Goal: Task Accomplishment & Management: Manage account settings

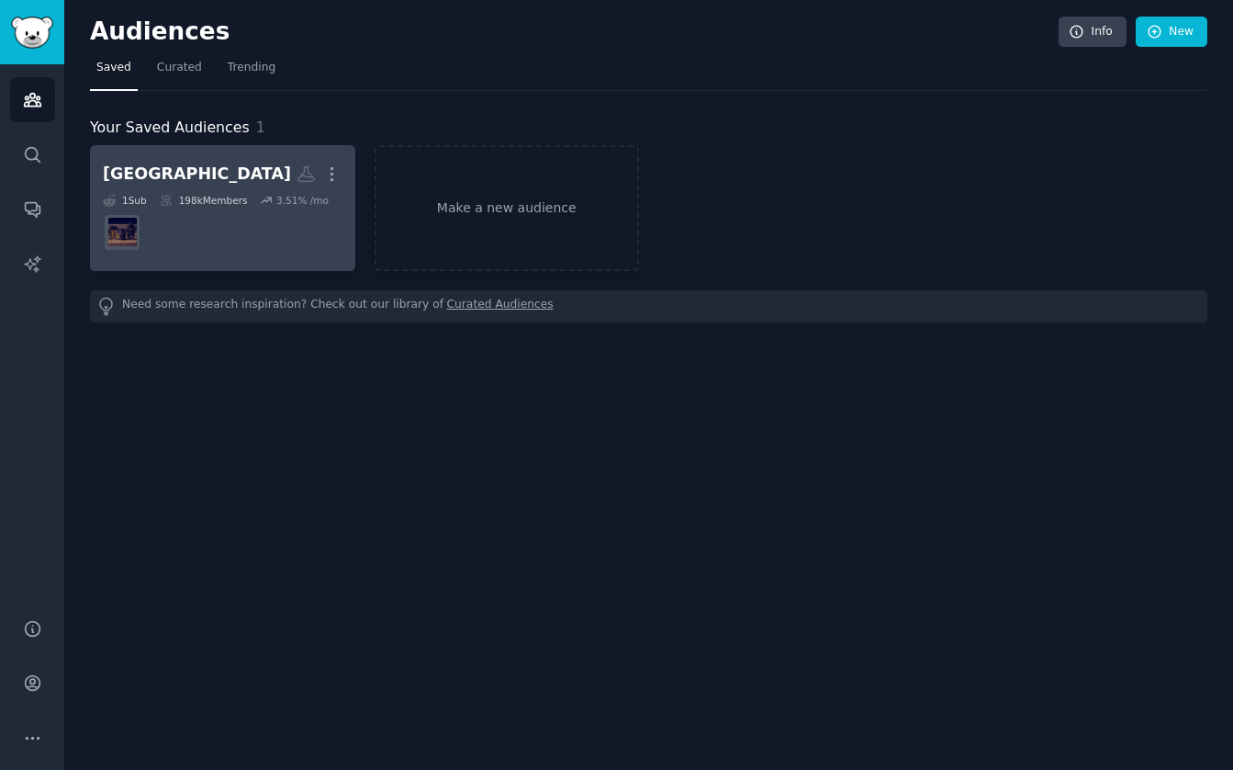
click at [188, 189] on h2 "[GEOGRAPHIC_DATA] More" at bounding box center [223, 174] width 240 height 32
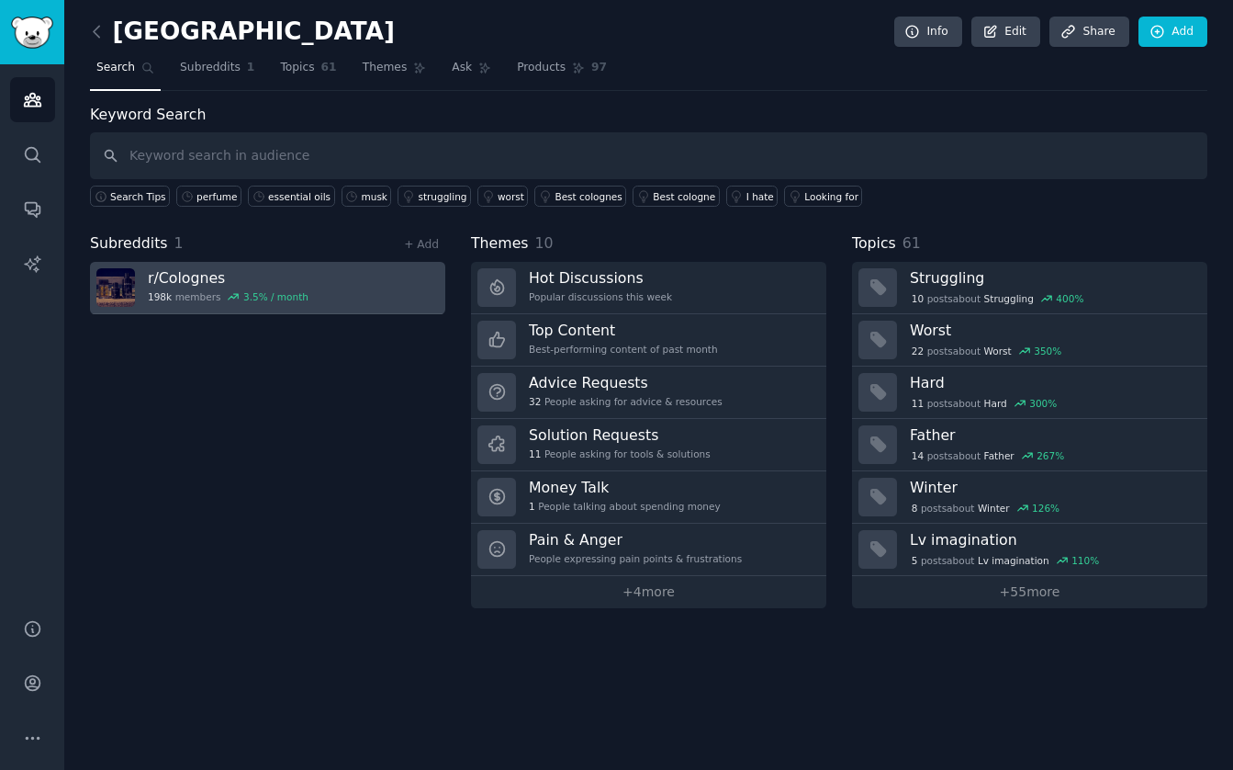
click at [189, 279] on h3 "r/ Colognes" at bounding box center [228, 277] width 161 height 19
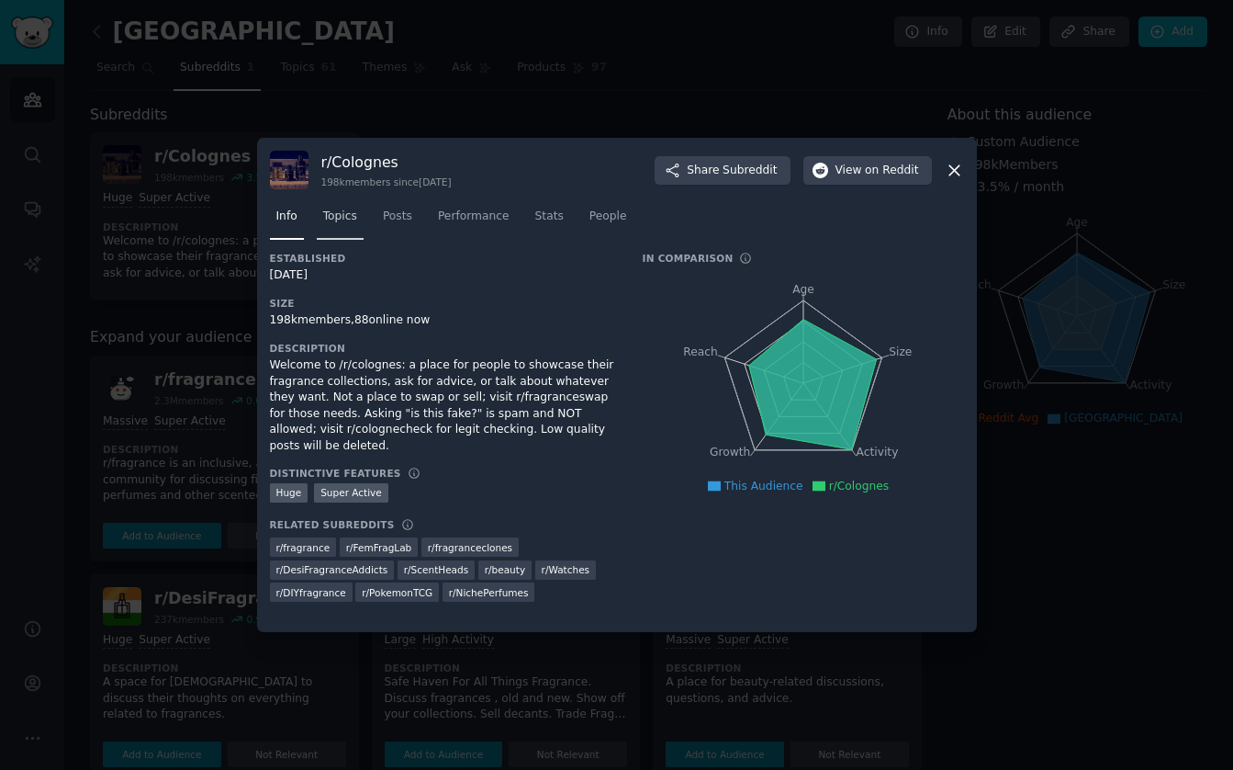
click at [333, 216] on span "Topics" at bounding box center [340, 216] width 34 height 17
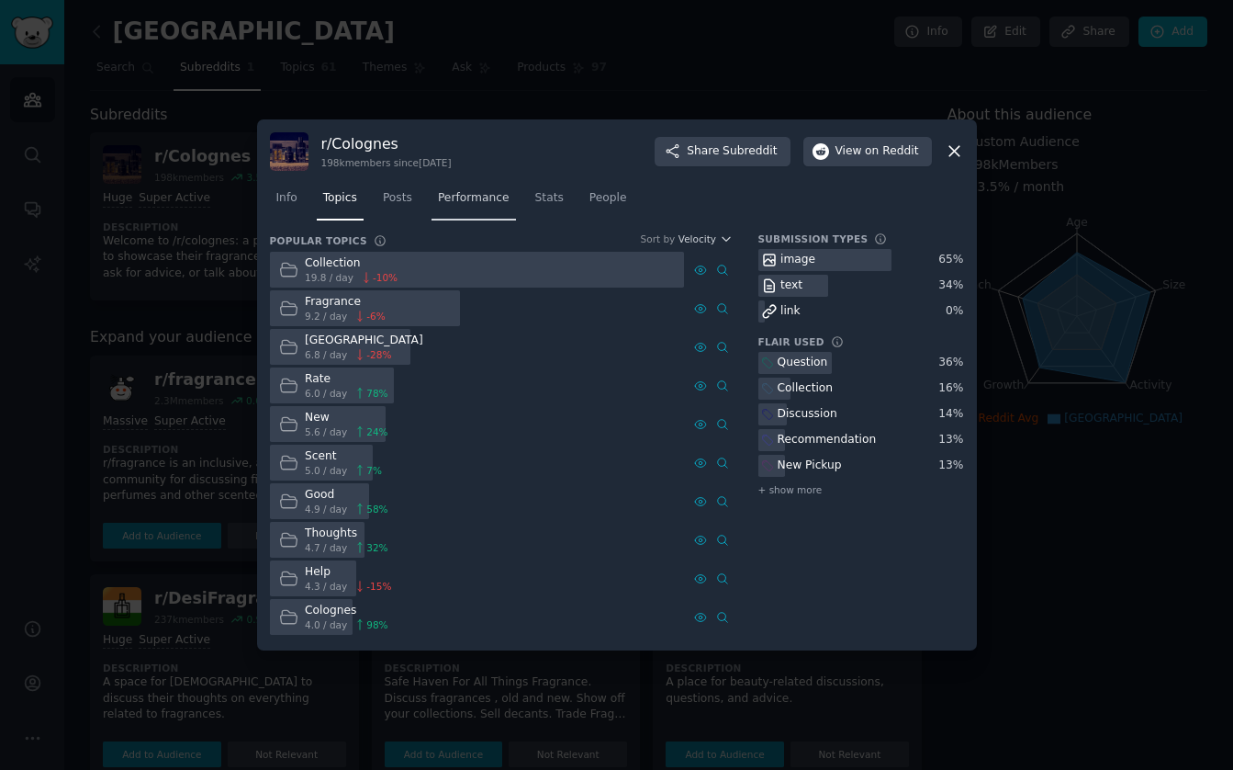
click at [457, 199] on span "Performance" at bounding box center [474, 198] width 72 height 17
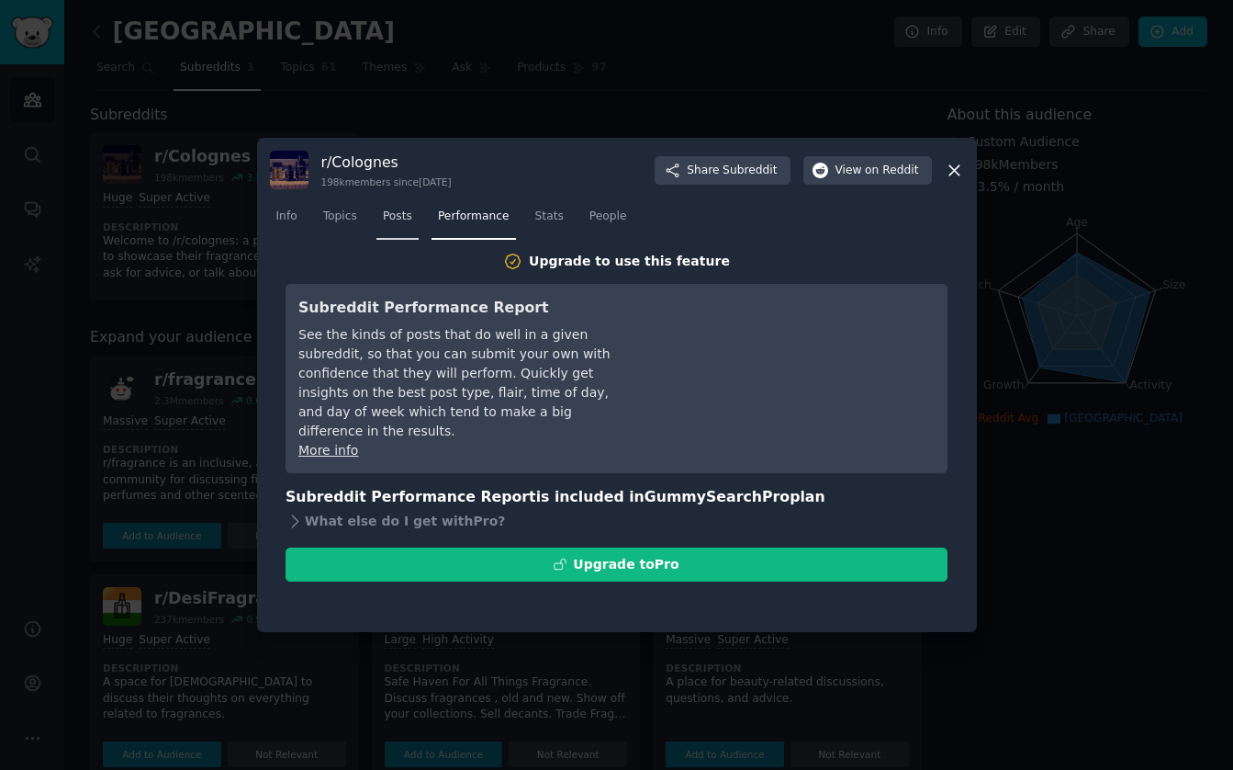
click at [389, 215] on span "Posts" at bounding box center [397, 216] width 29 height 17
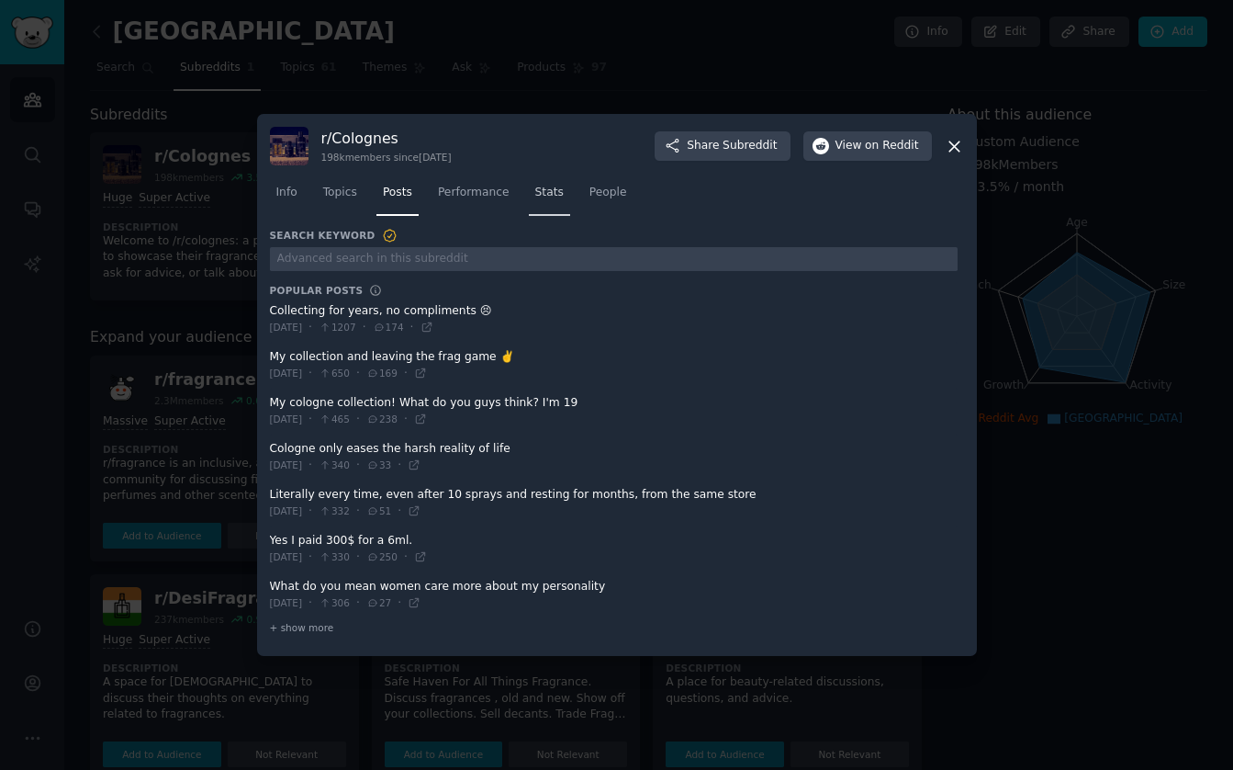
click at [542, 197] on span "Stats" at bounding box center [549, 193] width 28 height 17
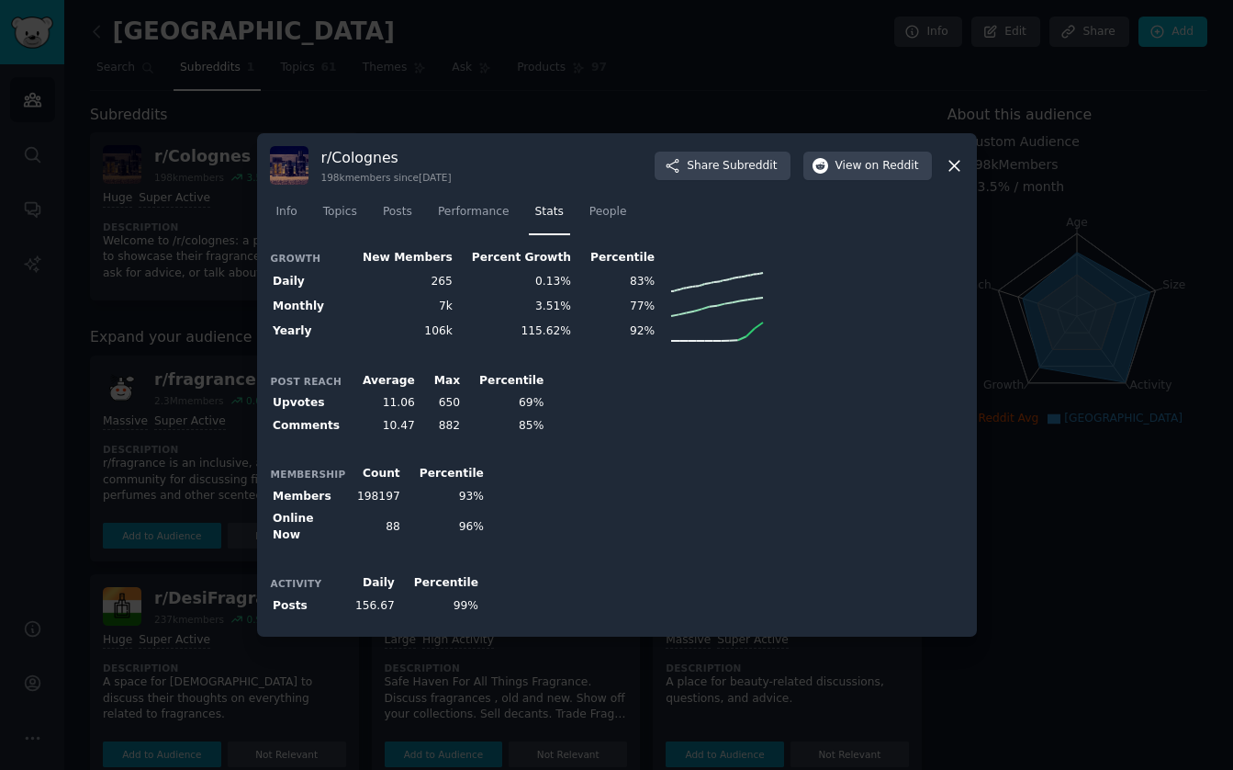
click at [950, 169] on icon at bounding box center [954, 165] width 19 height 19
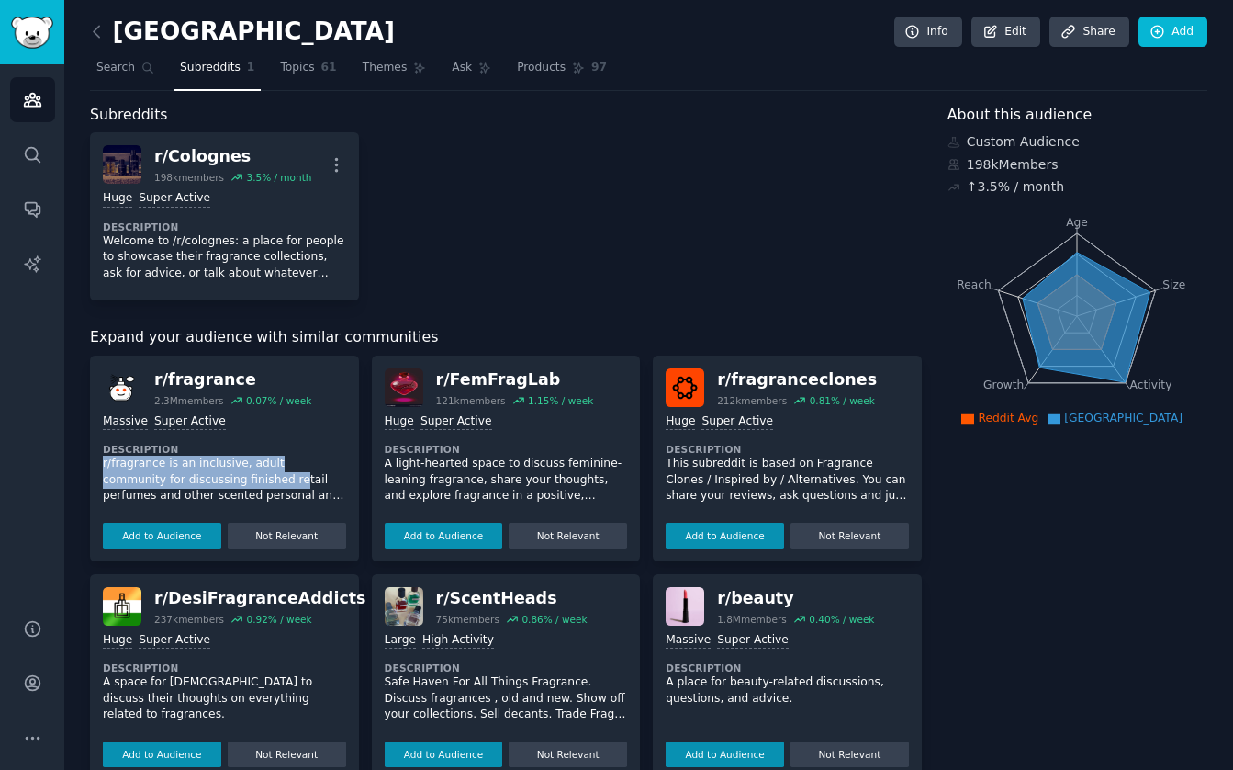
drag, startPoint x: 184, startPoint y: 444, endPoint x: 236, endPoint y: 473, distance: 60.0
click at [236, 473] on div ">= 95th percentile for submissions / day Massive Super Active Description r/fra…" at bounding box center [224, 477] width 243 height 141
click at [153, 529] on button "Add to Audience" at bounding box center [162, 536] width 118 height 26
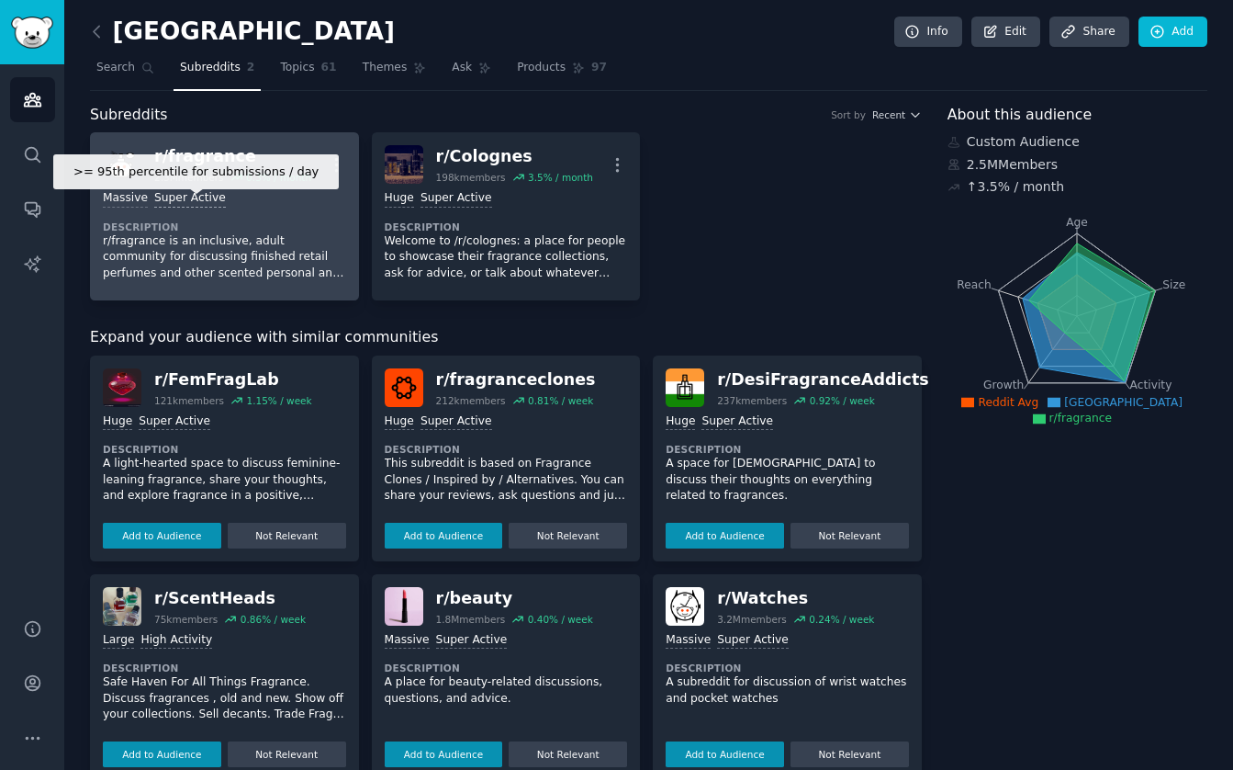
click at [177, 194] on div "Super Active" at bounding box center [190, 198] width 72 height 17
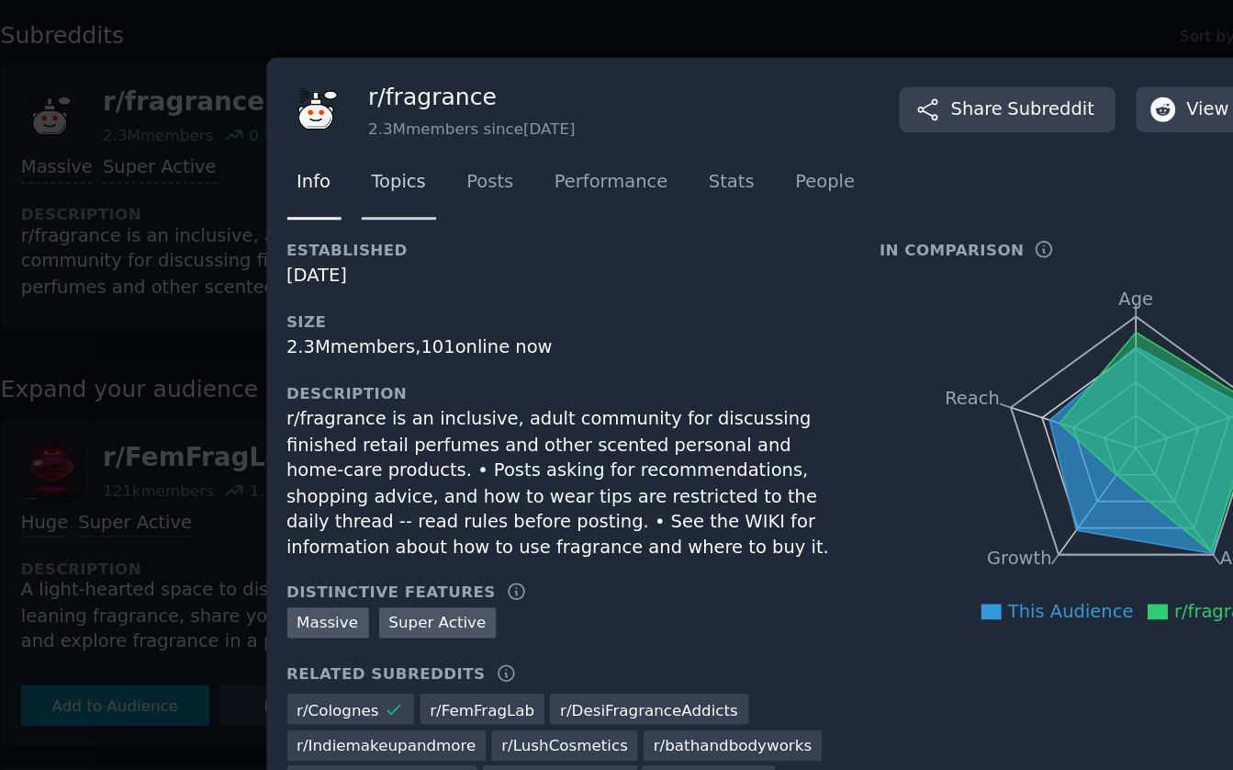
click at [332, 206] on span "Topics" at bounding box center [340, 207] width 34 height 17
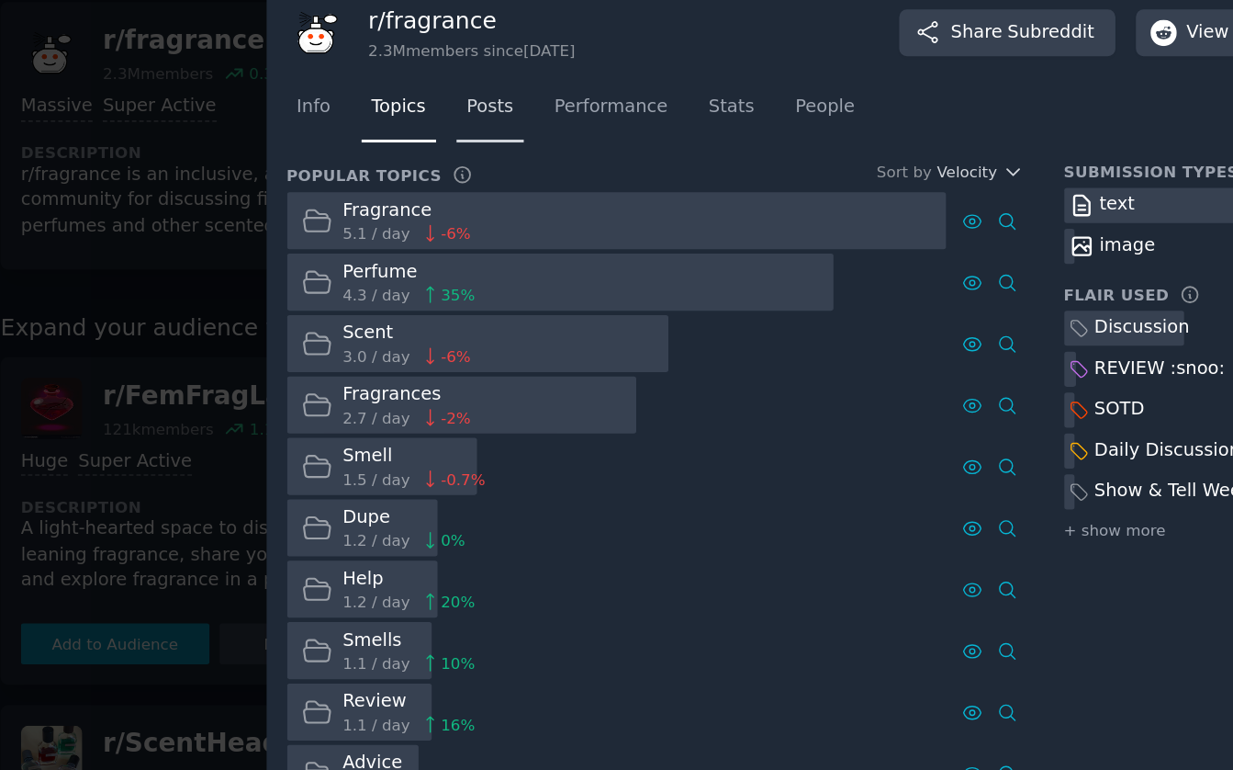
click at [406, 201] on span "Posts" at bounding box center [397, 198] width 29 height 17
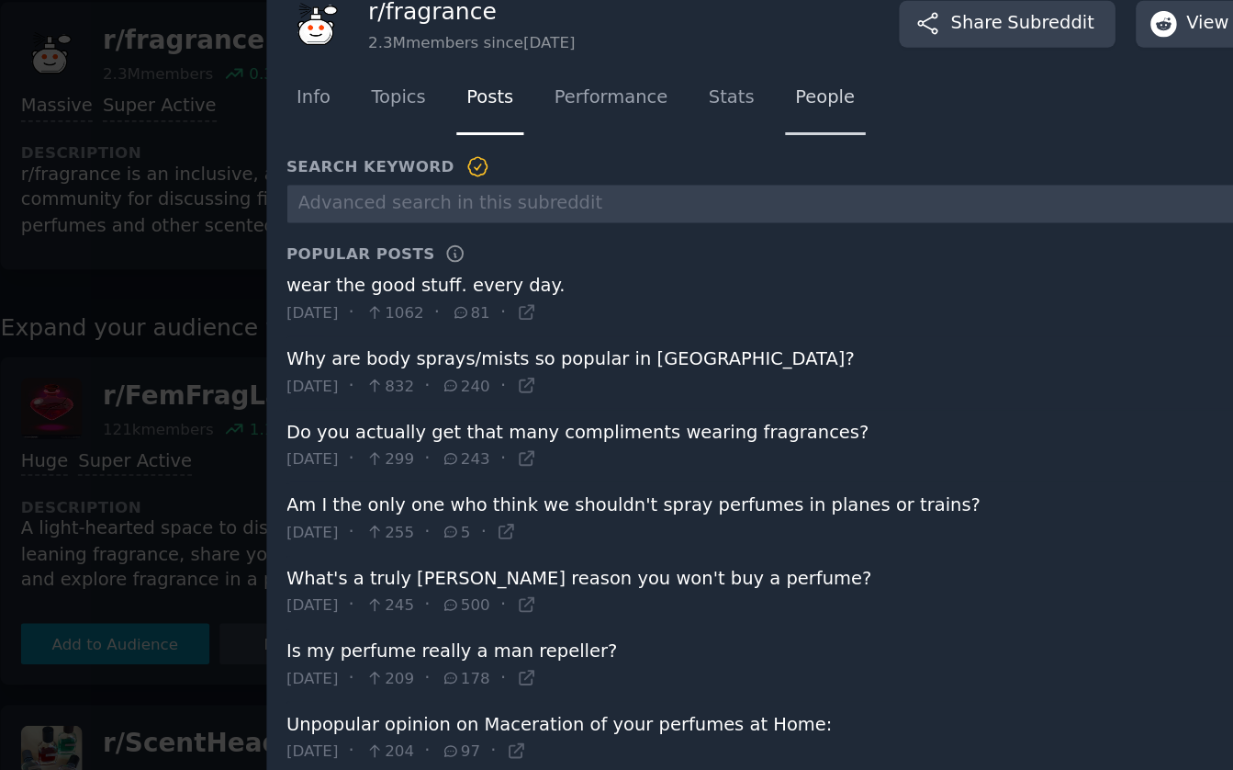
click at [611, 190] on span "People" at bounding box center [609, 193] width 38 height 17
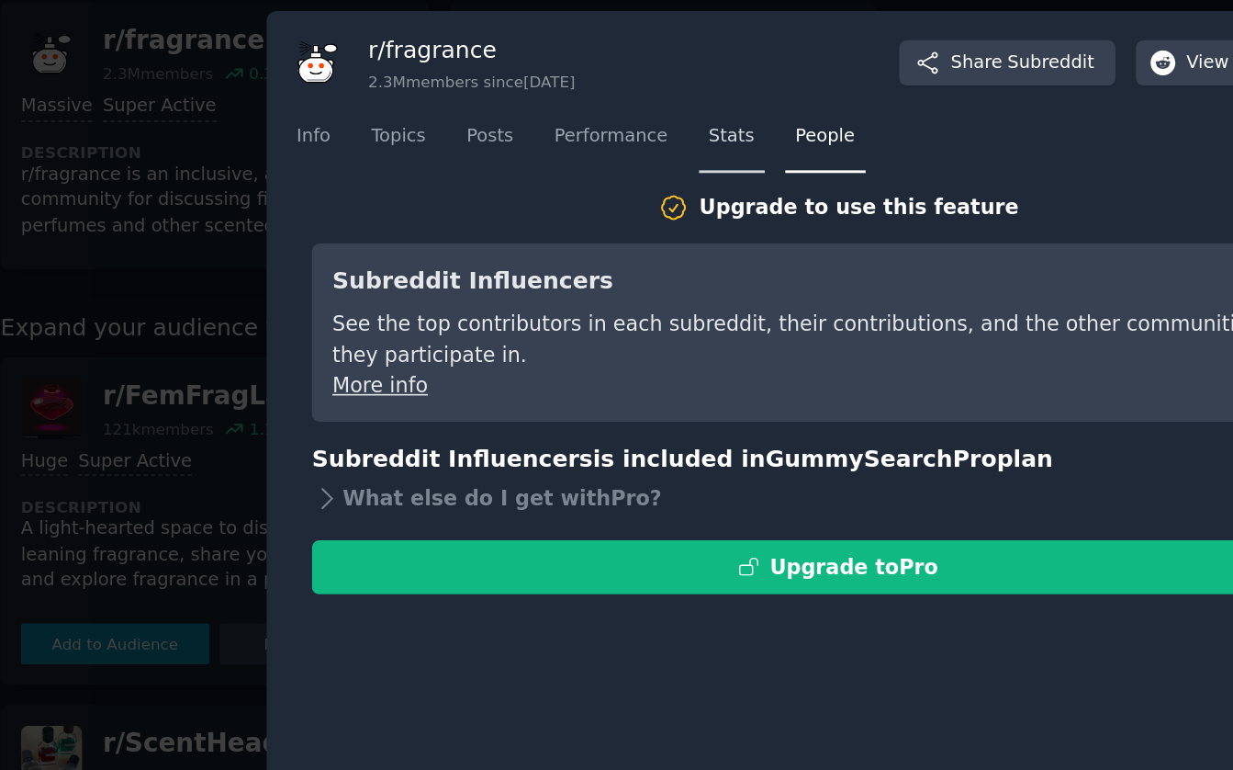
click at [544, 214] on span "Stats" at bounding box center [549, 216] width 28 height 17
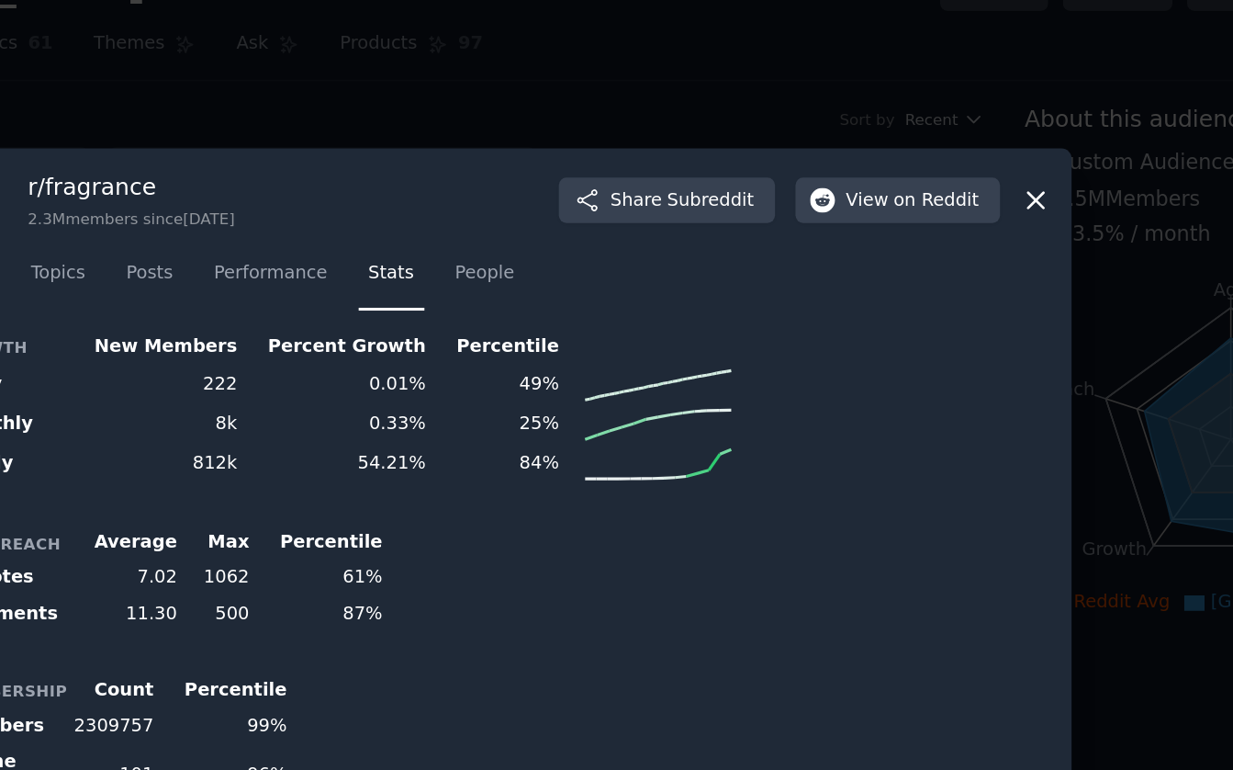
click at [950, 167] on icon at bounding box center [955, 166] width 10 height 10
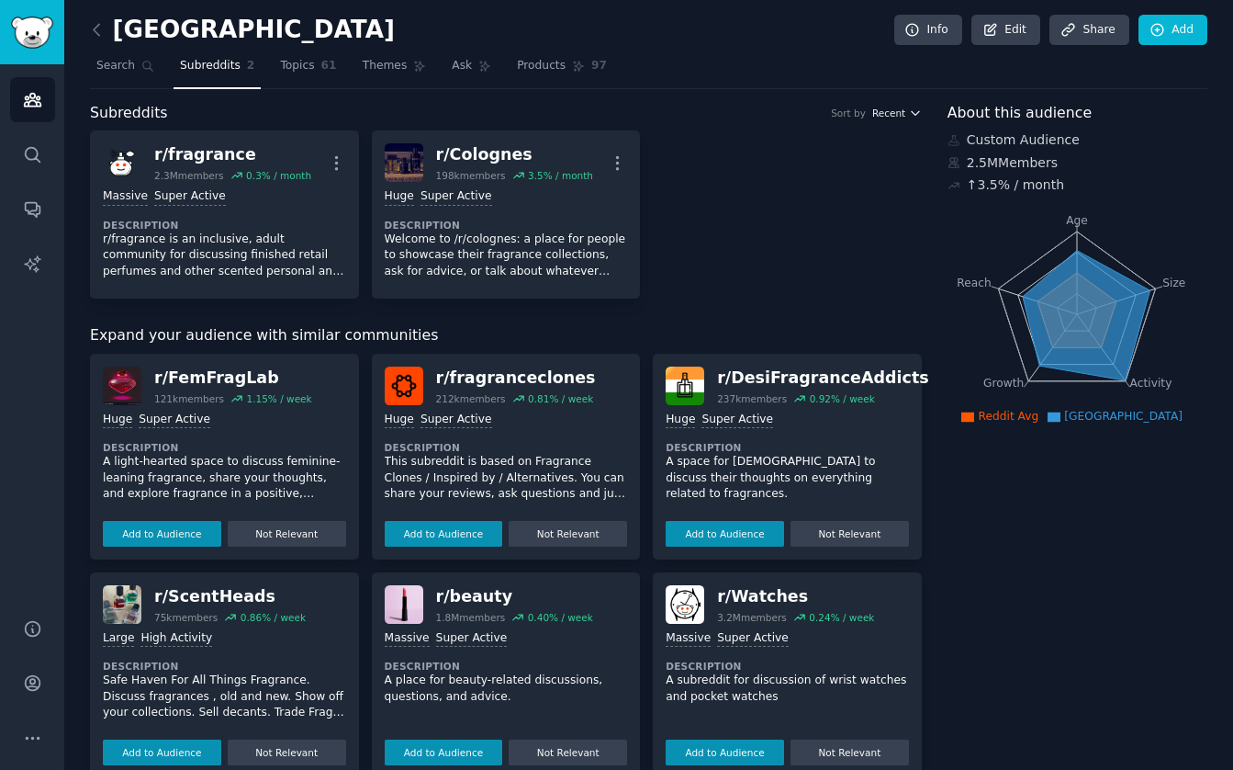
click at [882, 111] on span "Recent" at bounding box center [888, 113] width 33 height 13
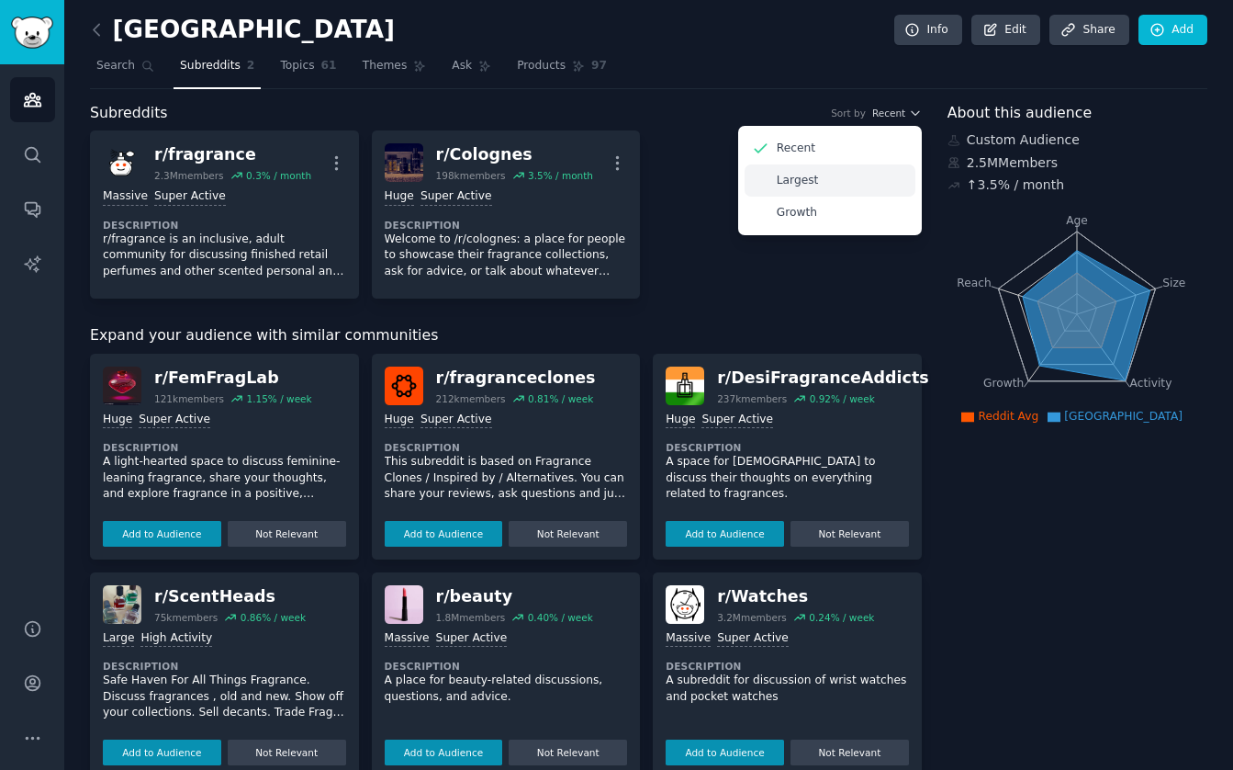
click at [831, 175] on div "Largest" at bounding box center [830, 180] width 171 height 32
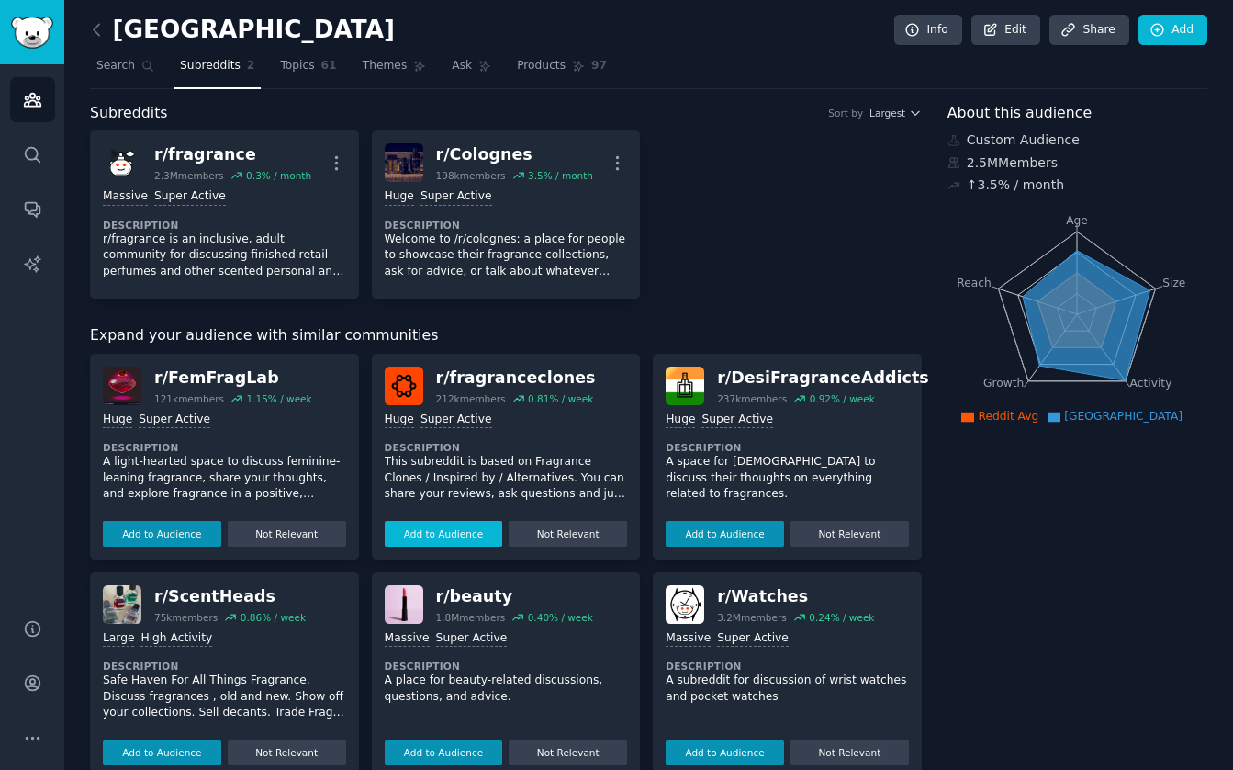
click at [433, 533] on button "Add to Audience" at bounding box center [444, 534] width 118 height 26
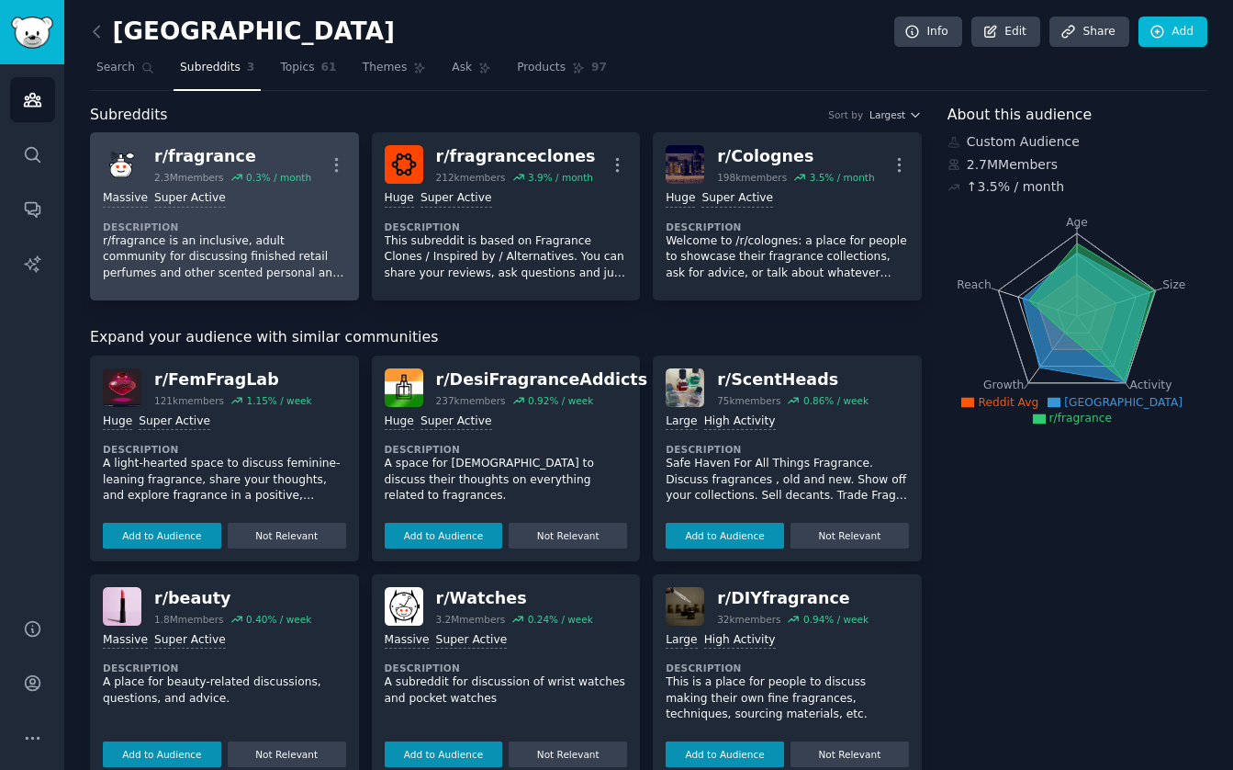
click at [192, 167] on h2 "r/ fragrance 2.3M members 0.3 % / month" at bounding box center [232, 164] width 157 height 39
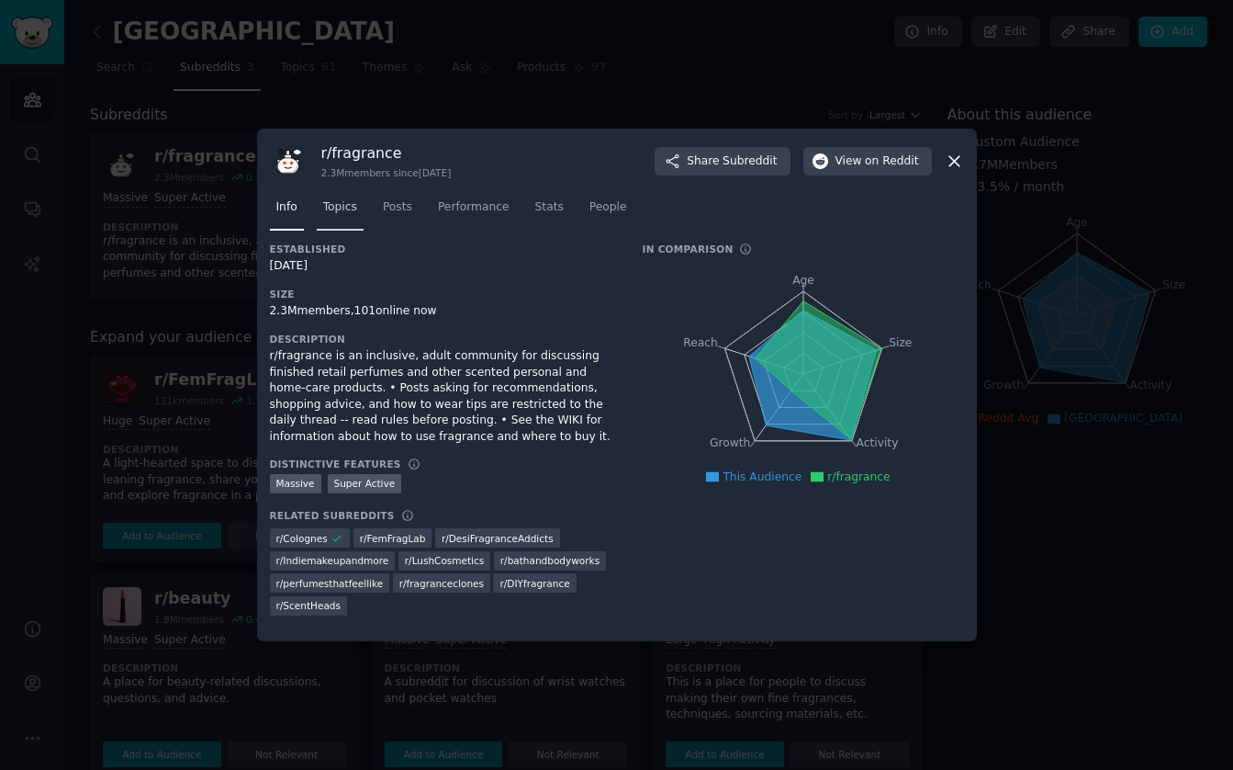
click at [346, 212] on span "Topics" at bounding box center [340, 207] width 34 height 17
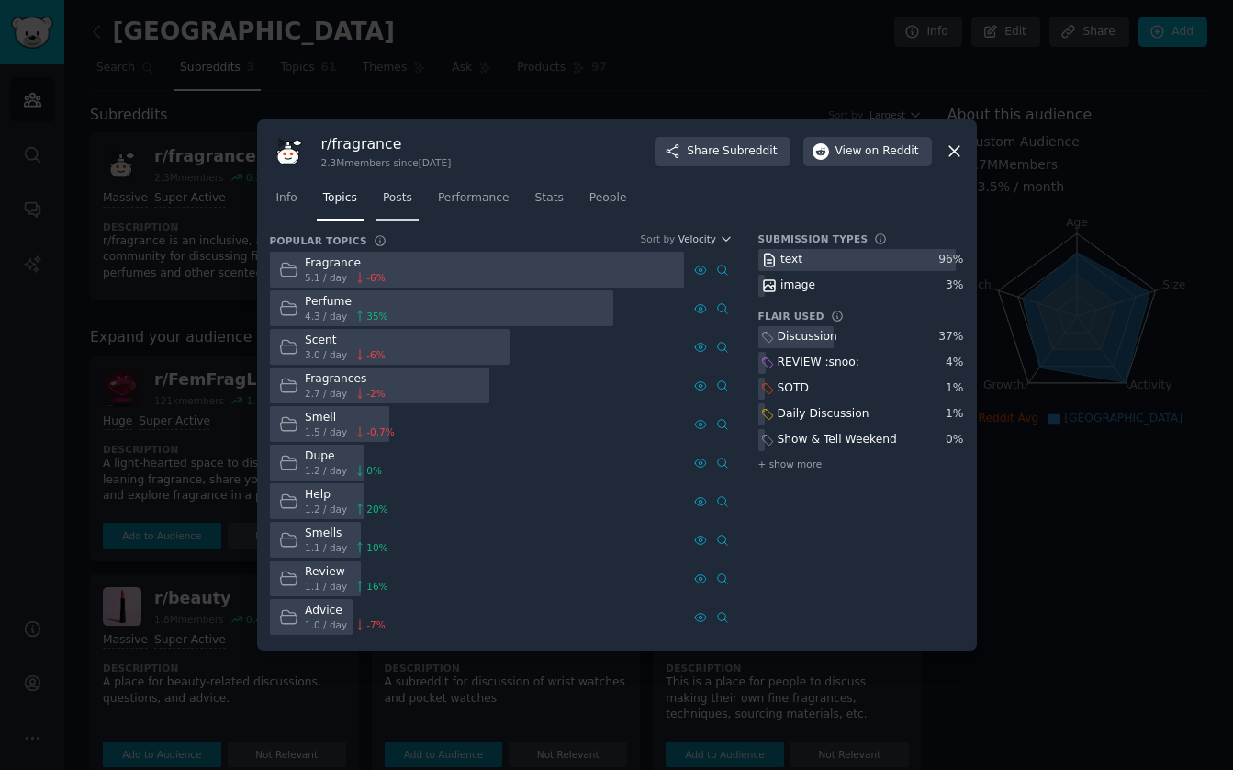
click at [400, 193] on span "Posts" at bounding box center [397, 198] width 29 height 17
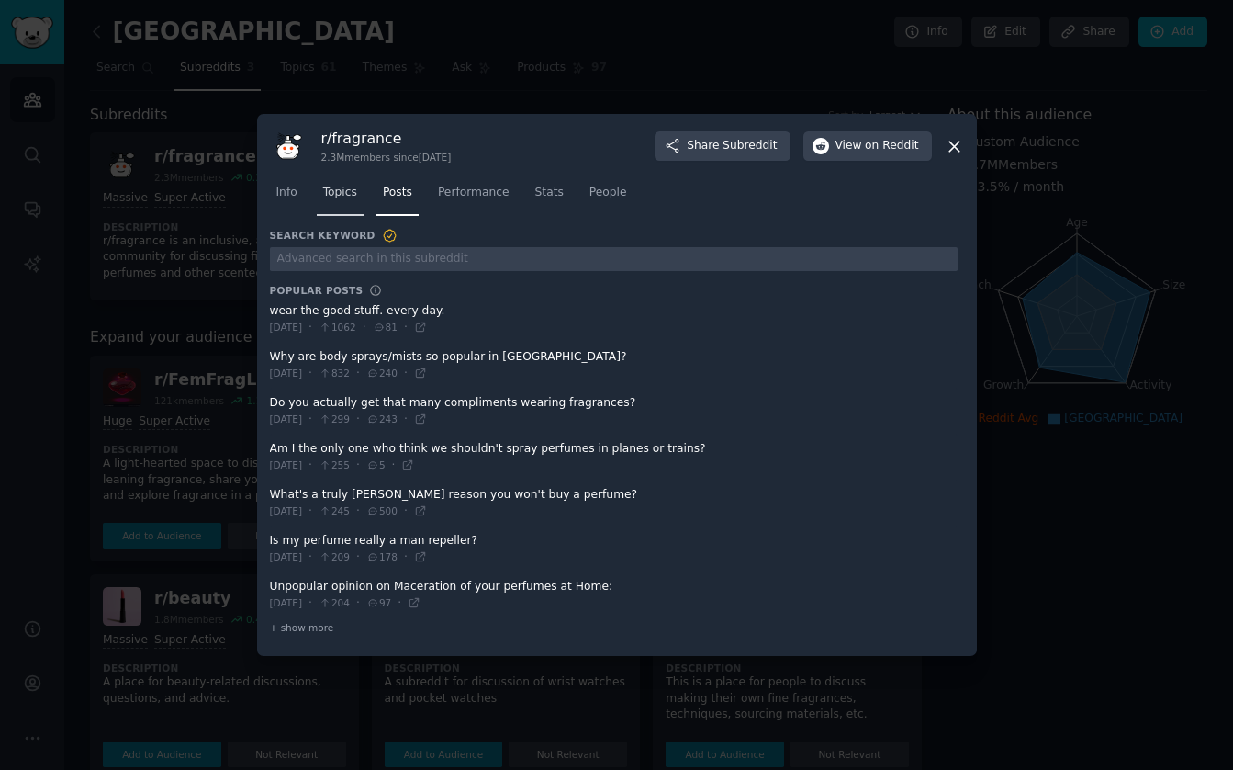
click at [342, 196] on span "Topics" at bounding box center [340, 193] width 34 height 17
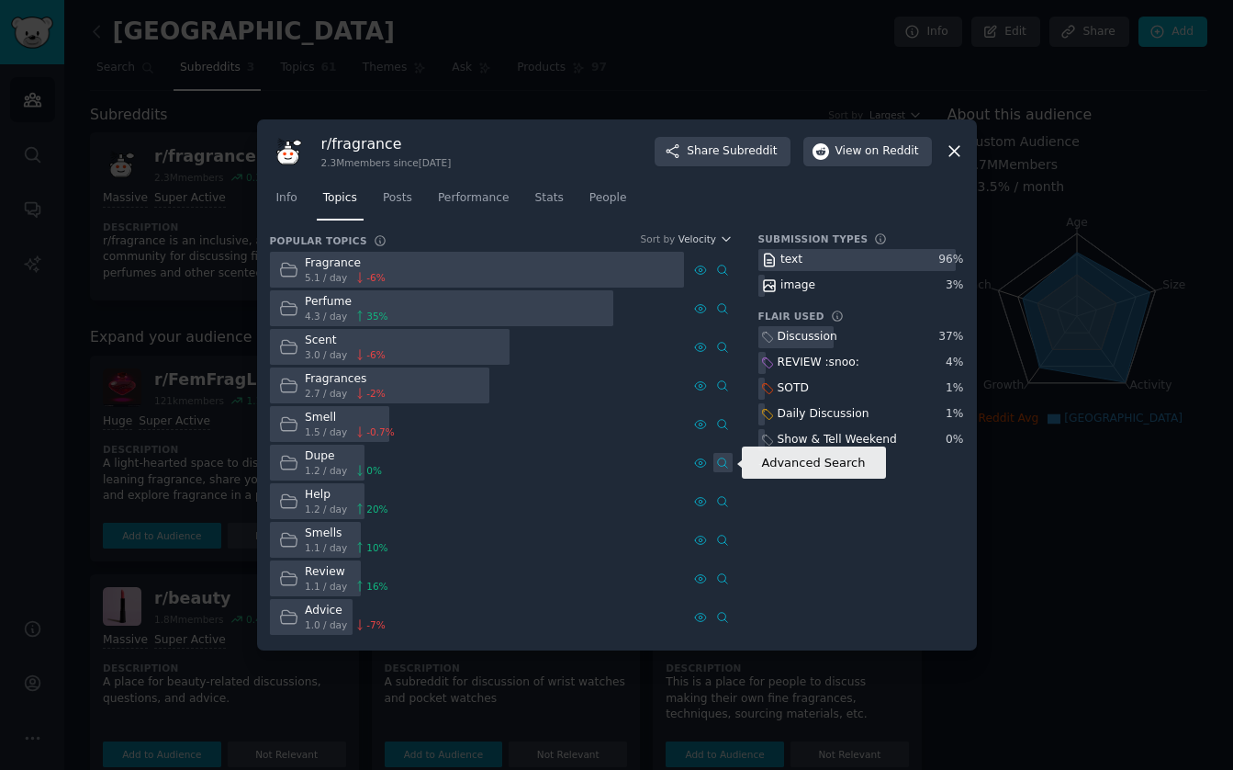
click at [727, 461] on icon at bounding box center [722, 462] width 13 height 13
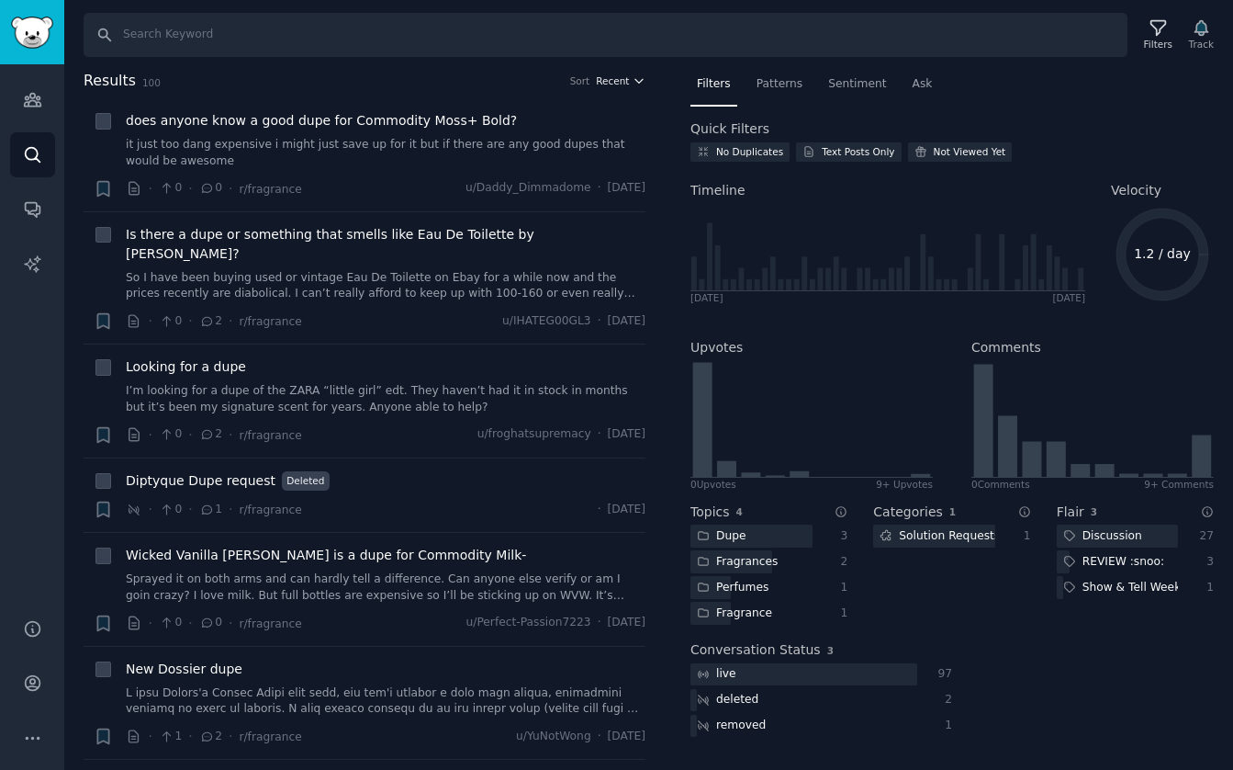
click at [633, 81] on icon "button" at bounding box center [639, 80] width 13 height 13
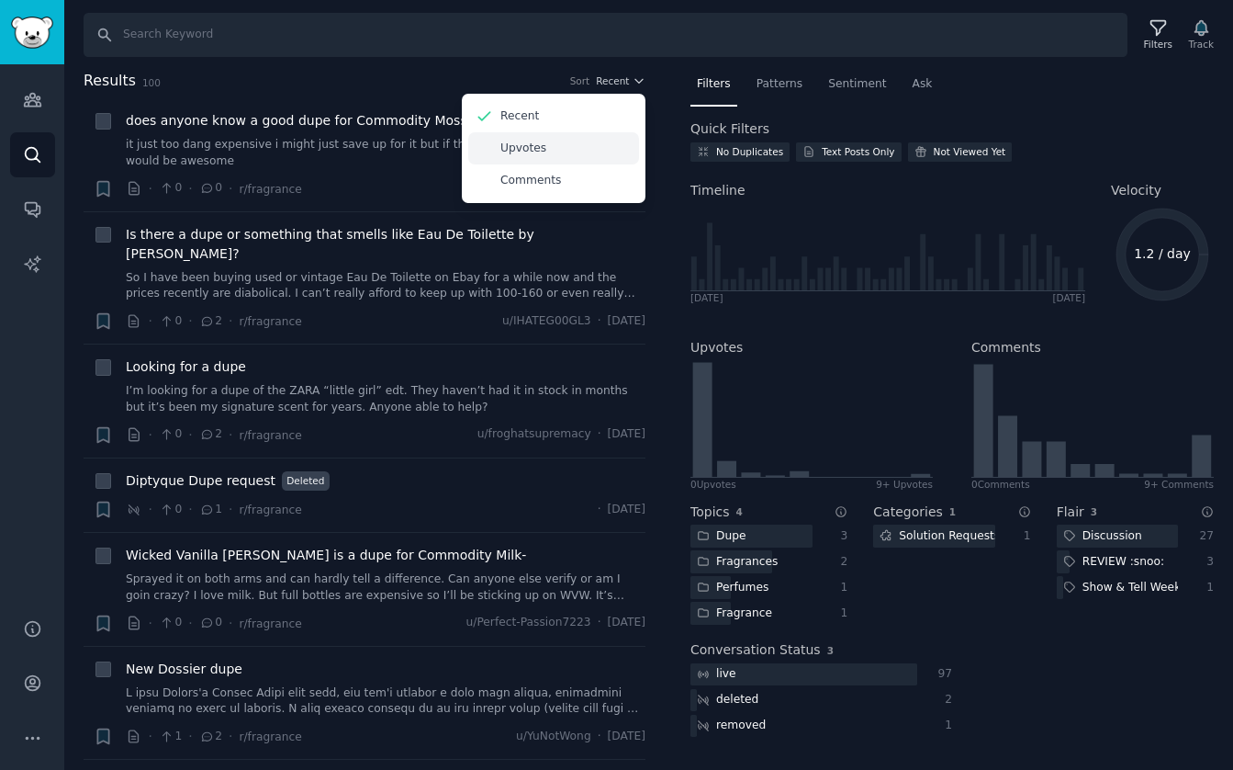
click at [571, 151] on div "Upvotes" at bounding box center [553, 148] width 171 height 32
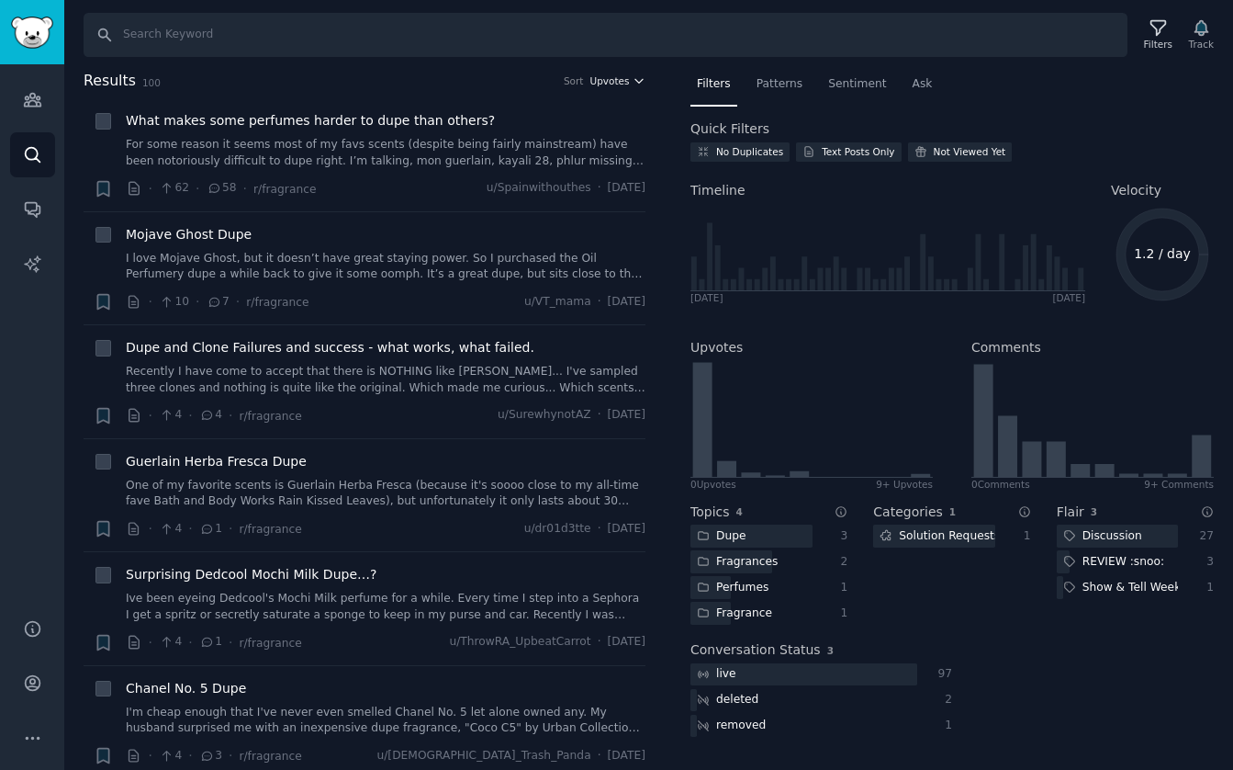
click at [633, 82] on icon "button" at bounding box center [639, 80] width 13 height 13
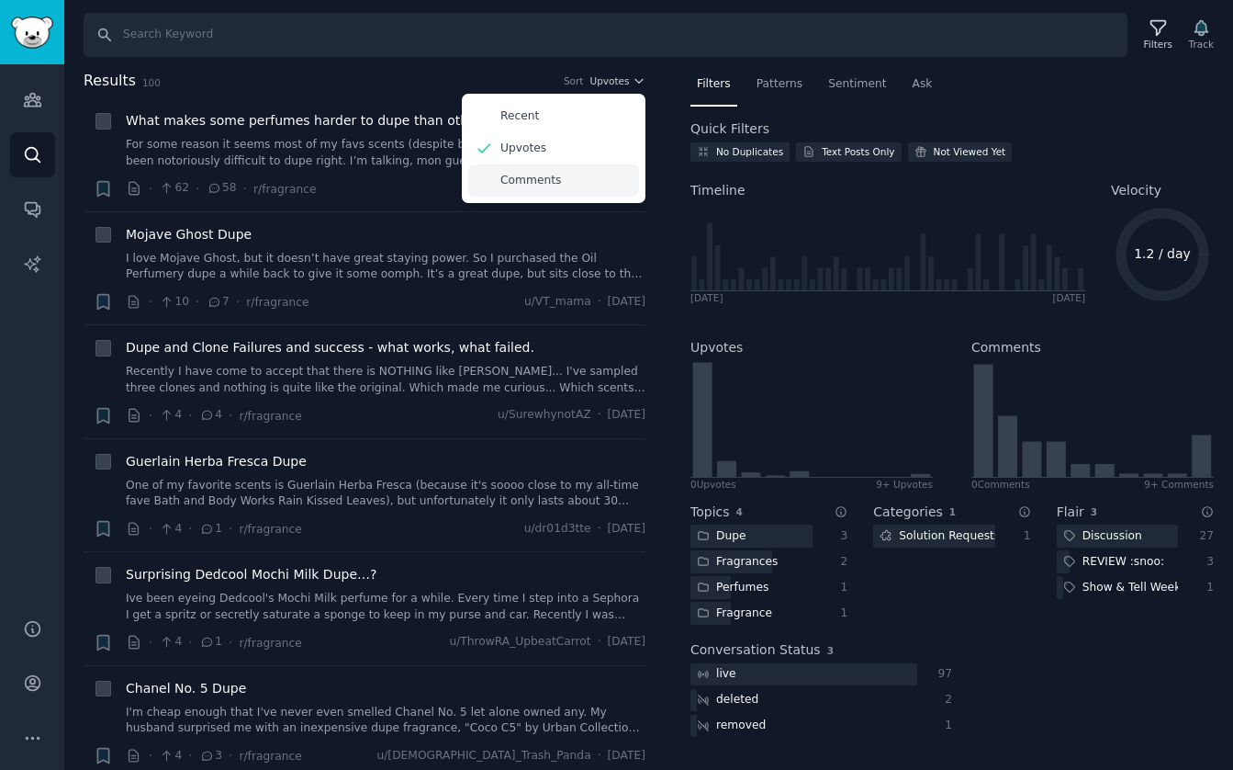
click at [581, 186] on div "Comments" at bounding box center [553, 180] width 171 height 32
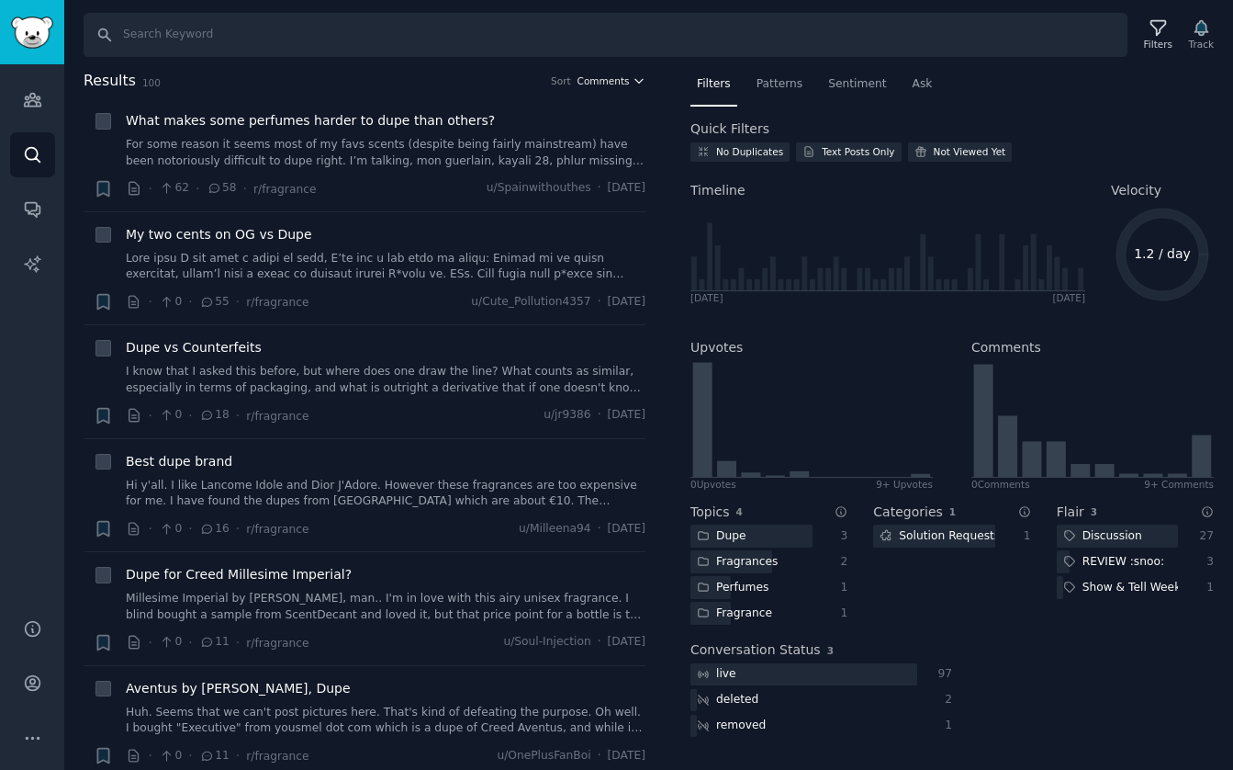
click at [624, 83] on span "Comments" at bounding box center [604, 80] width 52 height 13
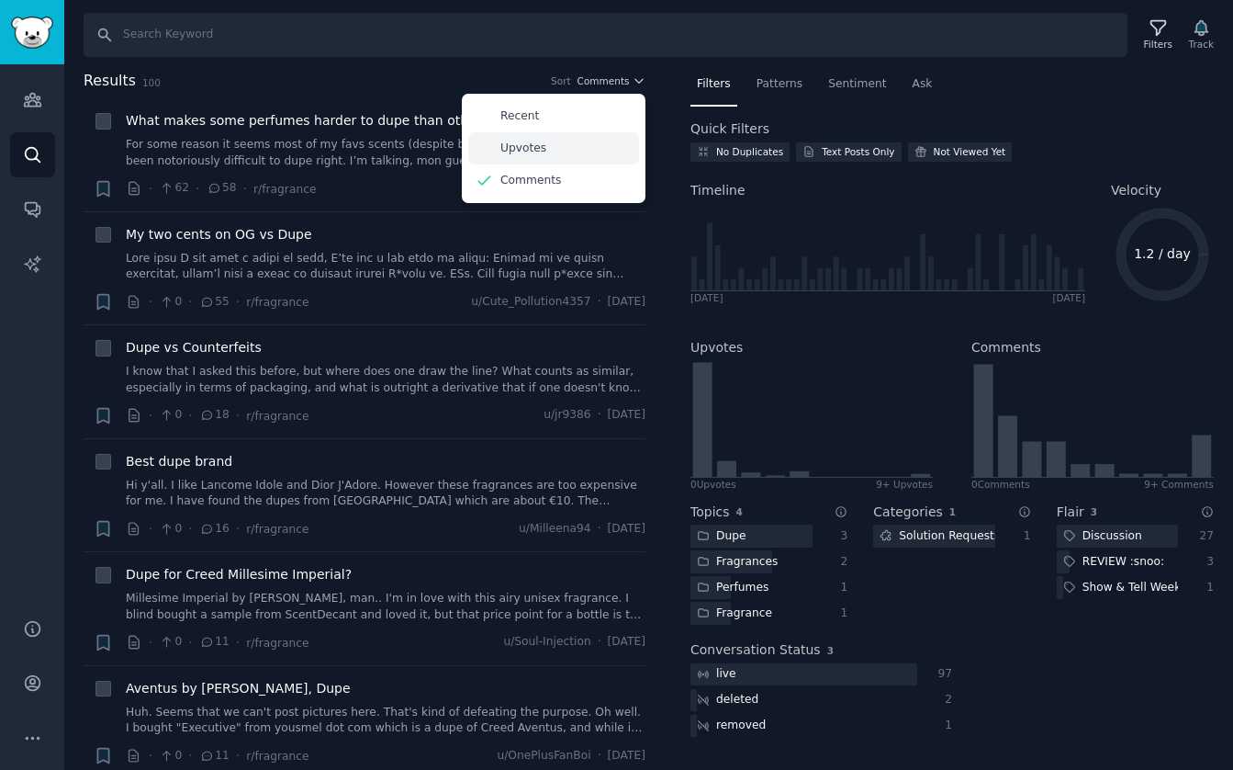
click at [576, 149] on div "Upvotes" at bounding box center [553, 148] width 171 height 32
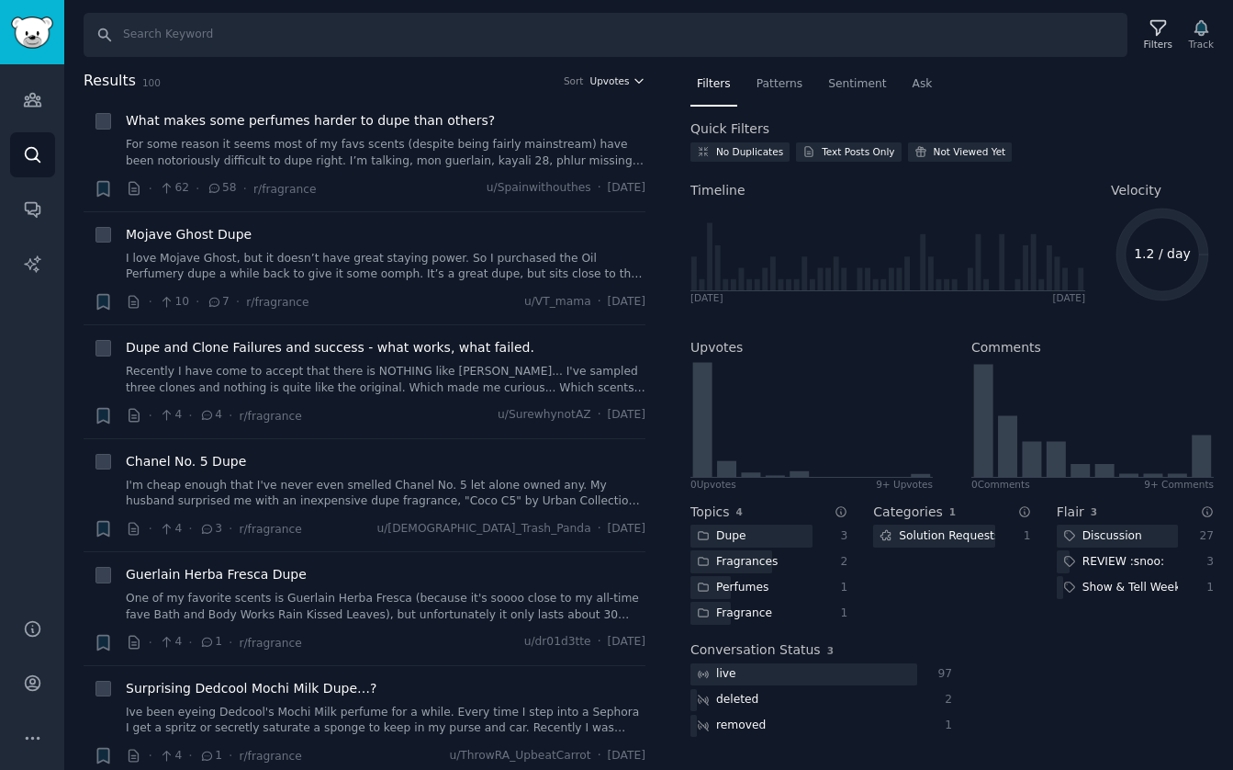
click at [605, 76] on span "Upvotes" at bounding box center [609, 80] width 39 height 13
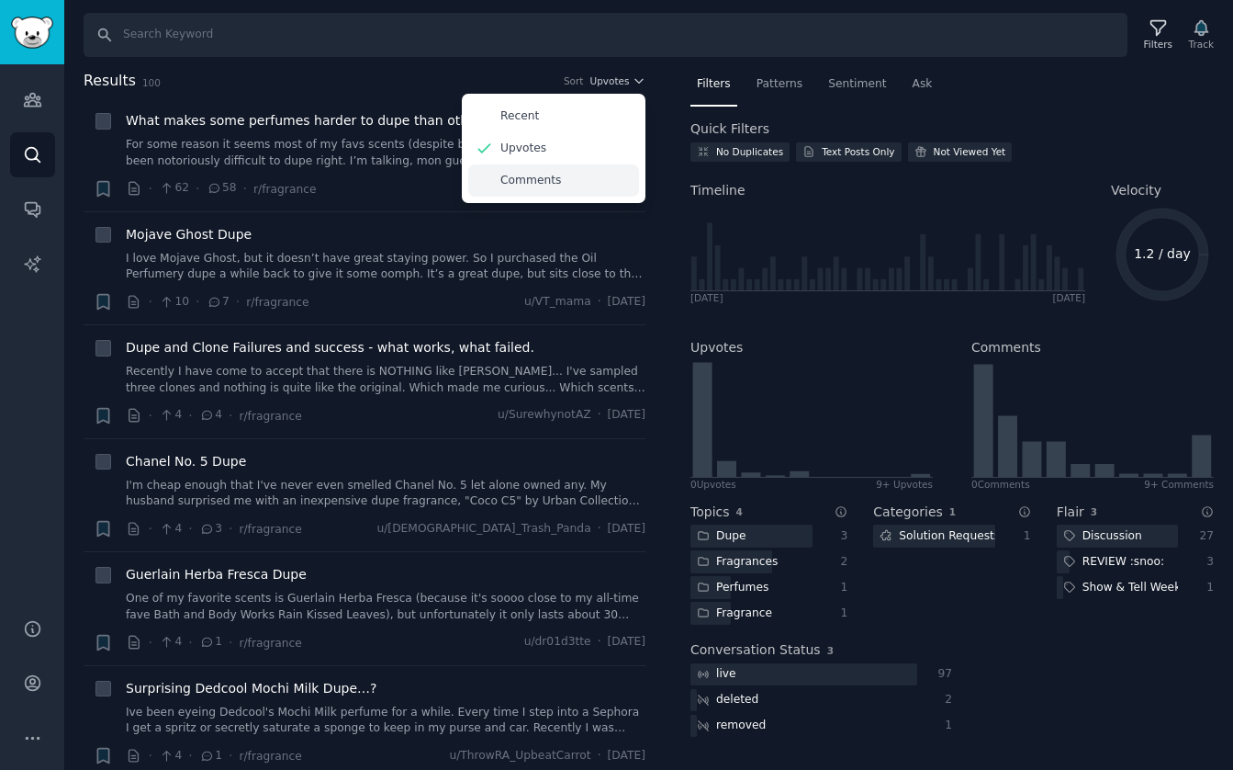
click at [546, 167] on div "Comments" at bounding box center [553, 180] width 171 height 32
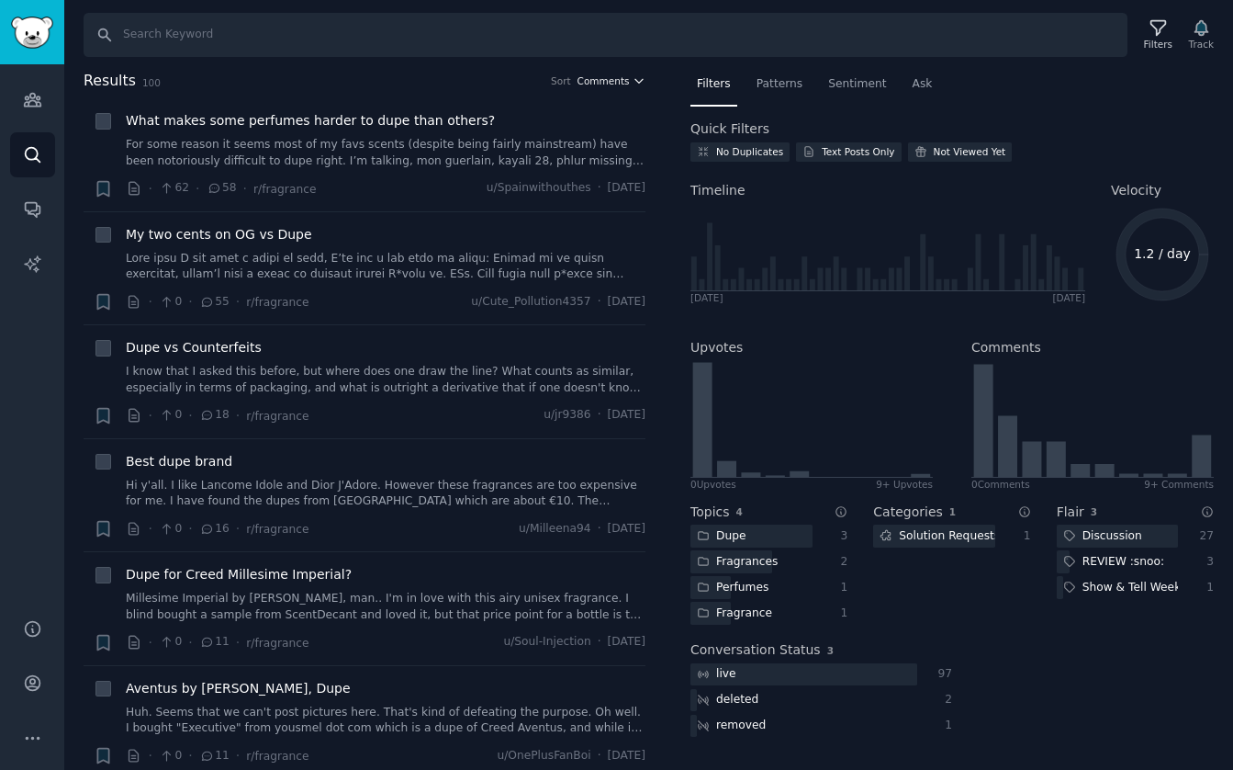
click at [594, 82] on span "Comments" at bounding box center [604, 80] width 52 height 13
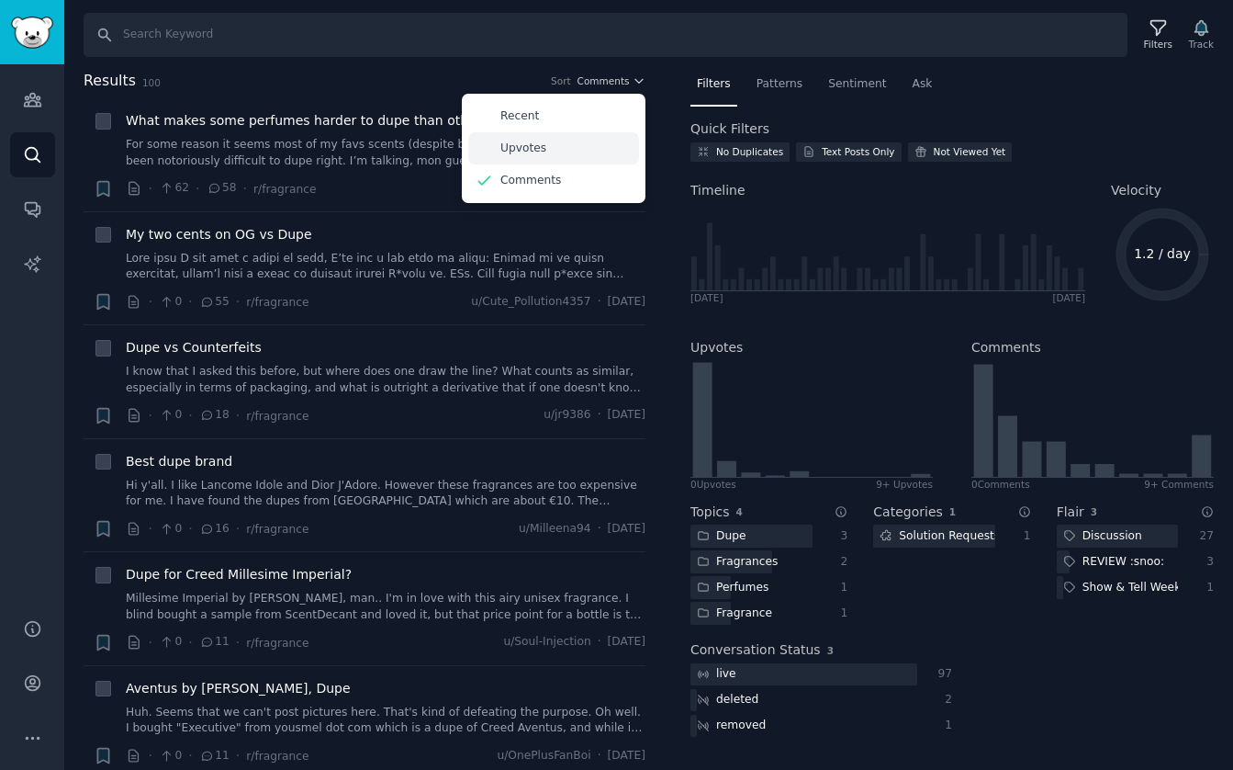
click at [552, 149] on div "Upvotes" at bounding box center [553, 148] width 171 height 32
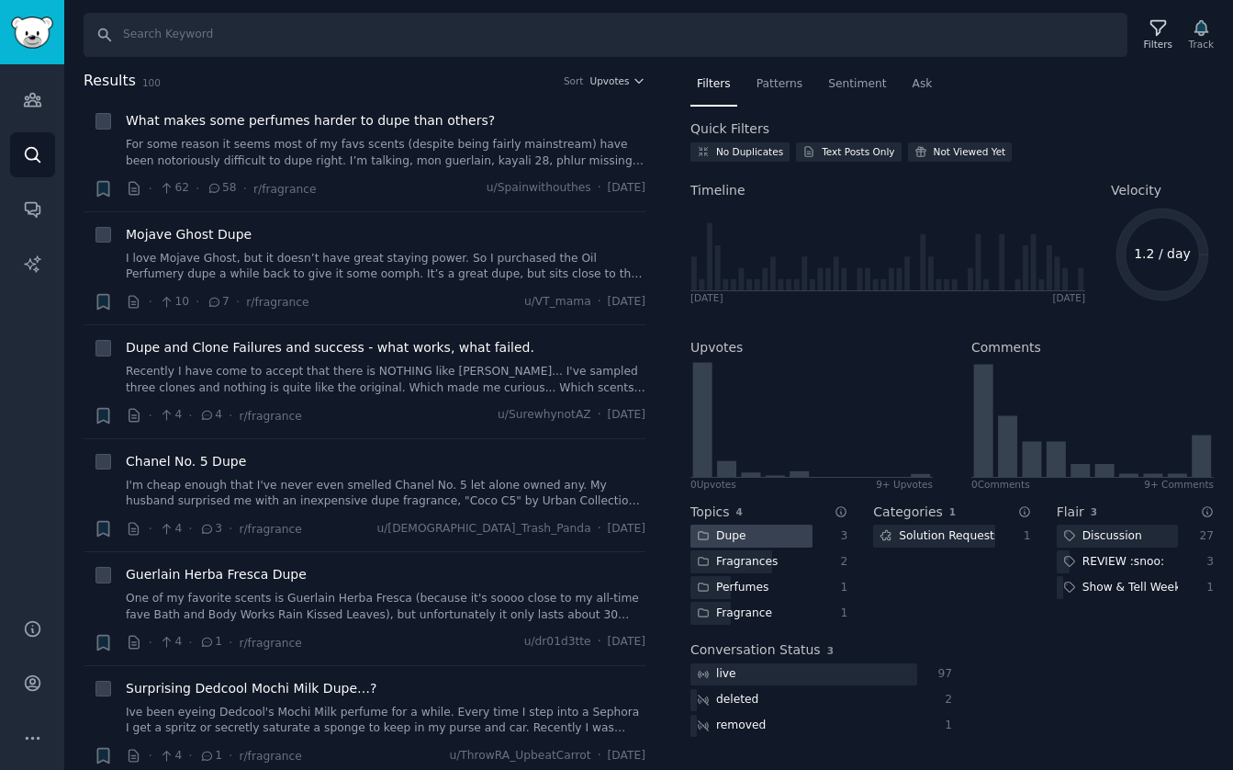
click at [710, 541] on div "Dupe" at bounding box center [722, 535] width 62 height 23
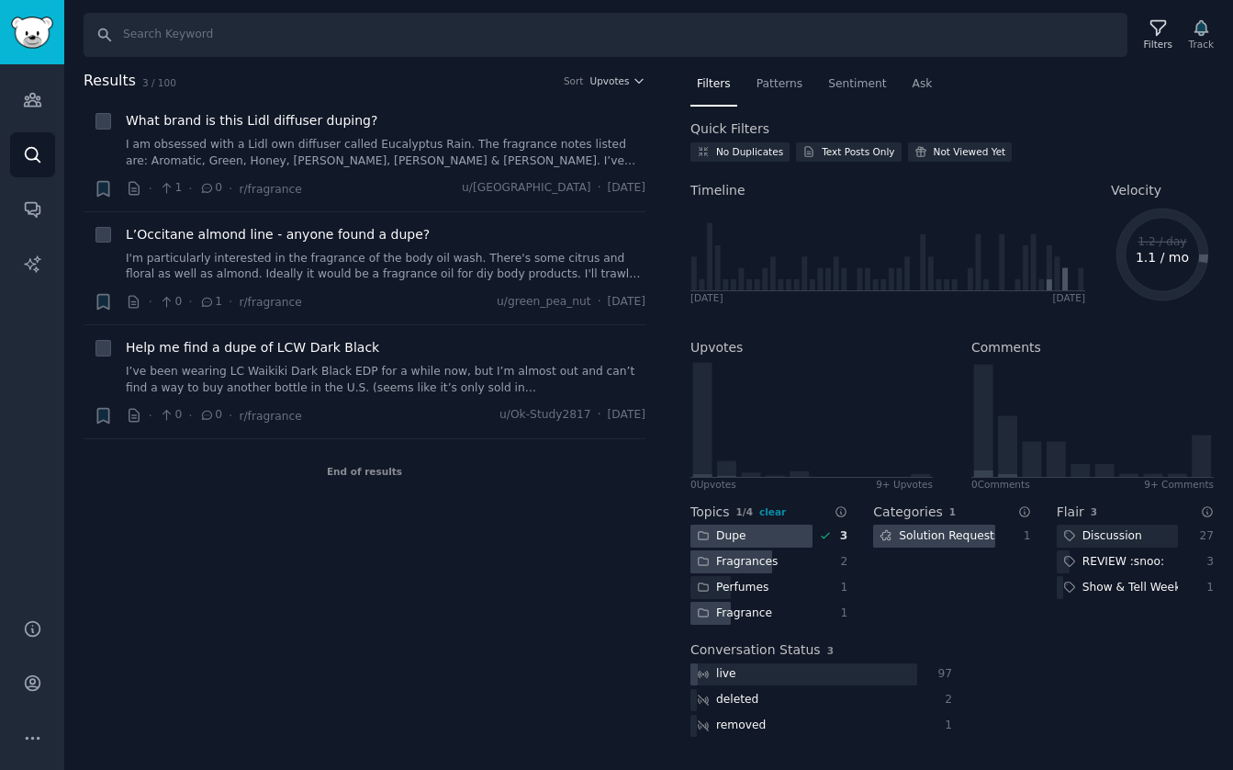
click at [732, 567] on div "Fragrances" at bounding box center [738, 561] width 94 height 23
click at [734, 590] on div "Perfumes" at bounding box center [733, 587] width 84 height 23
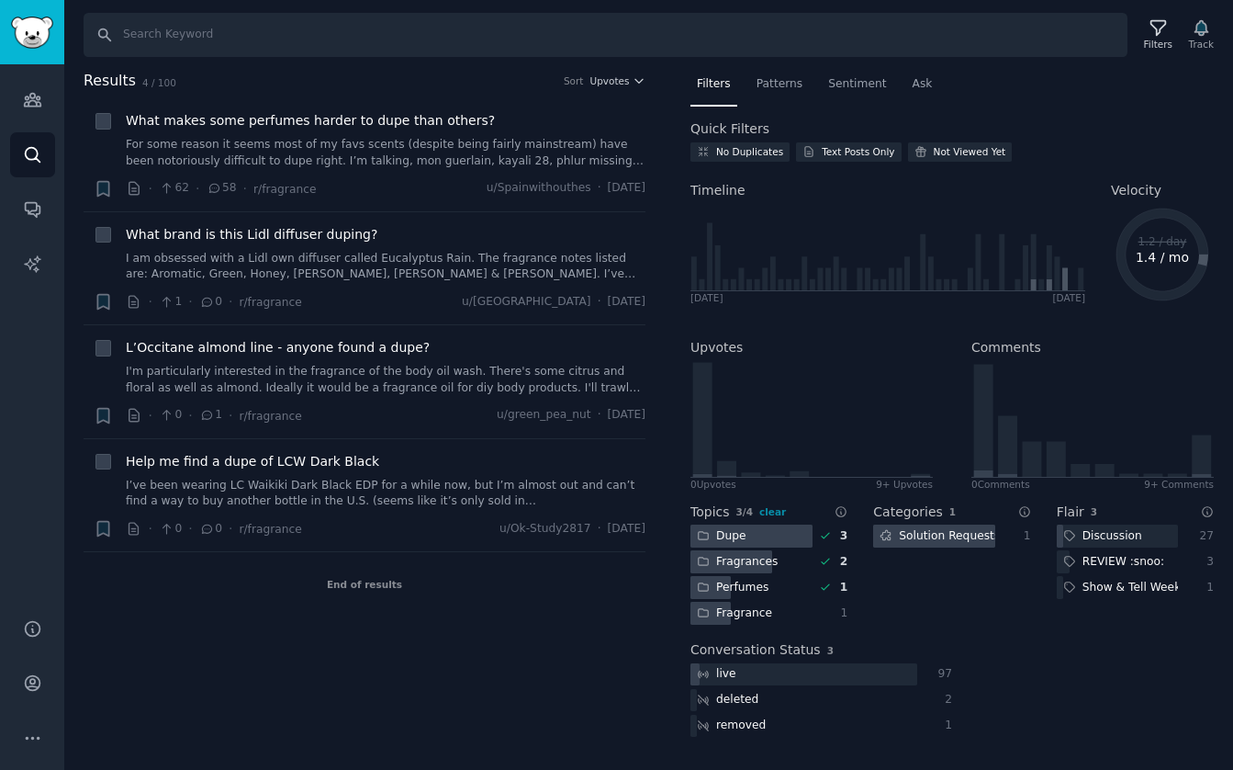
click at [542, 602] on div "End of results" at bounding box center [365, 584] width 562 height 64
click at [852, 88] on span "Sentiment" at bounding box center [857, 84] width 58 height 17
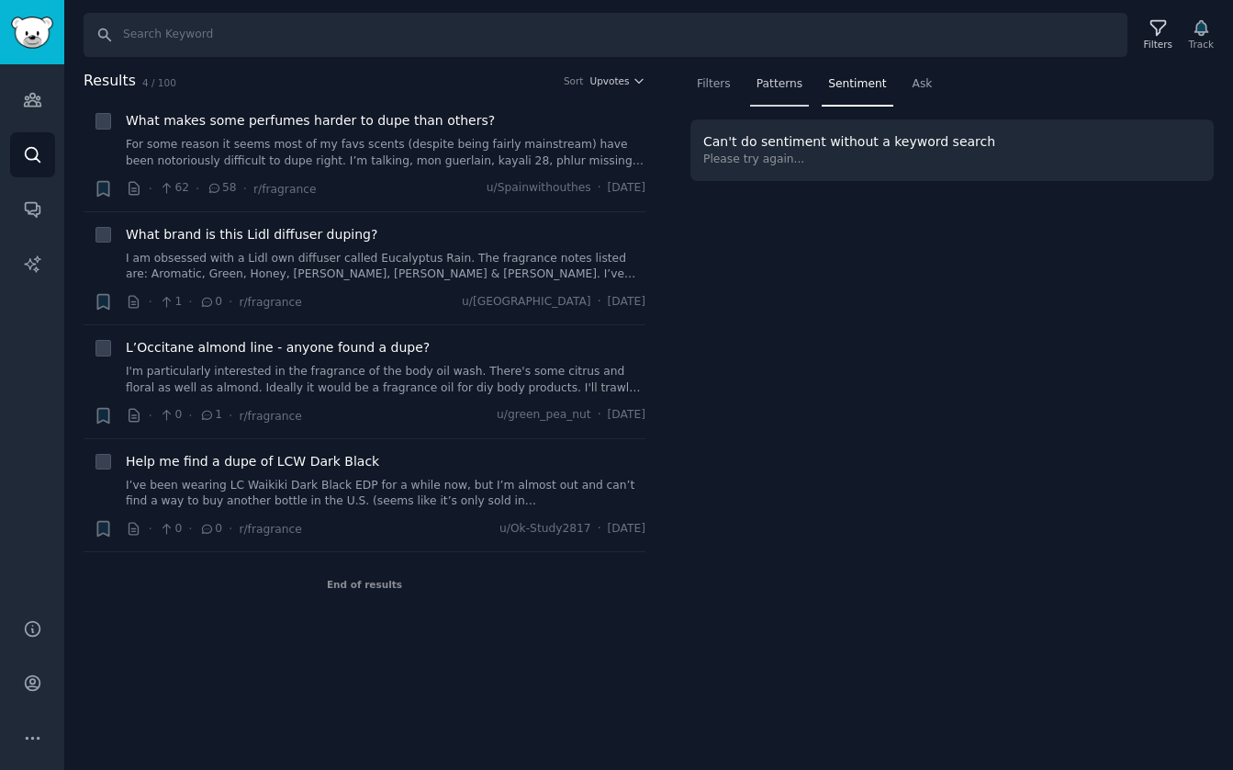
click at [793, 84] on span "Patterns" at bounding box center [780, 84] width 46 height 17
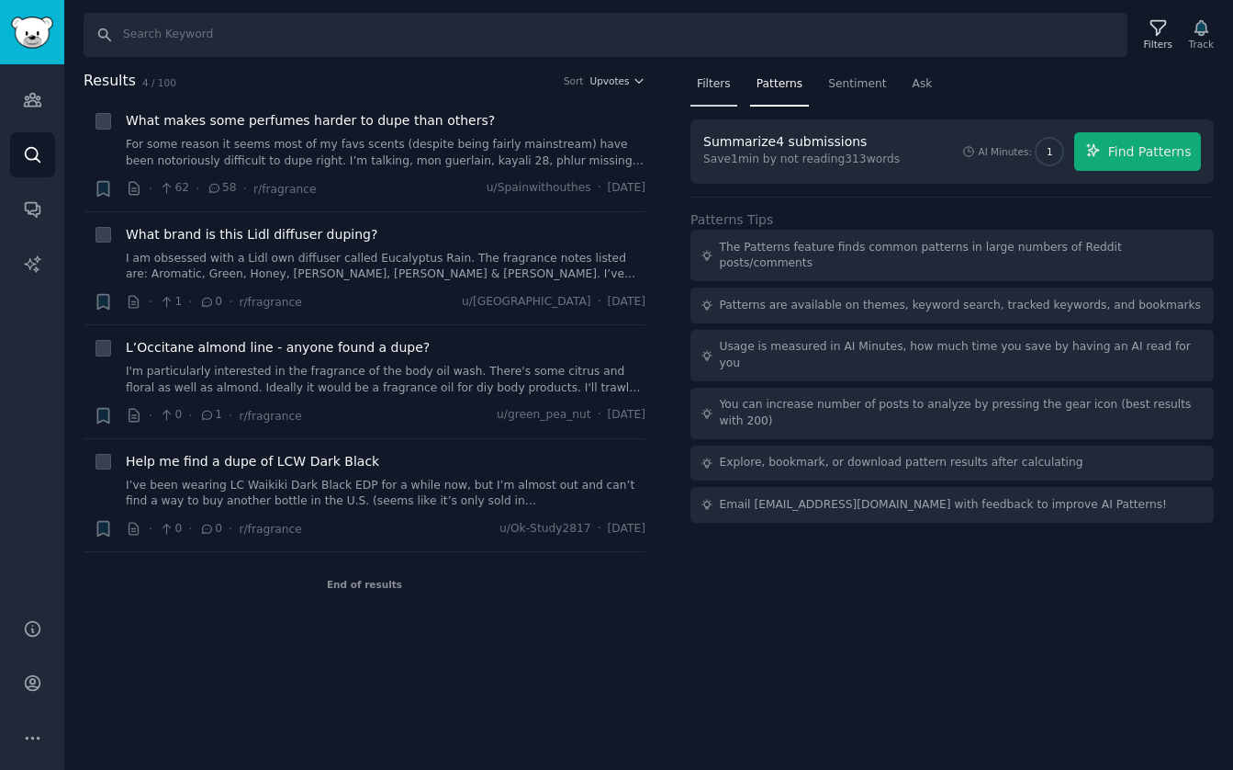
click at [709, 82] on span "Filters" at bounding box center [714, 84] width 34 height 17
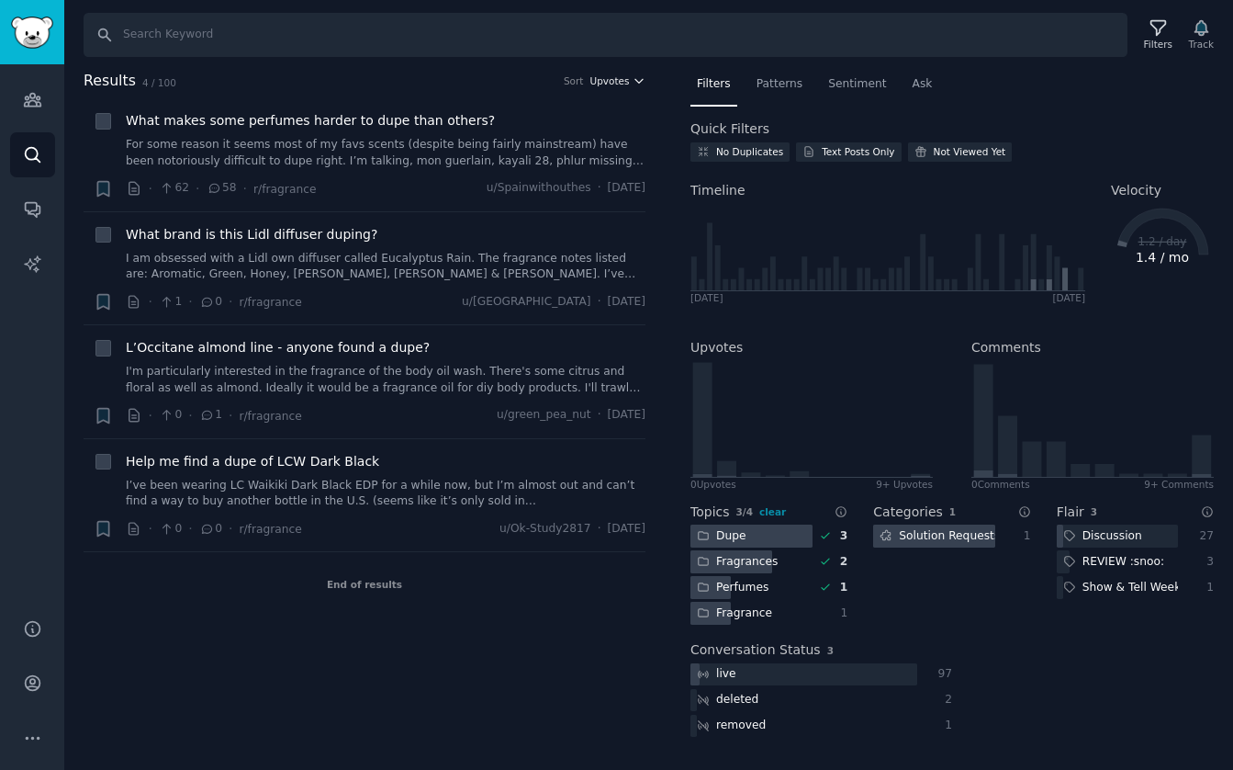
click at [613, 82] on span "Upvotes" at bounding box center [609, 80] width 39 height 13
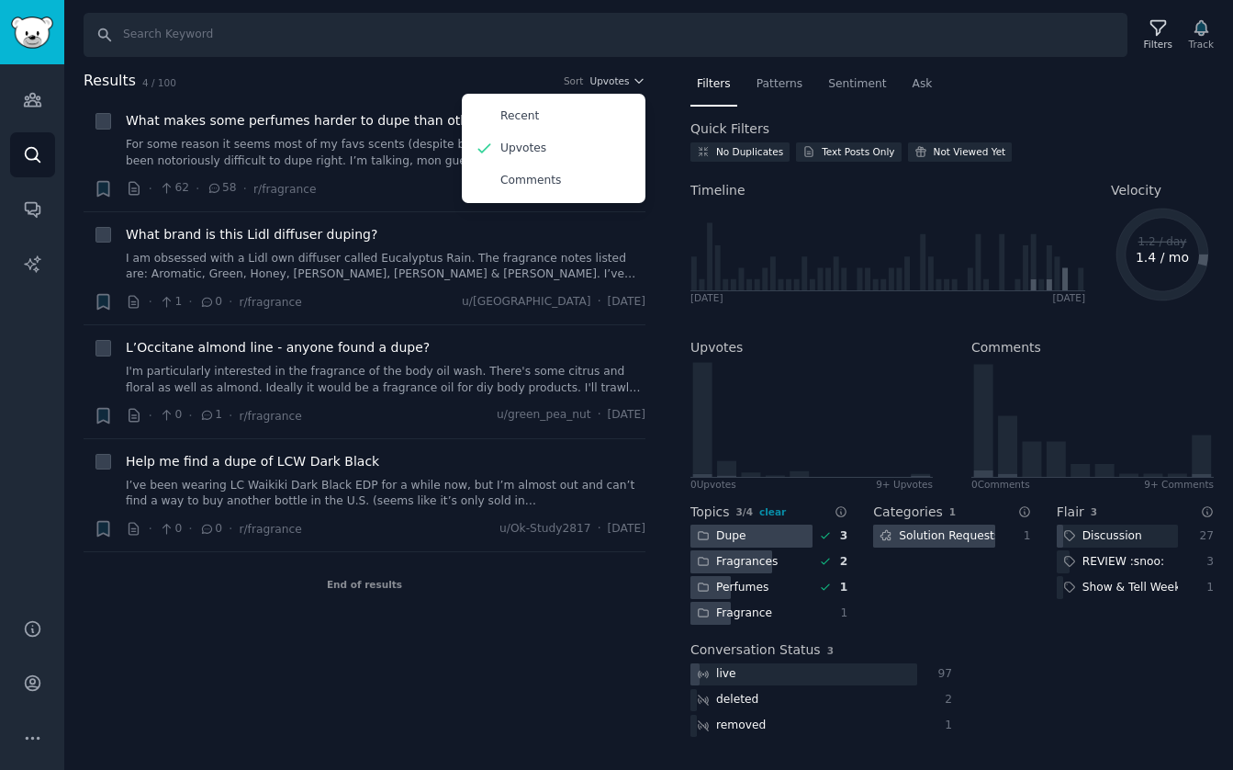
click at [455, 607] on div "End of results" at bounding box center [365, 584] width 562 height 64
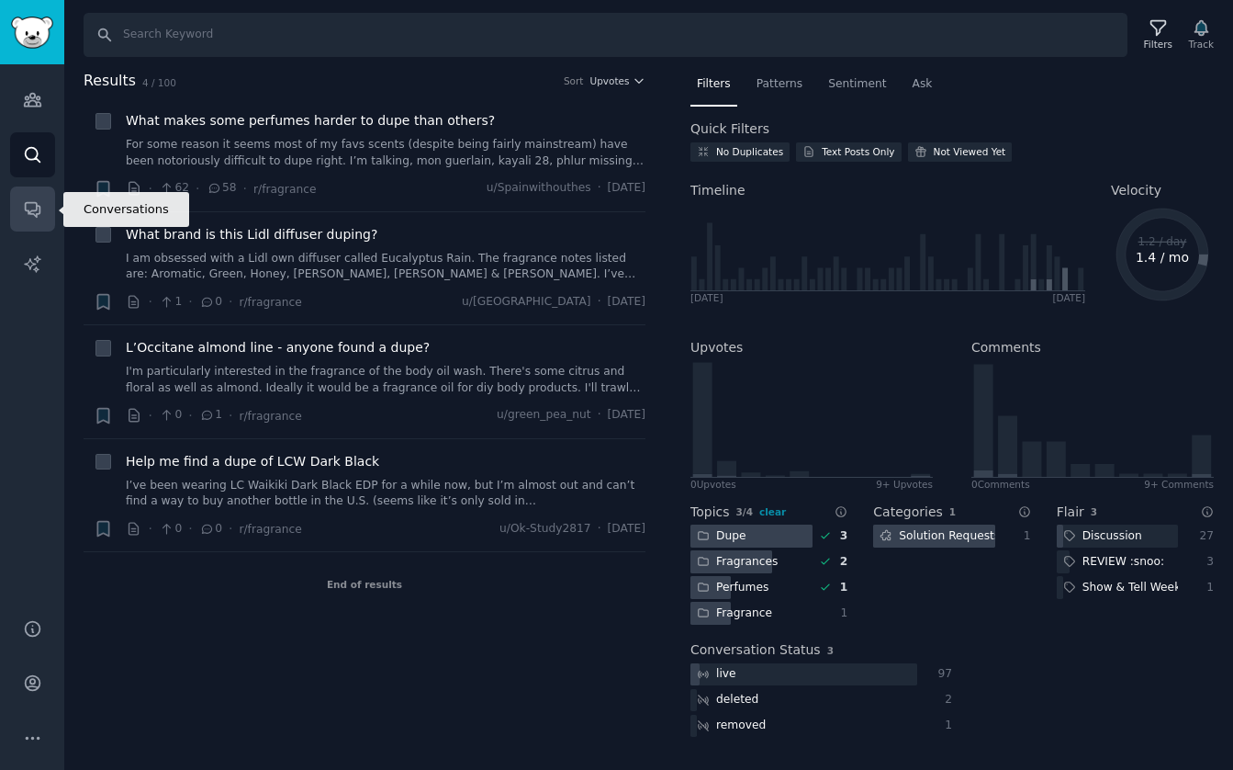
click at [31, 199] on icon "Sidebar" at bounding box center [32, 208] width 19 height 19
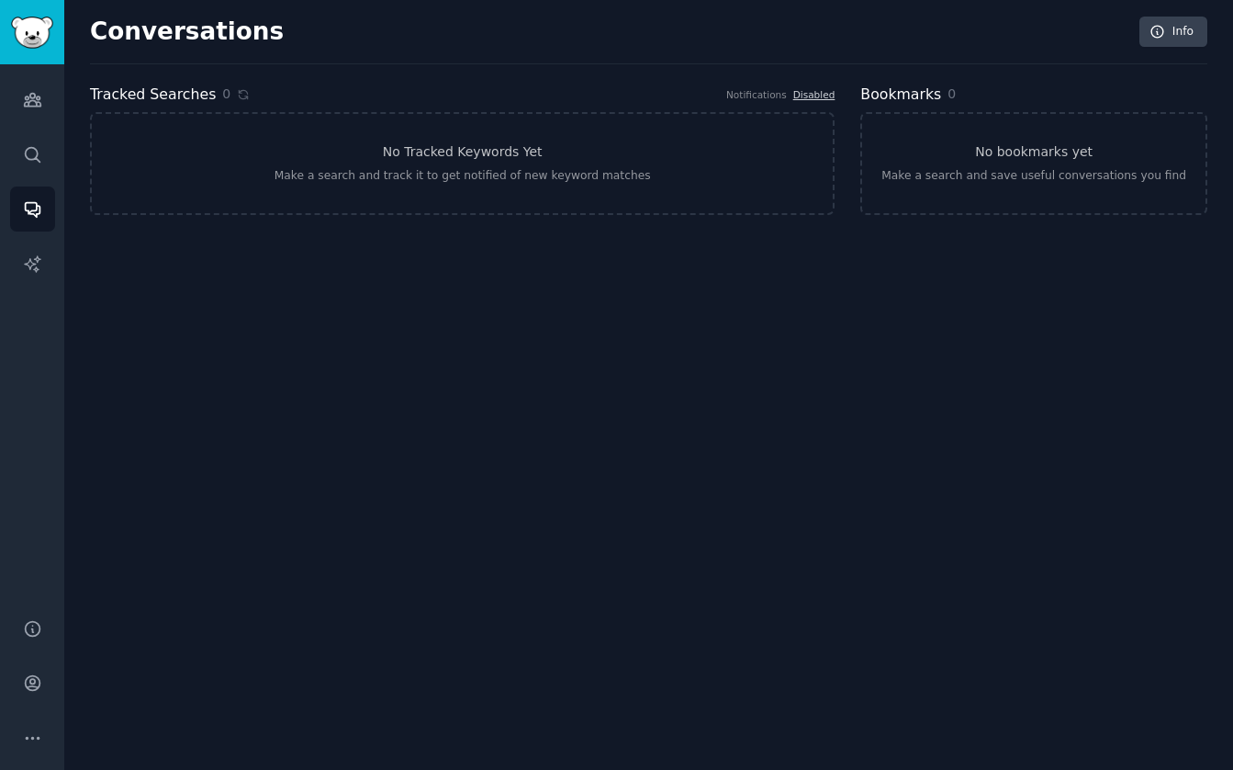
drag, startPoint x: 71, startPoint y: 19, endPoint x: 52, endPoint y: 23, distance: 18.7
click at [66, 19] on div "Conversations Info Tracked Searches 0 Notifications Disabled No Tracked Keyword…" at bounding box center [648, 385] width 1169 height 770
click at [34, 30] on img "Sidebar" at bounding box center [32, 33] width 42 height 32
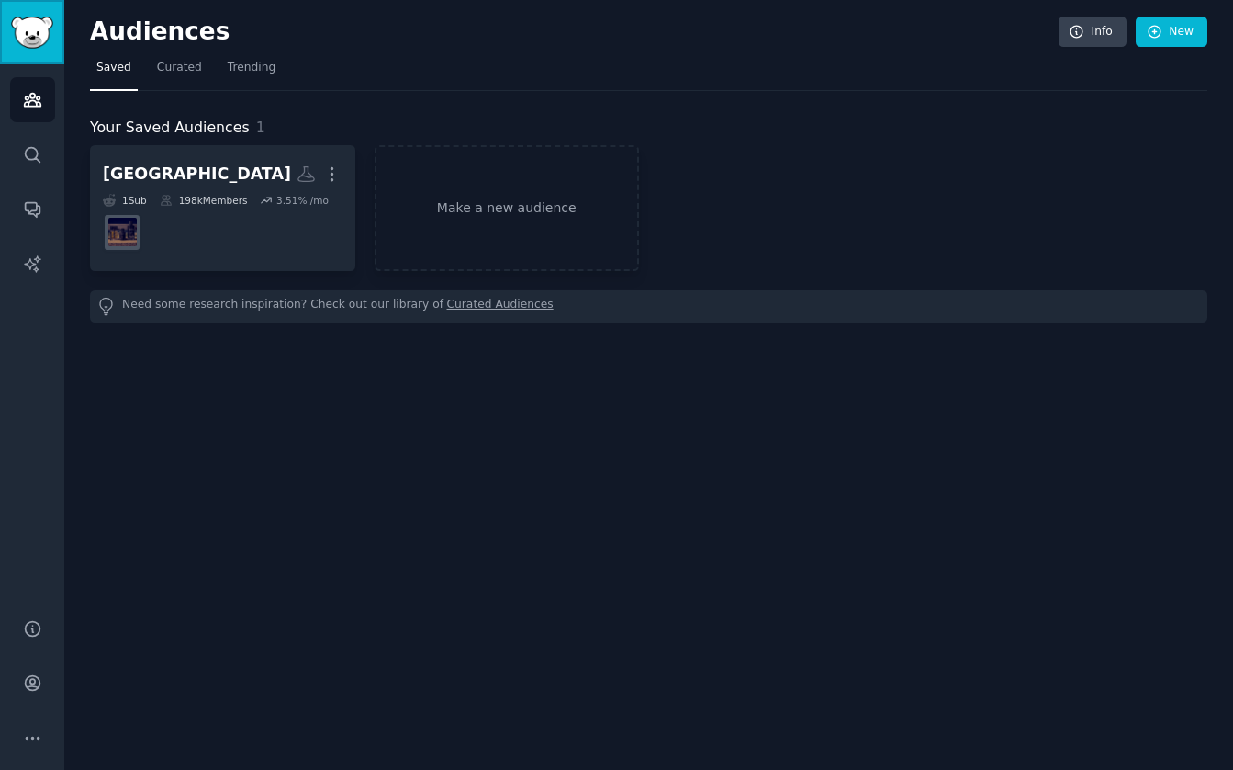
click at [34, 30] on img "Sidebar" at bounding box center [32, 33] width 42 height 32
click at [30, 99] on icon "Sidebar" at bounding box center [32, 99] width 19 height 19
click at [37, 160] on icon "Sidebar" at bounding box center [32, 154] width 15 height 15
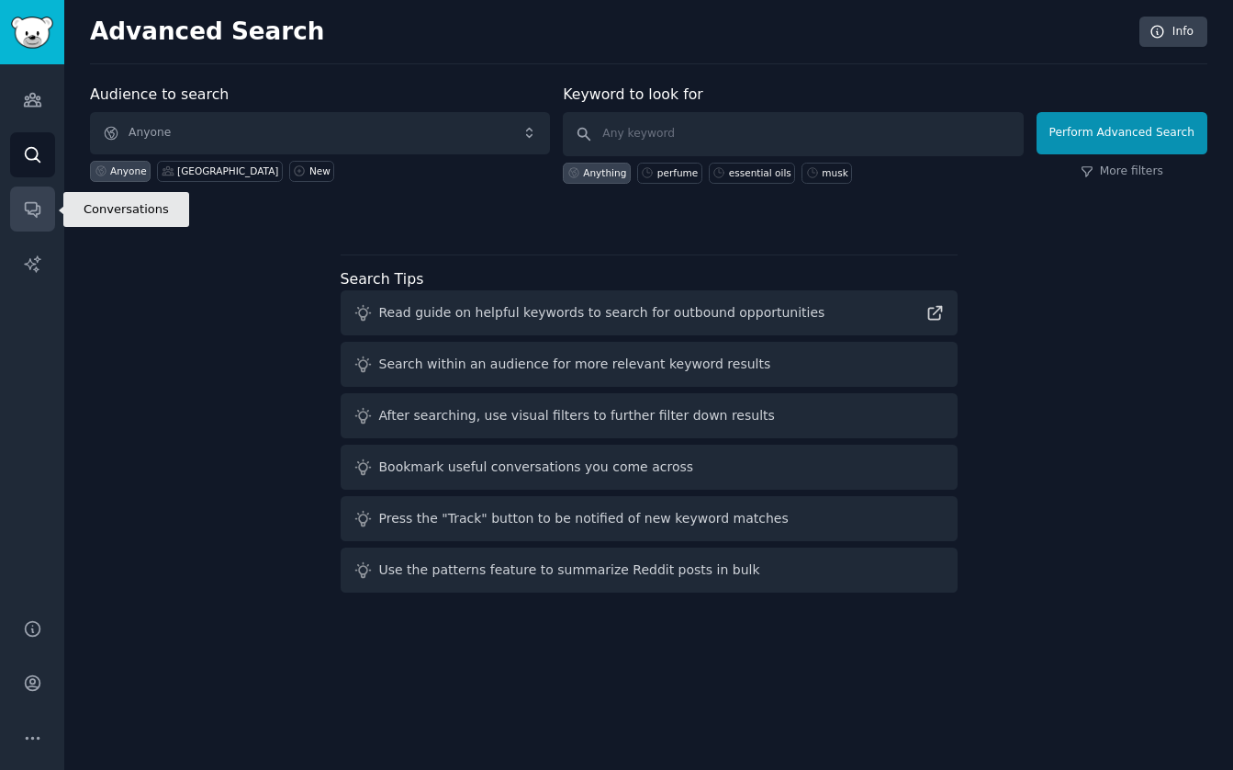
click at [36, 206] on icon "Sidebar" at bounding box center [32, 210] width 15 height 15
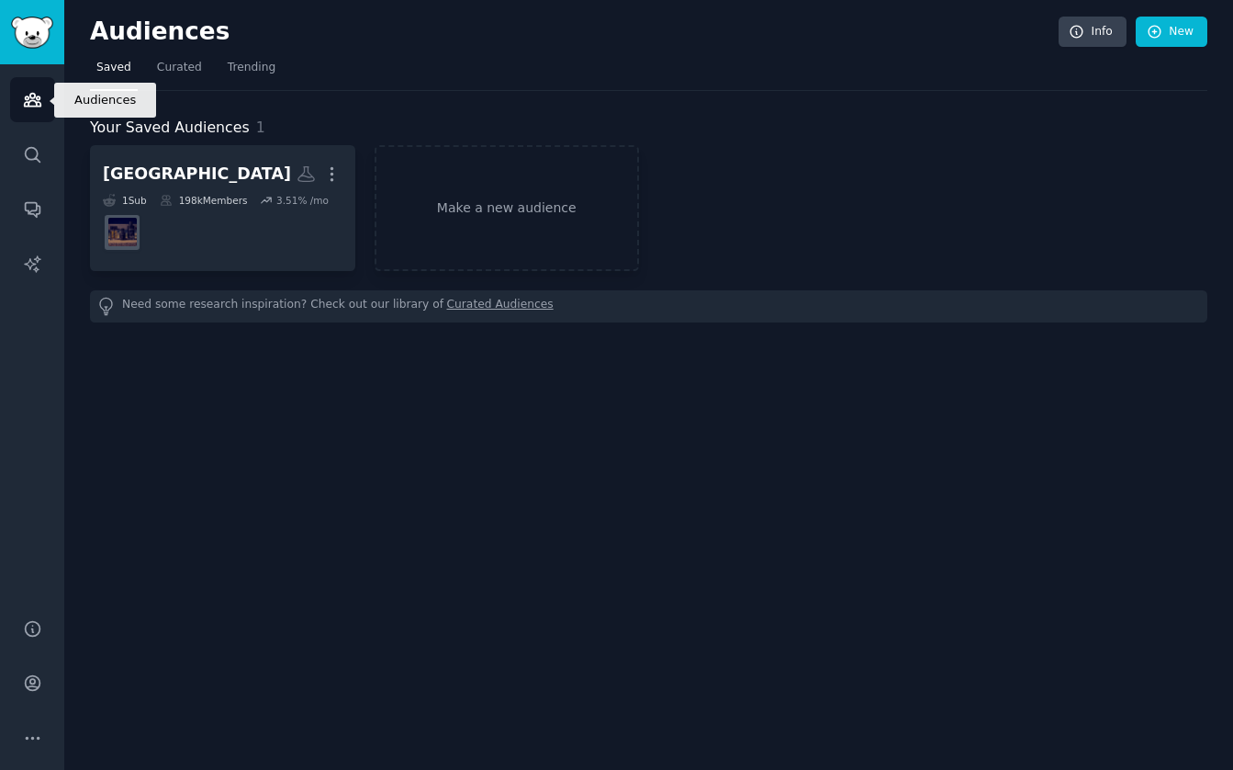
click at [40, 92] on icon "Sidebar" at bounding box center [32, 99] width 19 height 19
click at [179, 65] on span "Curated" at bounding box center [179, 68] width 45 height 17
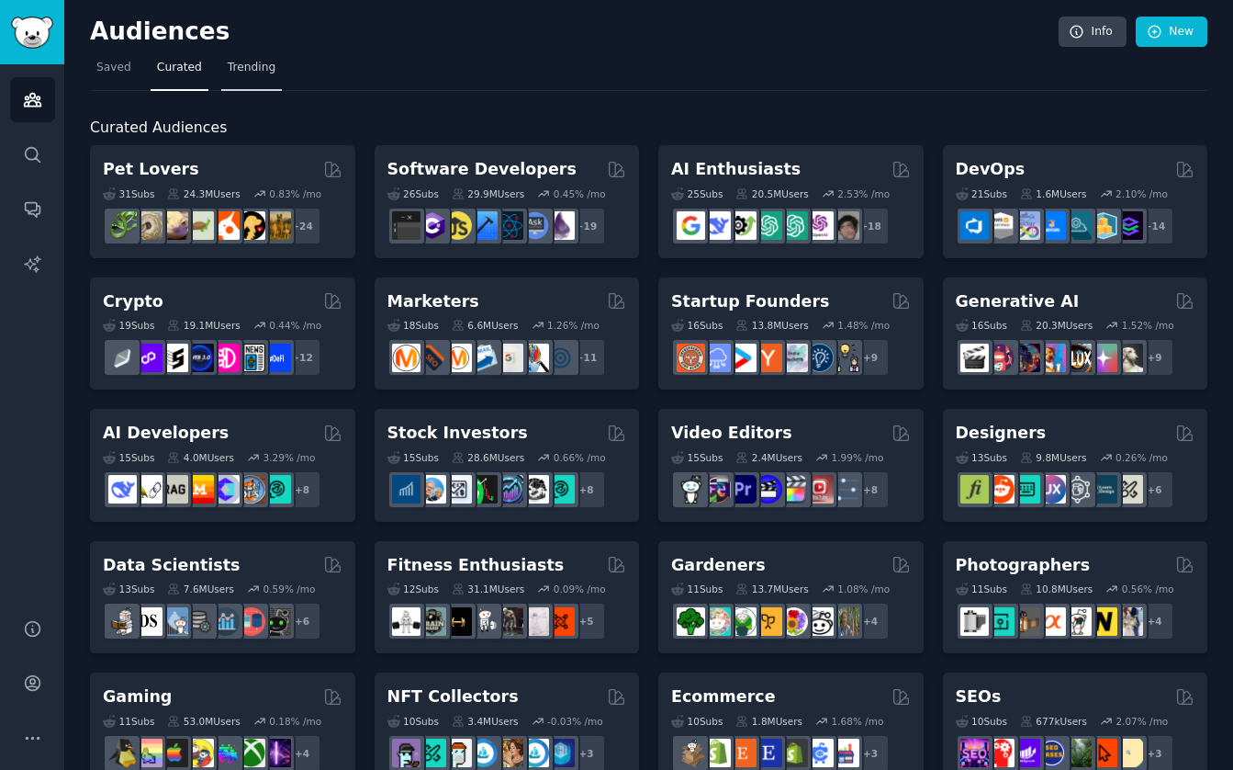
click at [244, 72] on span "Trending" at bounding box center [252, 68] width 48 height 17
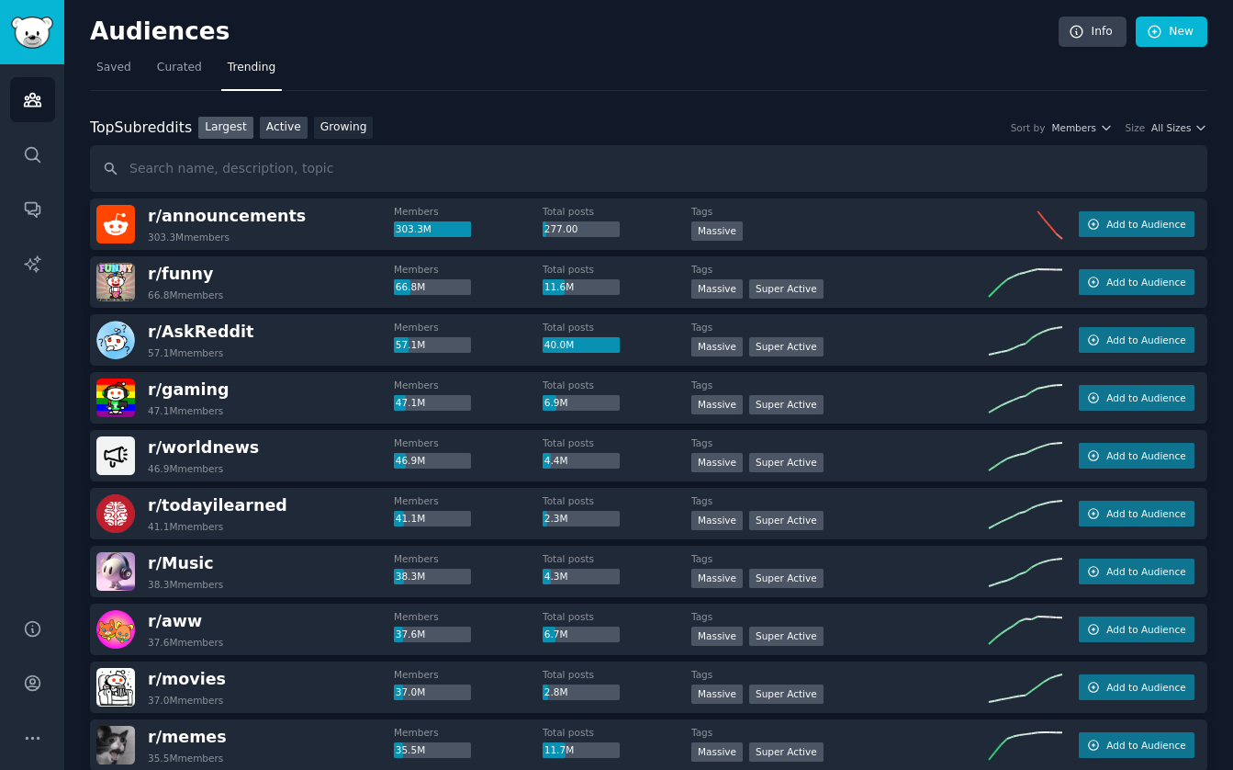
click at [278, 131] on link "Active" at bounding box center [284, 128] width 48 height 23
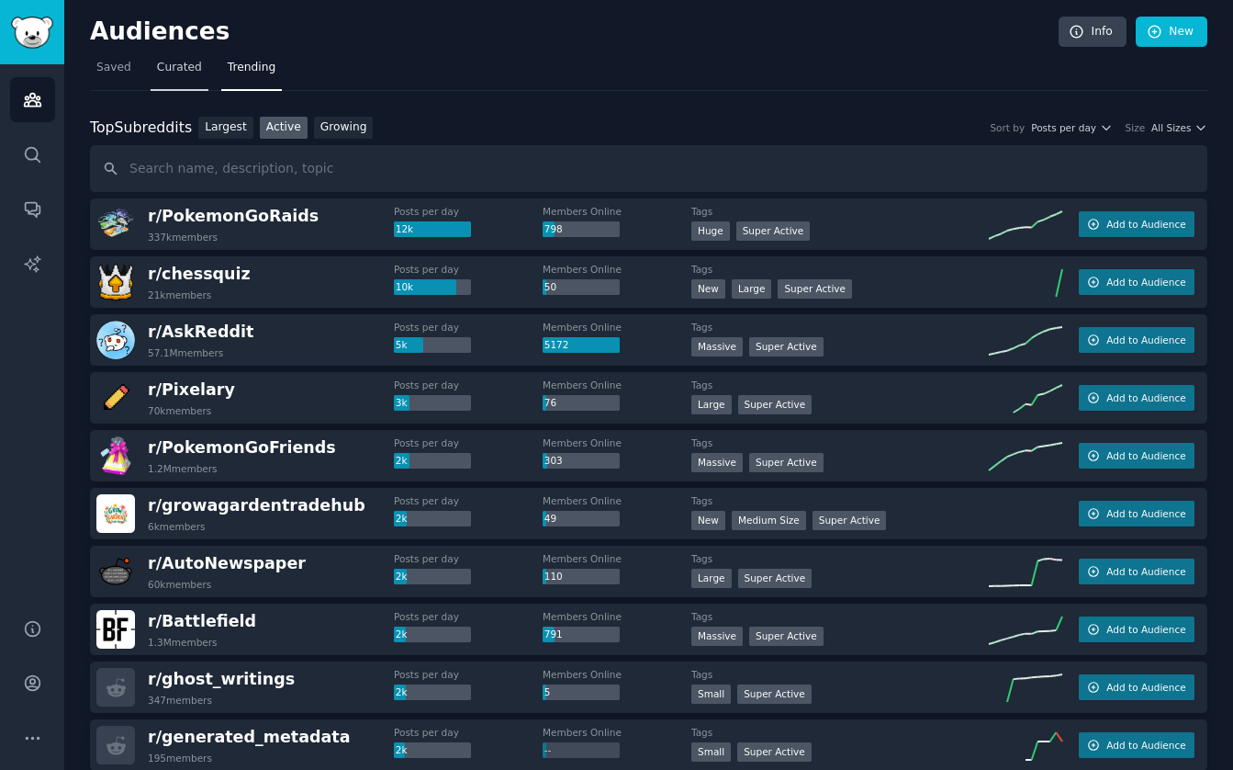
click at [170, 64] on span "Curated" at bounding box center [179, 68] width 45 height 17
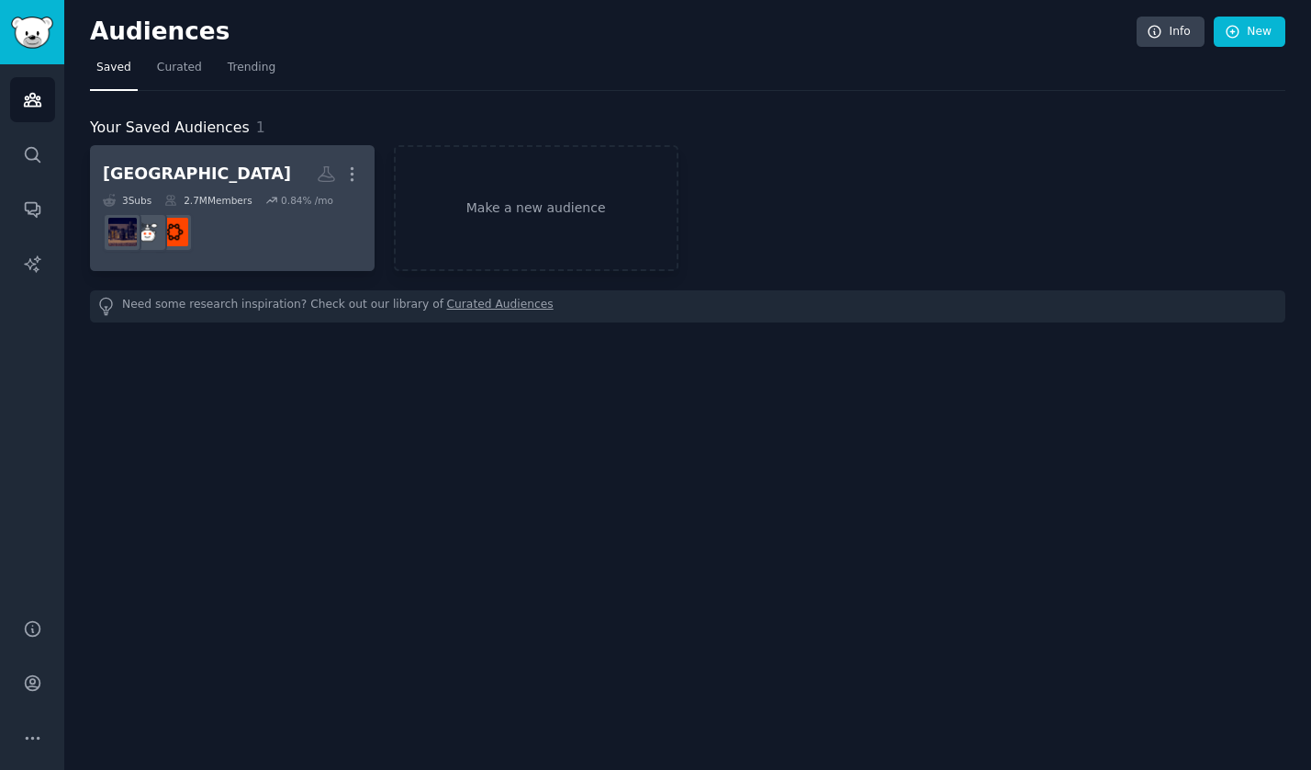
click at [194, 209] on dd "r/fragranceclones" at bounding box center [232, 232] width 259 height 51
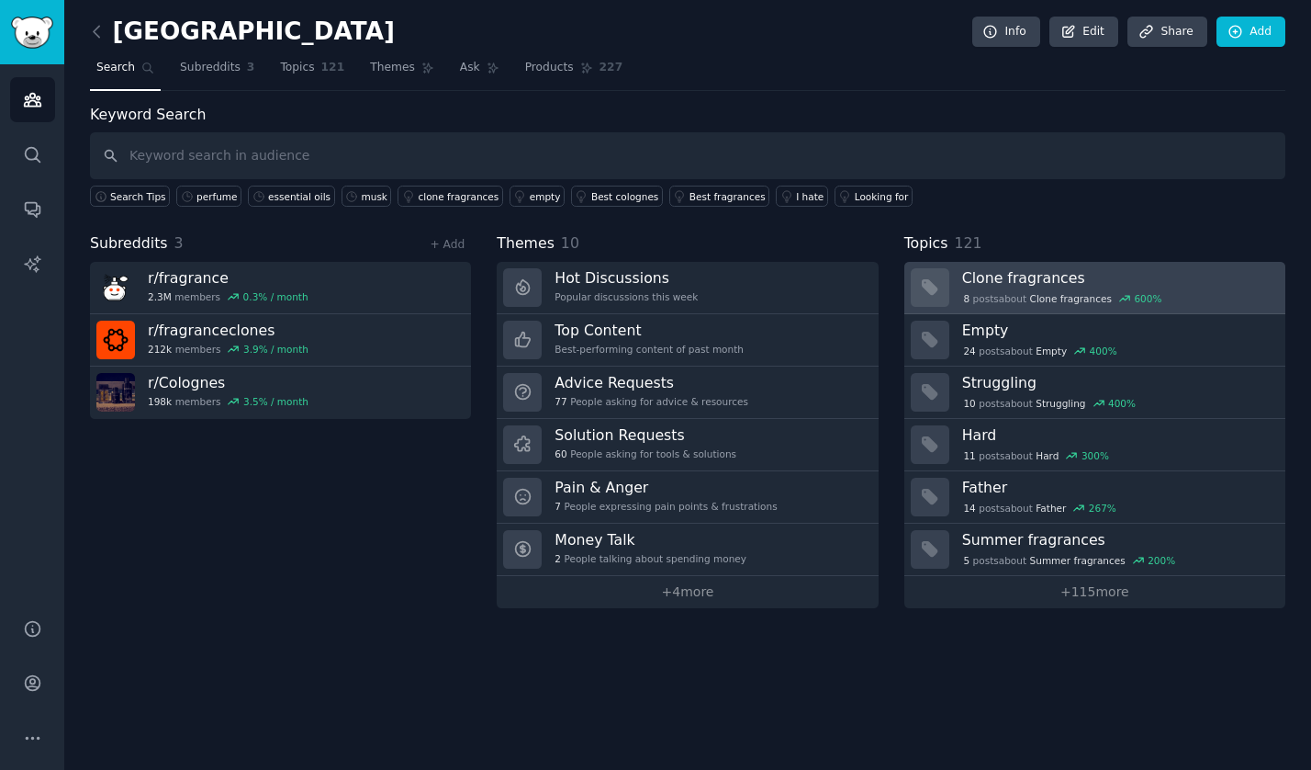
click at [1015, 280] on h3 "Clone fragrances" at bounding box center [1117, 277] width 310 height 19
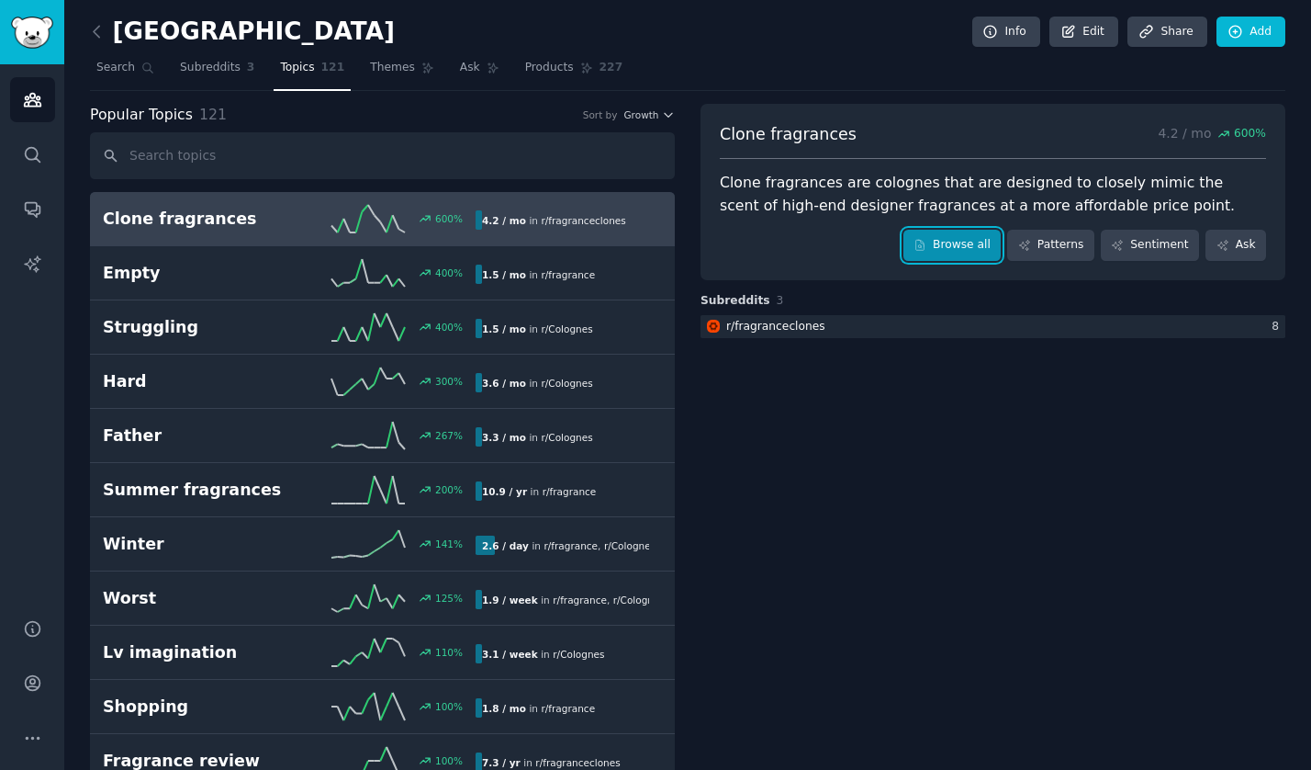
click at [965, 245] on link "Browse all" at bounding box center [953, 245] width 98 height 31
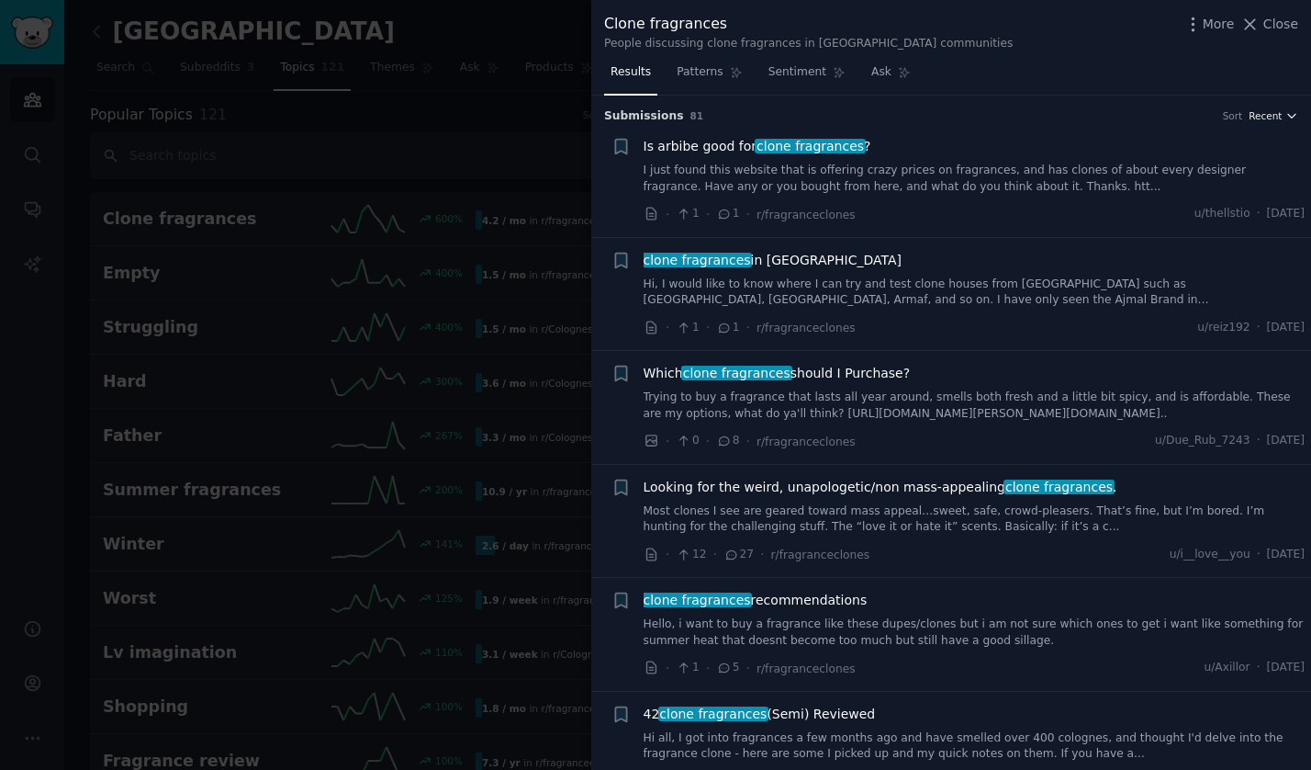
click at [1263, 115] on span "Recent" at bounding box center [1265, 115] width 33 height 13
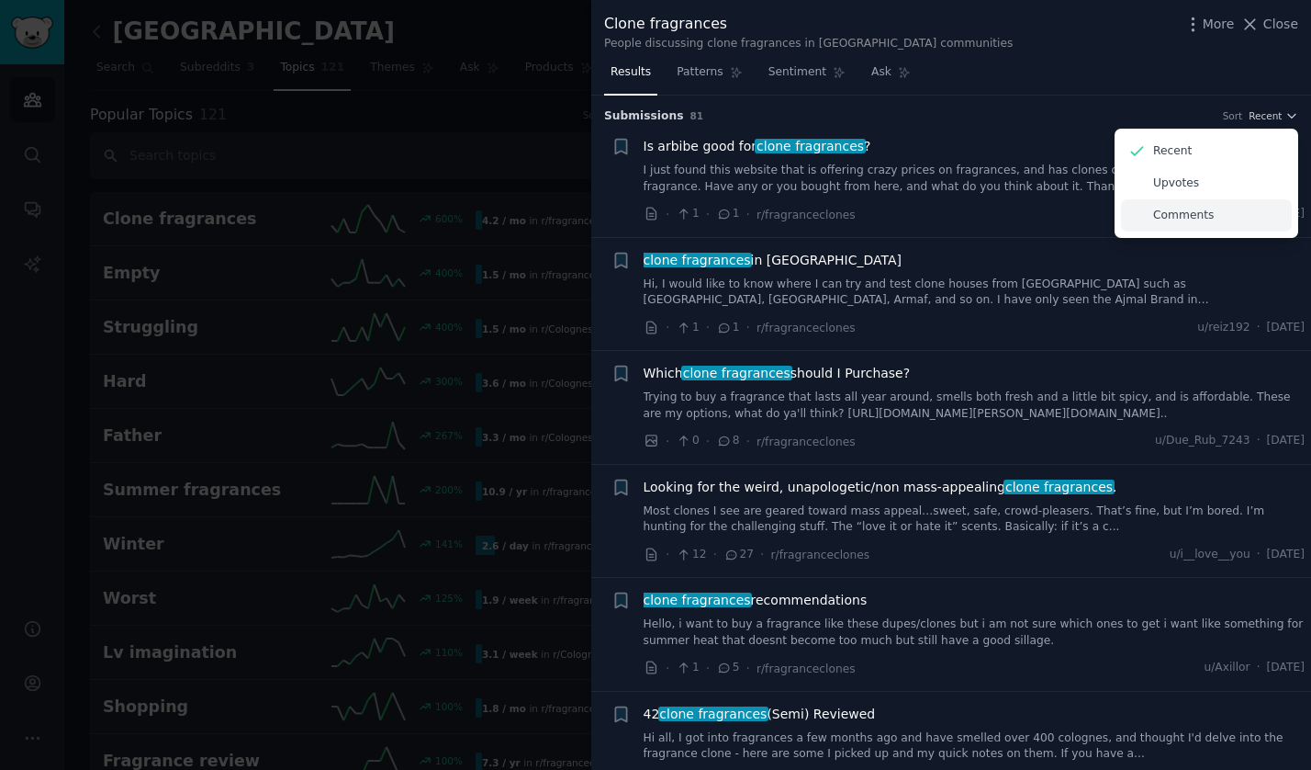
click at [1191, 216] on p "Comments" at bounding box center [1183, 216] width 61 height 17
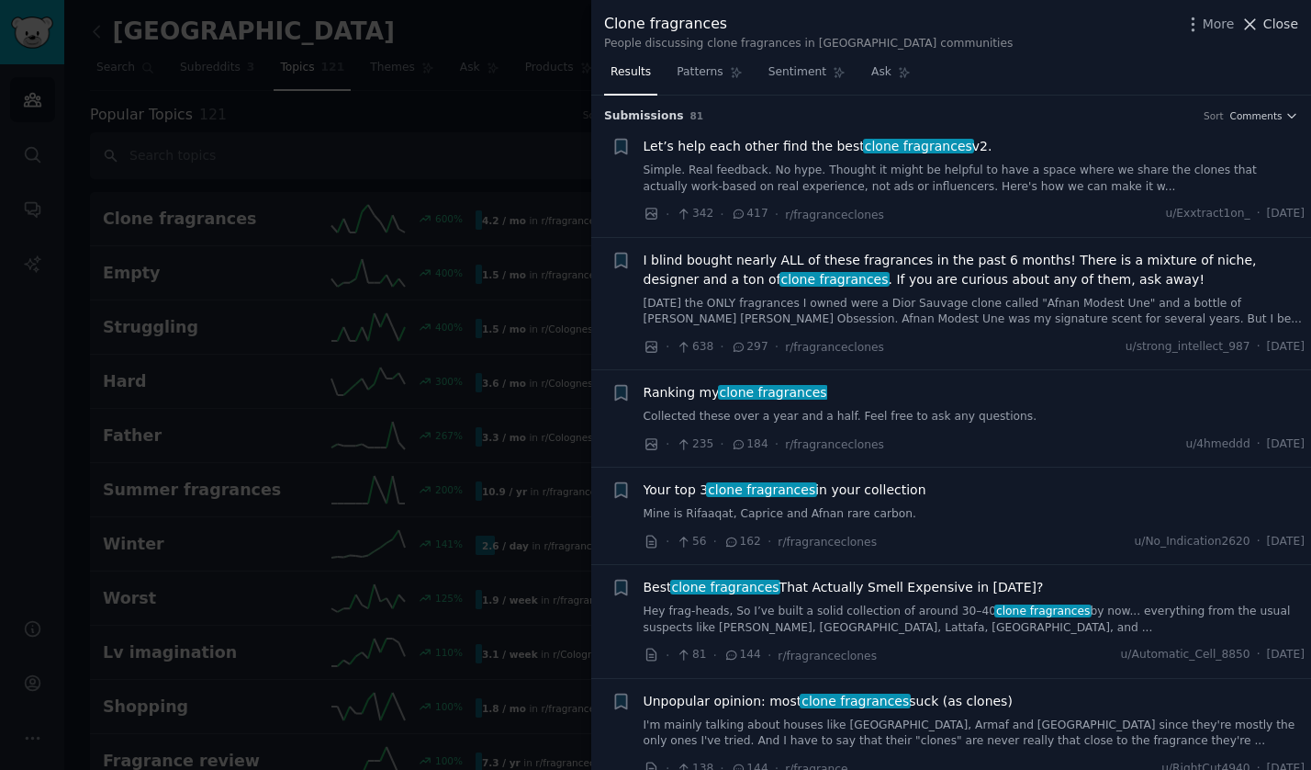
click at [1279, 27] on span "Close" at bounding box center [1281, 24] width 35 height 19
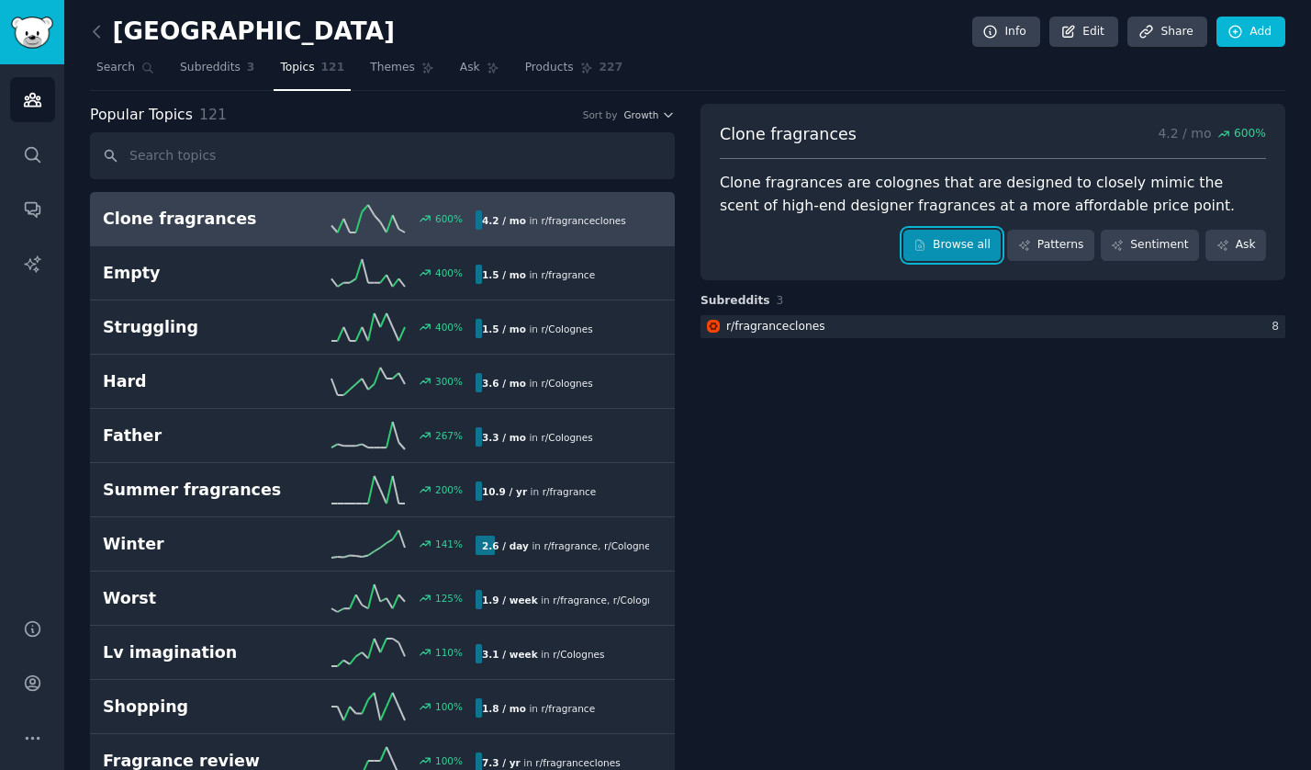
click at [942, 247] on link "Browse all" at bounding box center [953, 245] width 98 height 31
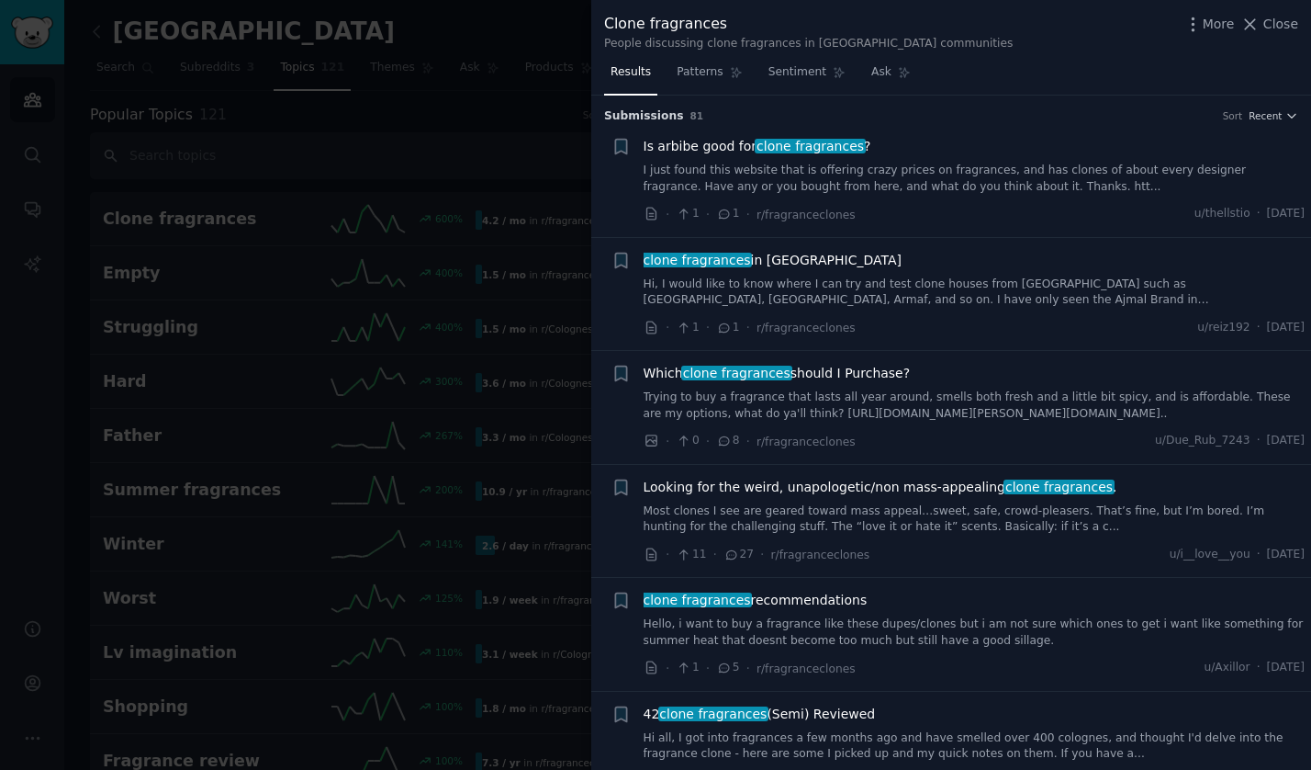
click at [804, 142] on span "clone fragrances" at bounding box center [810, 146] width 111 height 15
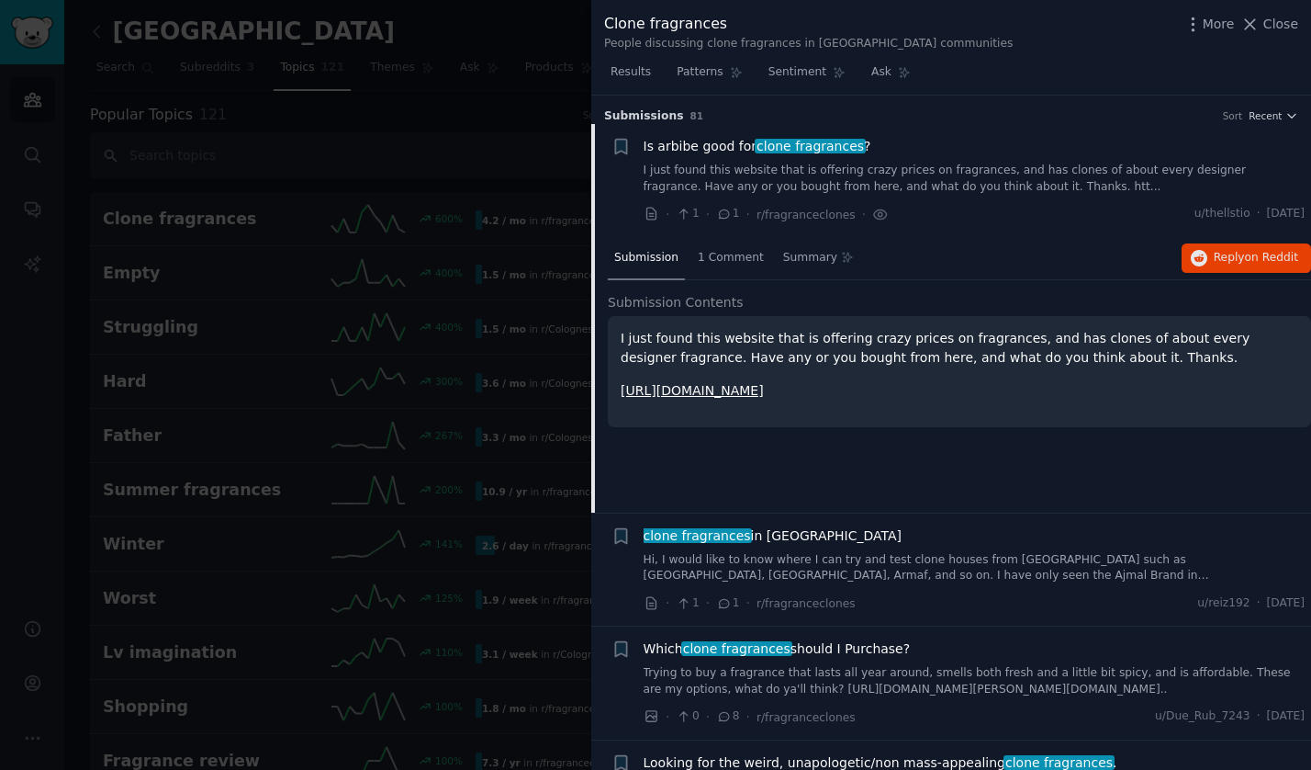
scroll to position [28, 0]
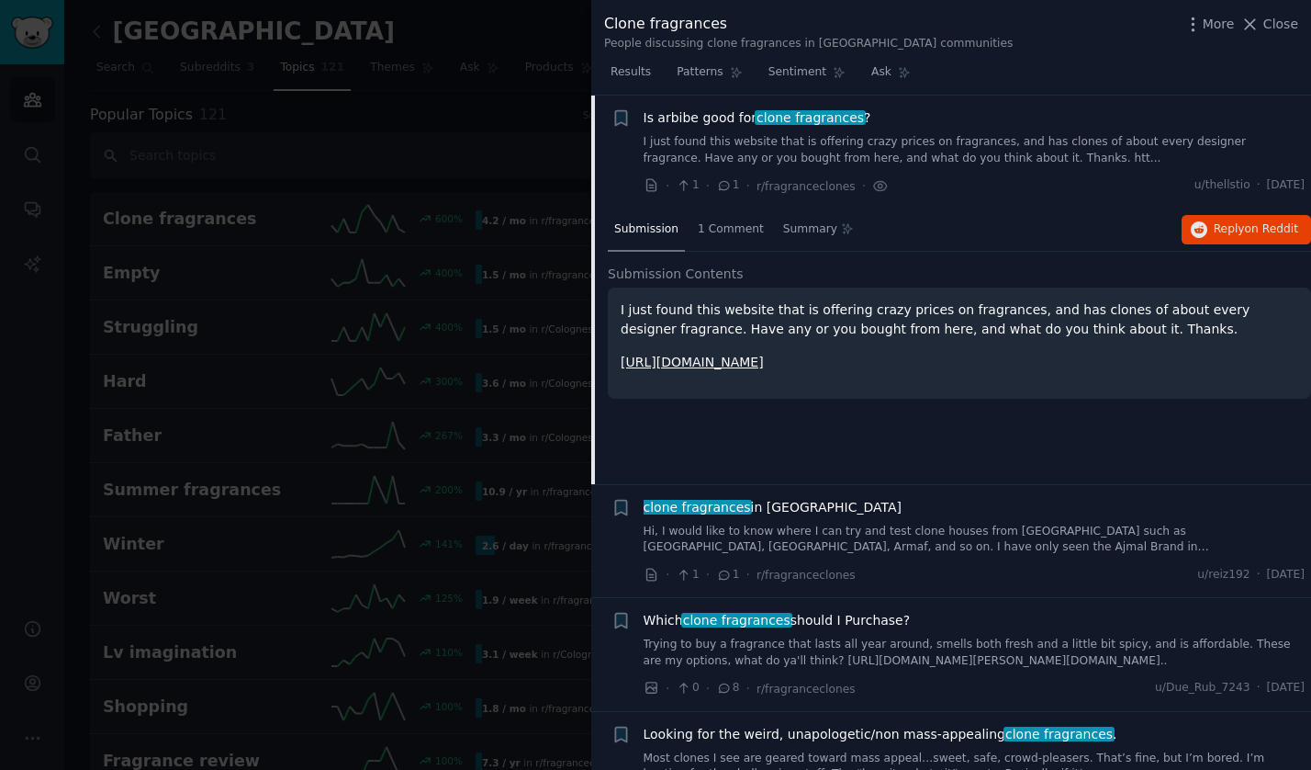
click at [144, 163] on div at bounding box center [655, 385] width 1311 height 770
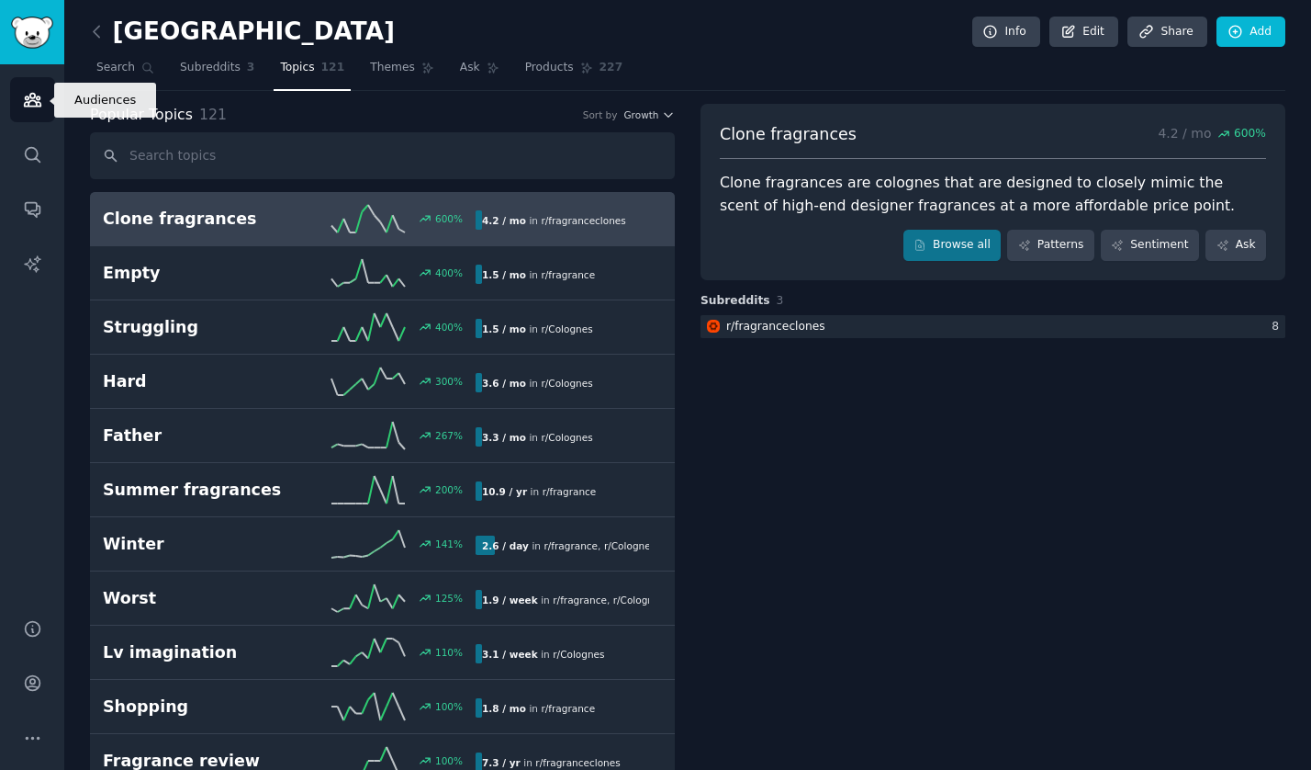
click at [26, 94] on icon "Sidebar" at bounding box center [32, 99] width 19 height 19
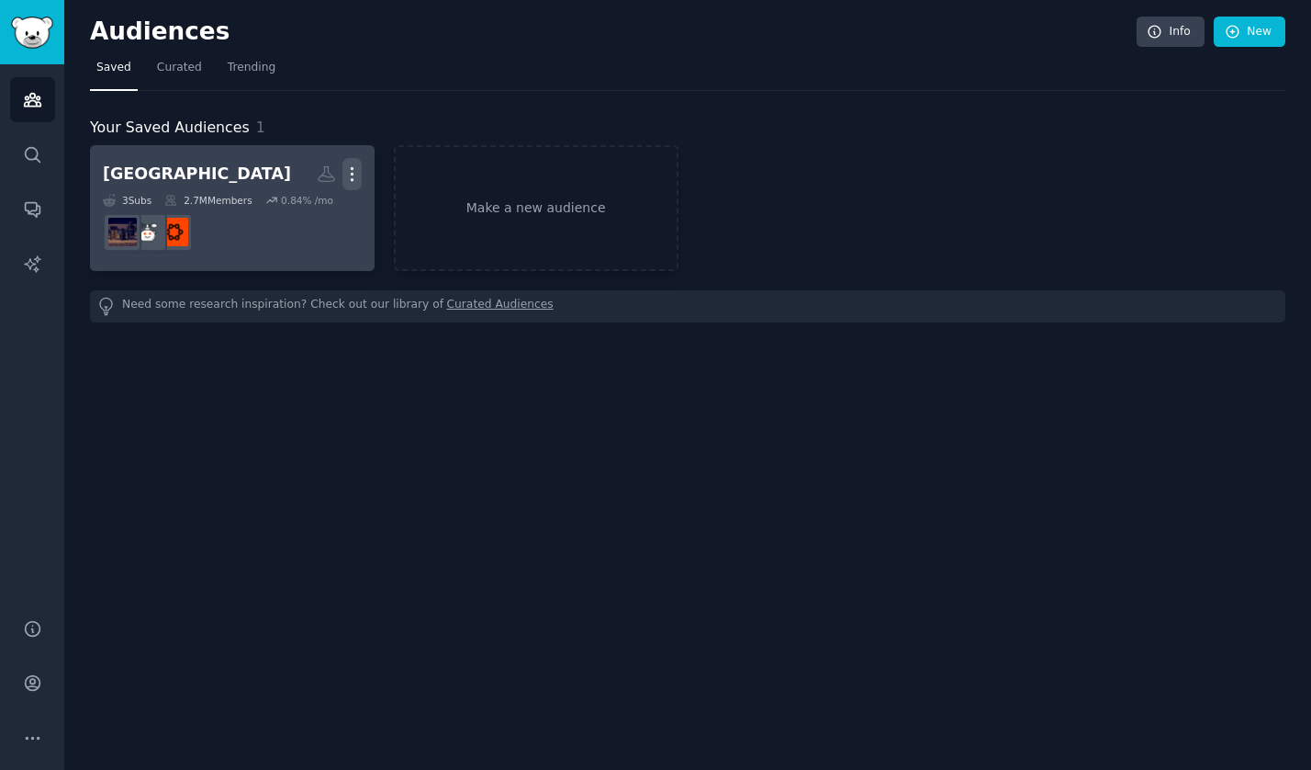
click at [360, 168] on icon "button" at bounding box center [352, 173] width 19 height 19
click at [307, 180] on p "View" at bounding box center [296, 180] width 30 height 19
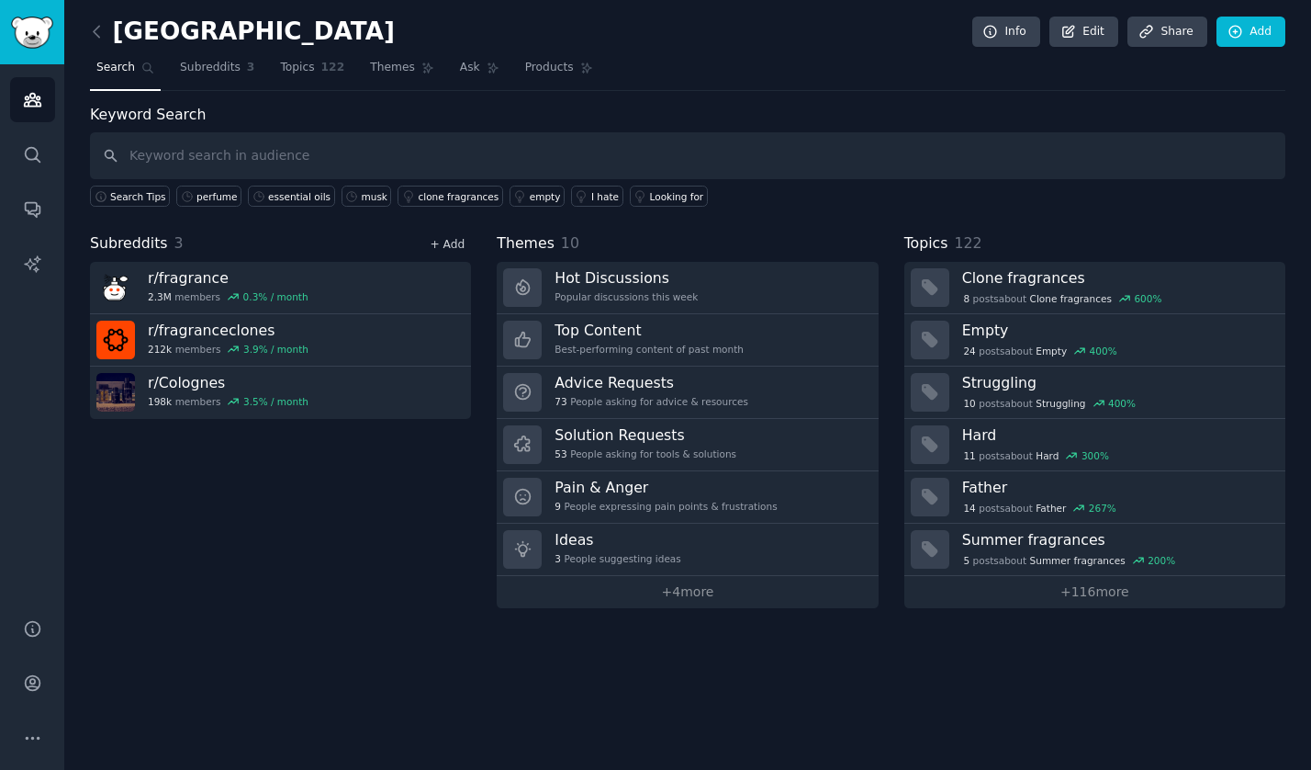
click at [454, 247] on link "+ Add" at bounding box center [447, 244] width 35 height 13
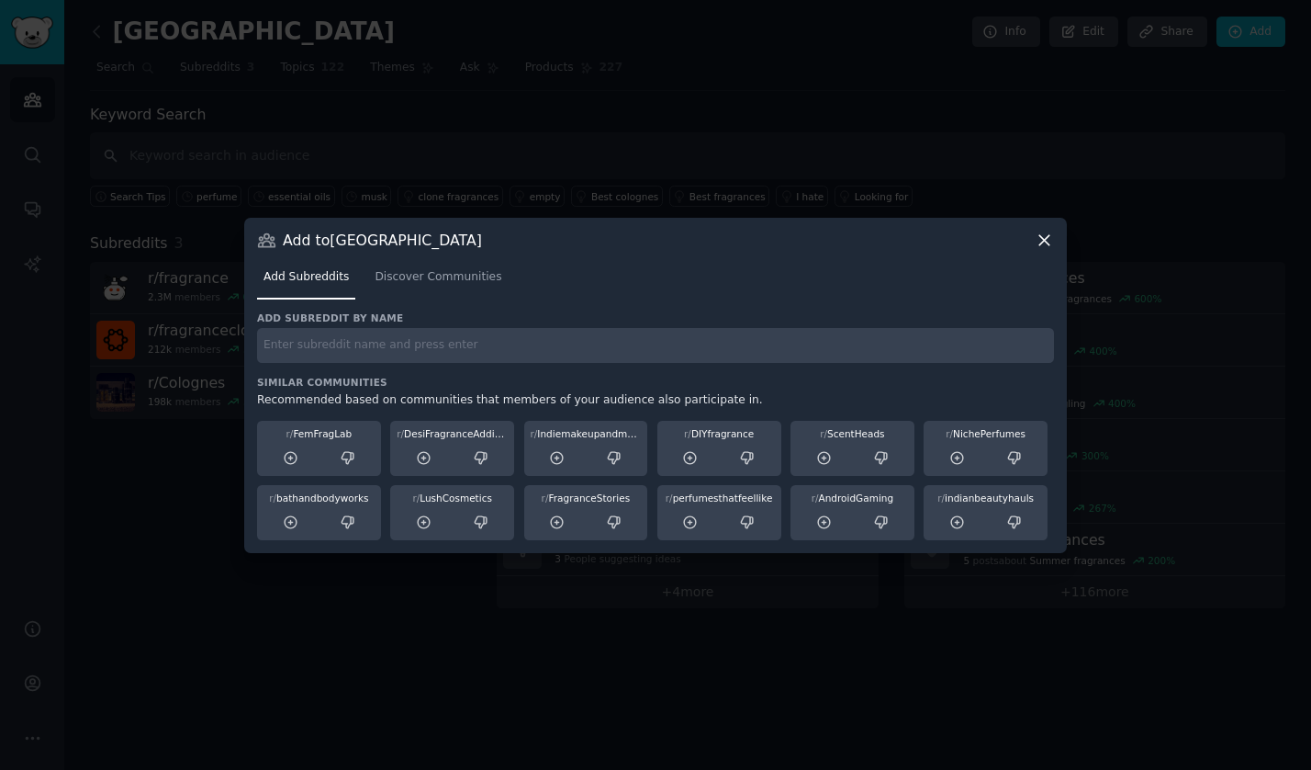
click at [312, 346] on input "text" at bounding box center [655, 346] width 797 height 36
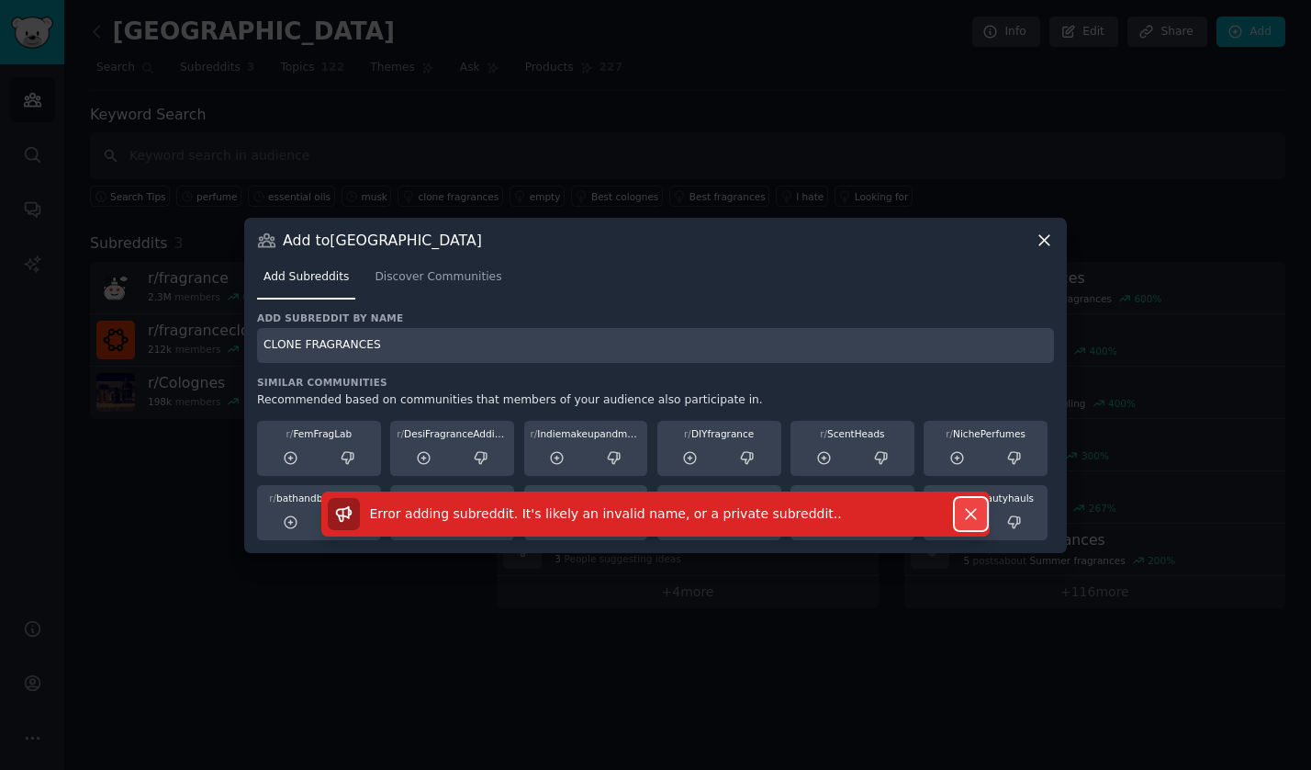
click at [973, 518] on icon "button" at bounding box center [971, 513] width 19 height 19
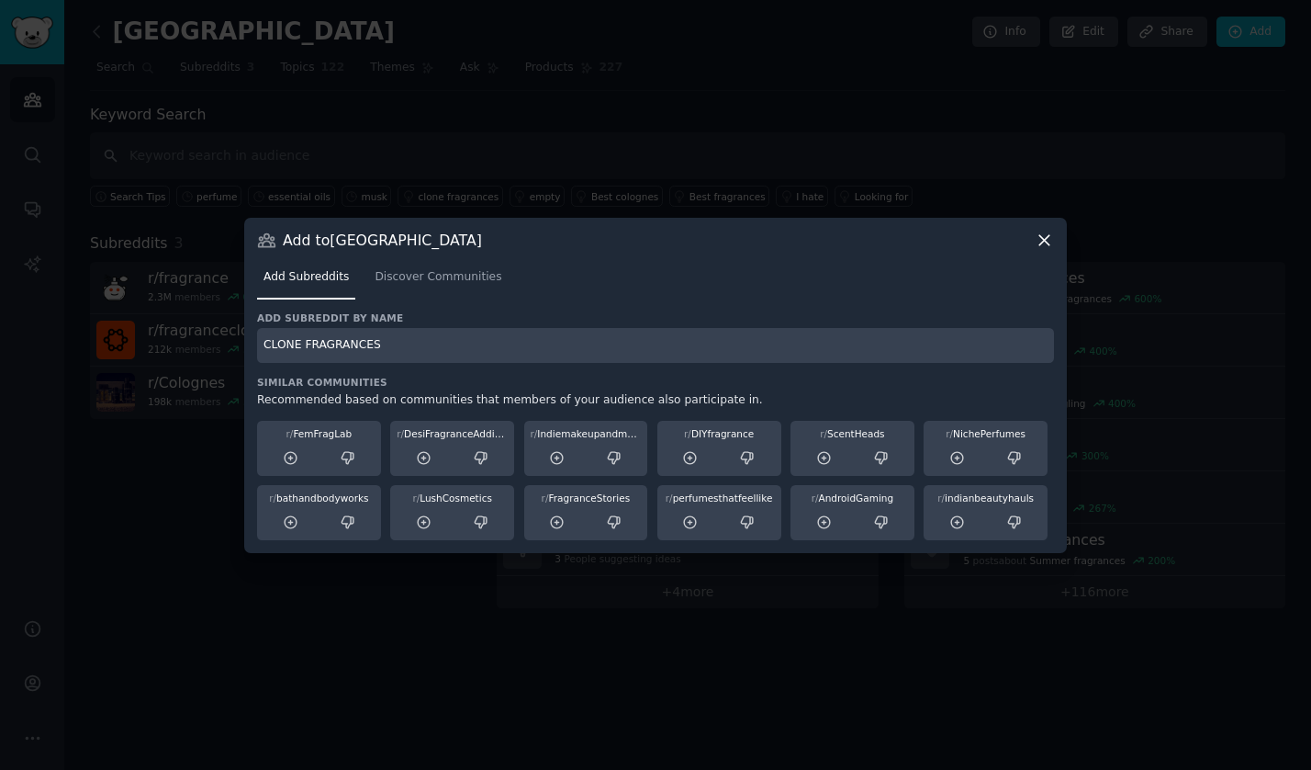
drag, startPoint x: 433, startPoint y: 360, endPoint x: 199, endPoint y: 326, distance: 236.6
click at [199, 326] on div "​ Add to [GEOGRAPHIC_DATA] Add Subreddits Discover Communities Add subreddit by…" at bounding box center [655, 385] width 1299 height 770
type input "clone fragrance"
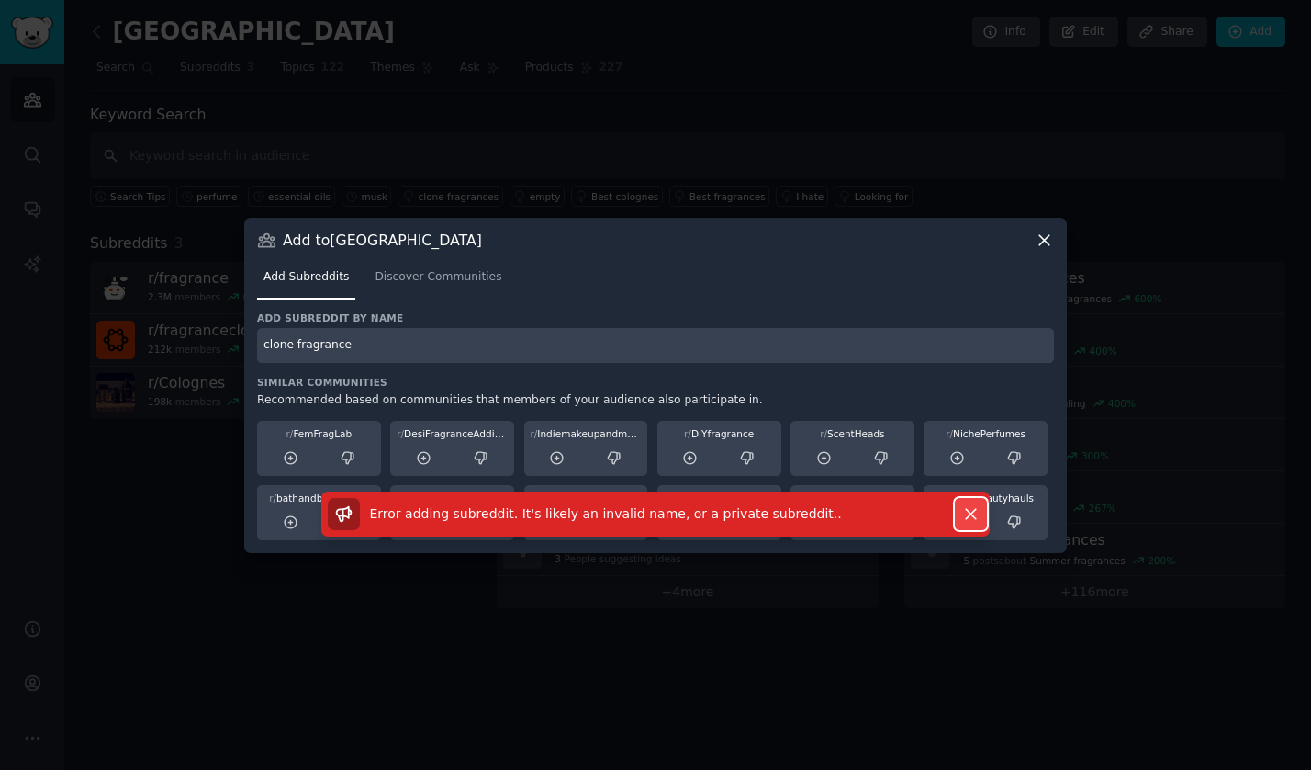
click at [978, 514] on icon "button" at bounding box center [971, 513] width 19 height 19
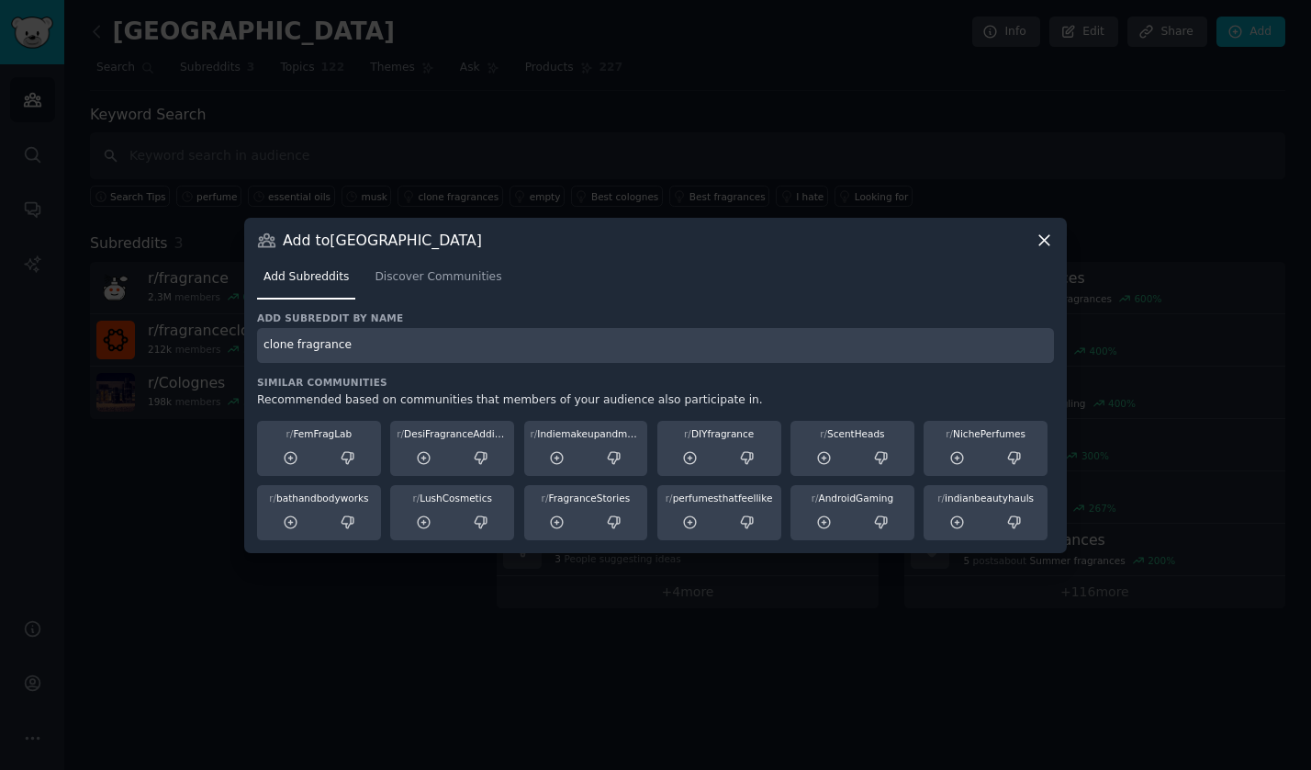
click at [1053, 240] on icon at bounding box center [1044, 240] width 19 height 19
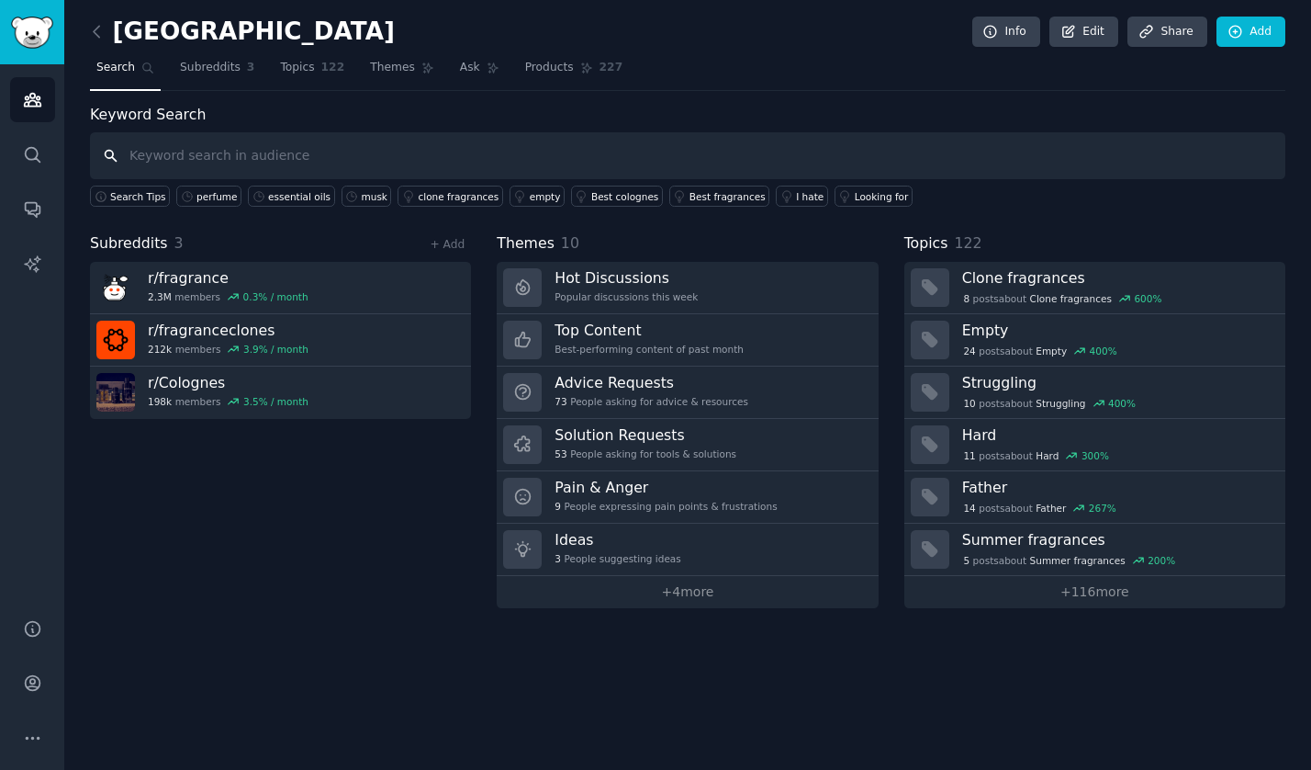
click at [199, 155] on input "text" at bounding box center [688, 155] width 1196 height 47
type input "clone fragrances"
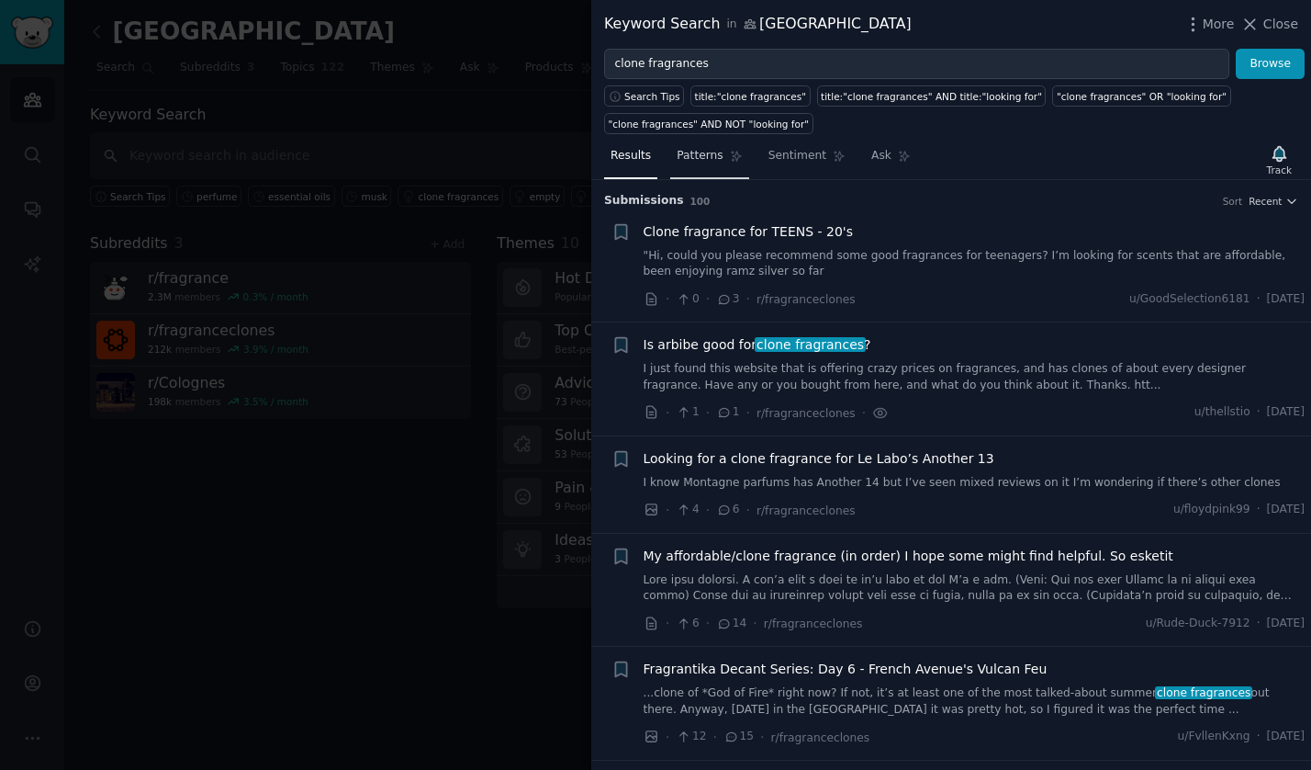
click at [701, 162] on span "Patterns" at bounding box center [700, 156] width 46 height 17
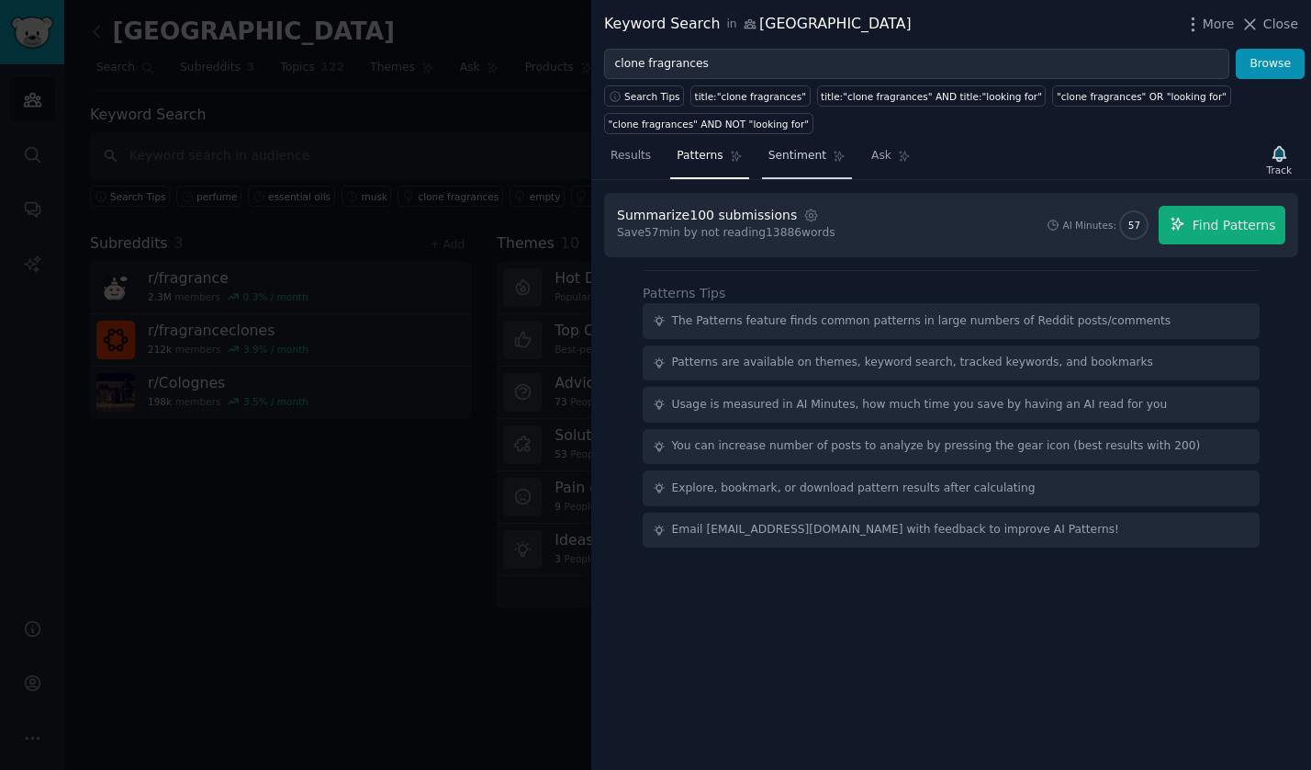
click at [790, 151] on span "Sentiment" at bounding box center [798, 156] width 58 height 17
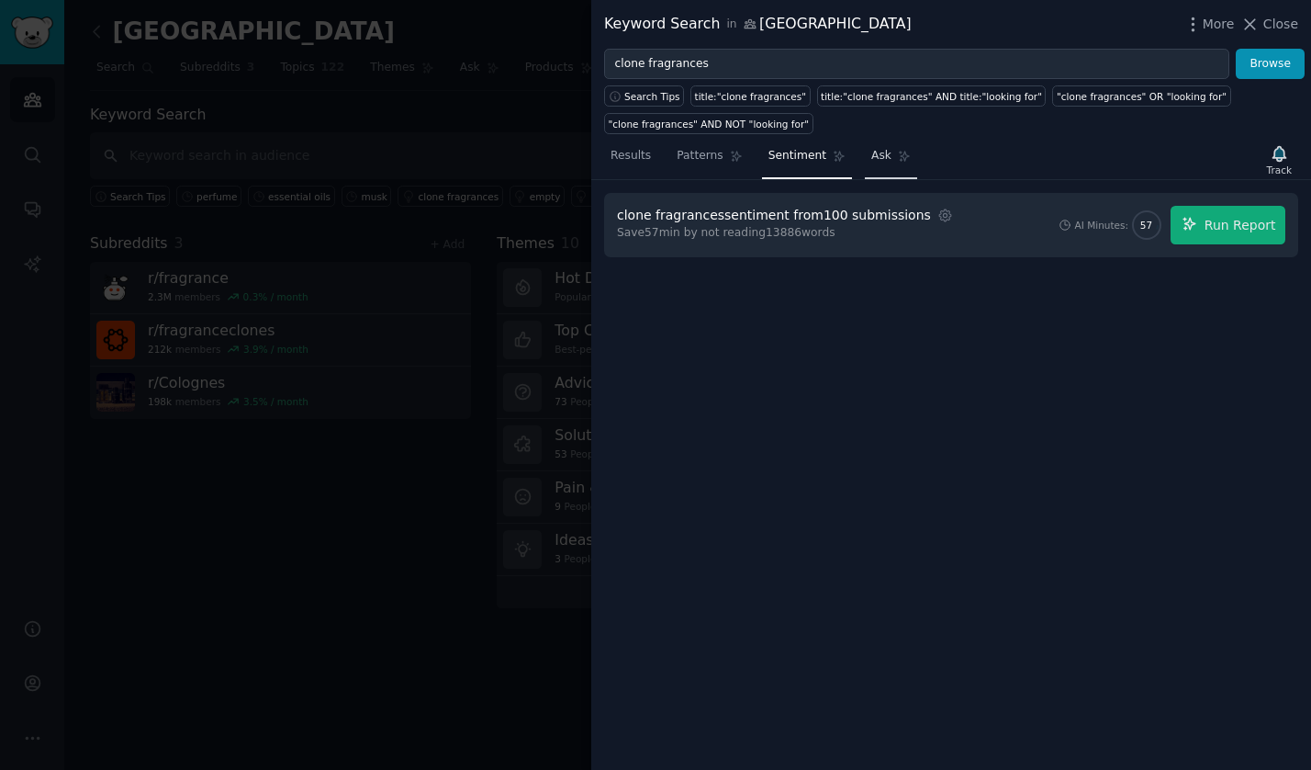
click at [883, 157] on span "Ask" at bounding box center [882, 156] width 20 height 17
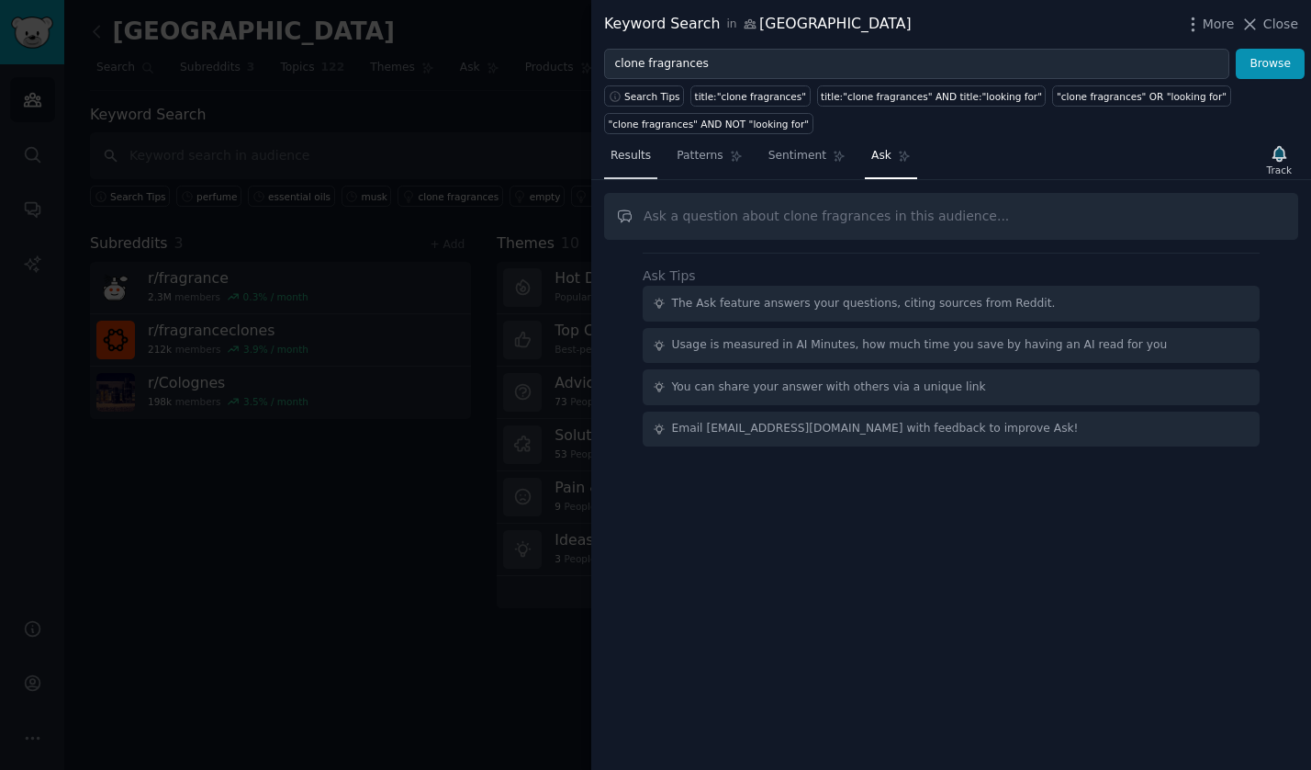
click at [633, 156] on span "Results" at bounding box center [631, 156] width 40 height 17
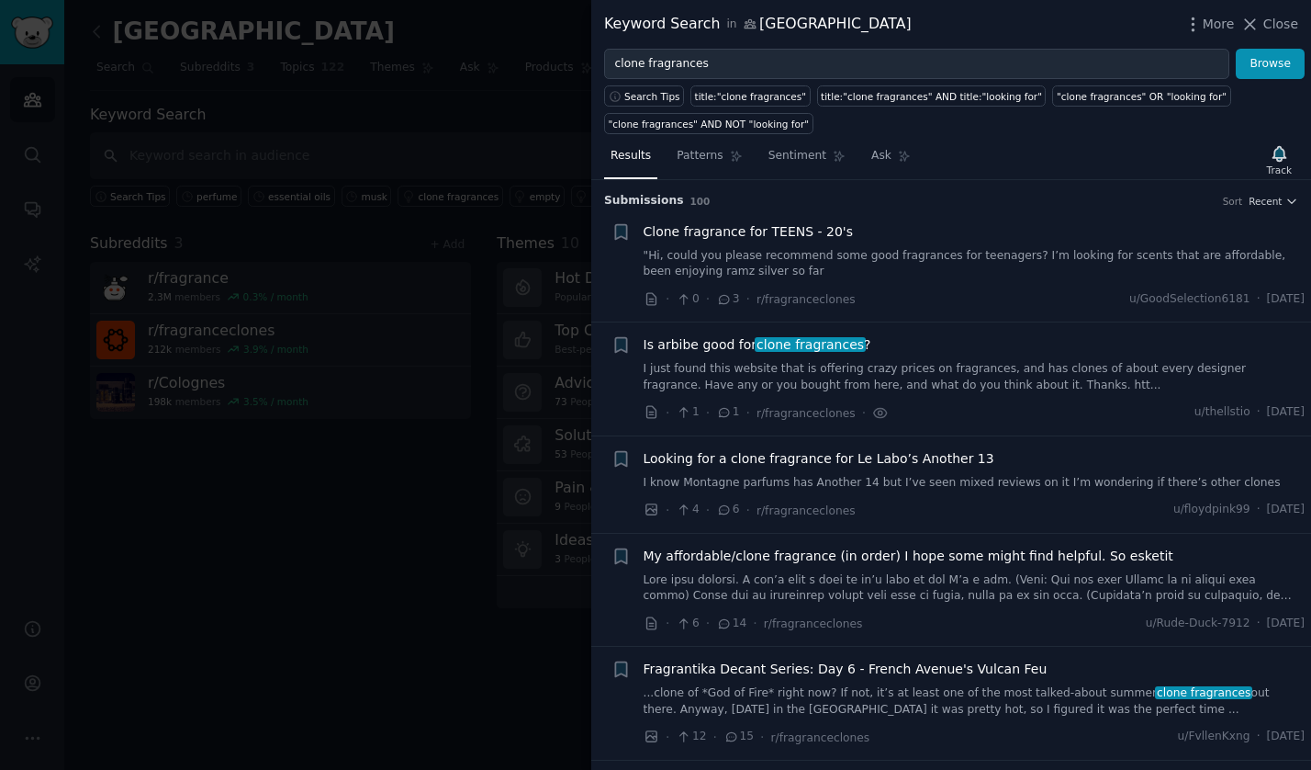
click at [407, 487] on div at bounding box center [655, 385] width 1311 height 770
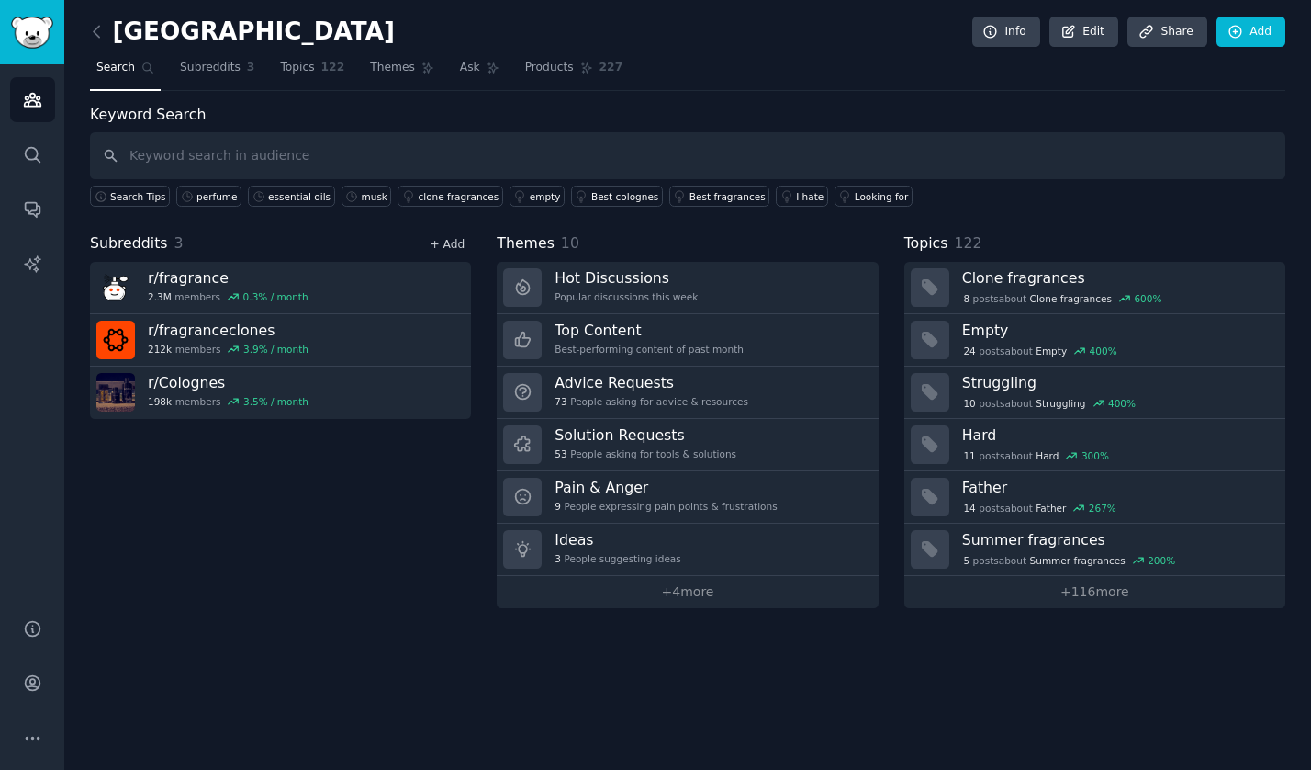
click at [444, 244] on link "+ Add" at bounding box center [447, 244] width 35 height 13
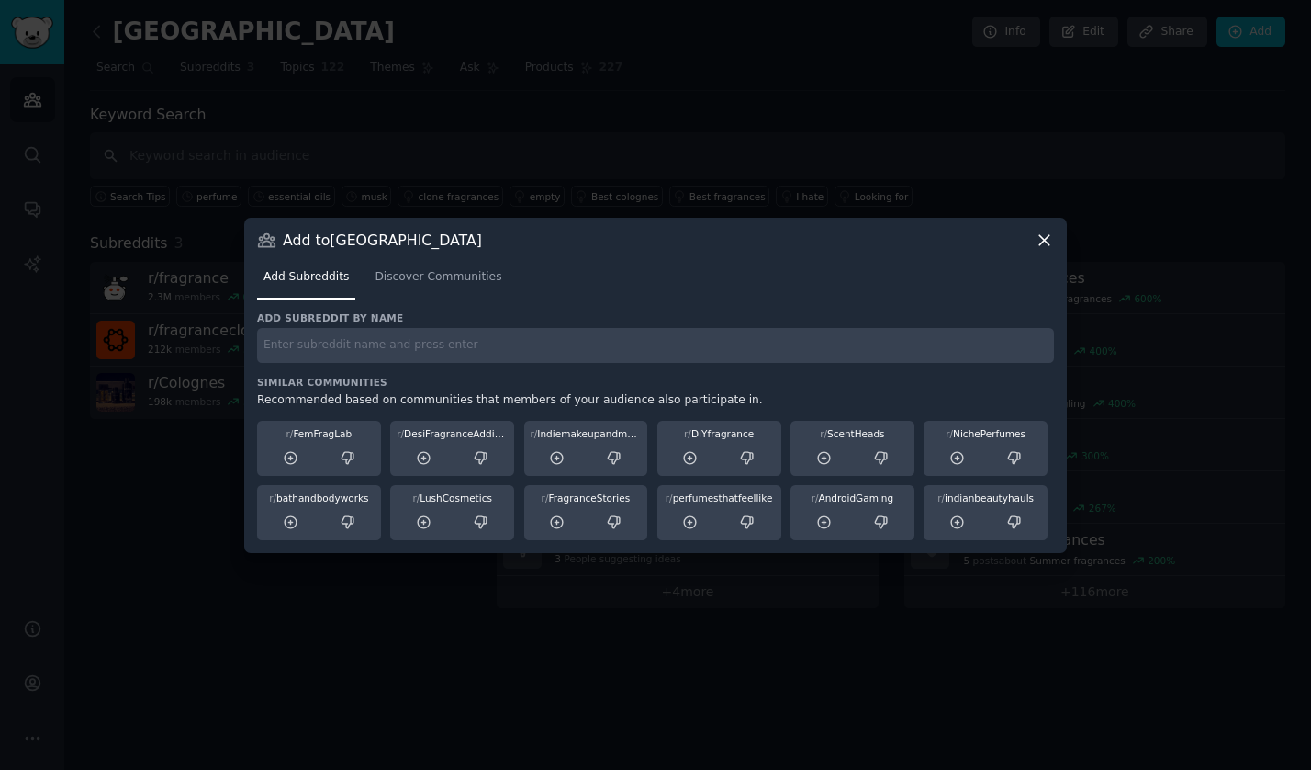
click at [316, 347] on input "text" at bounding box center [655, 346] width 797 height 36
type input "clonefragrances"
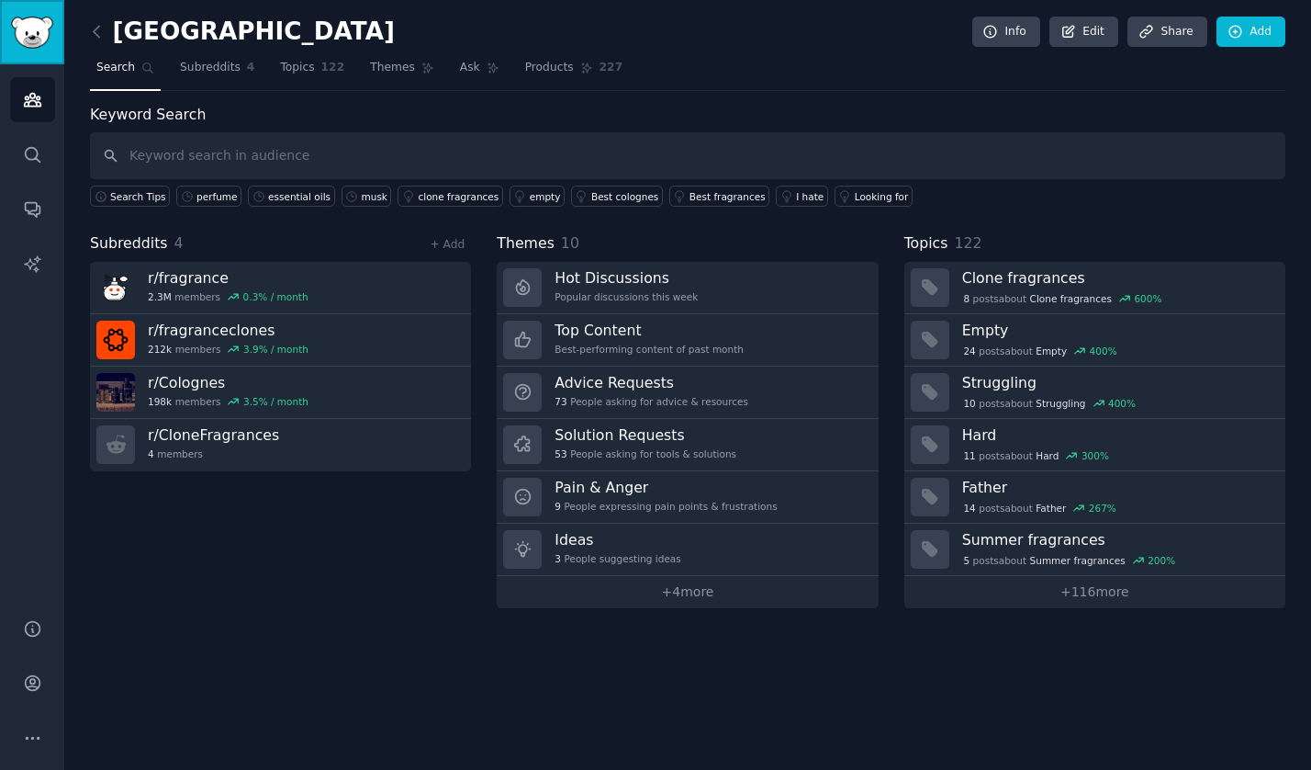
click at [27, 41] on img "Sidebar" at bounding box center [32, 33] width 42 height 32
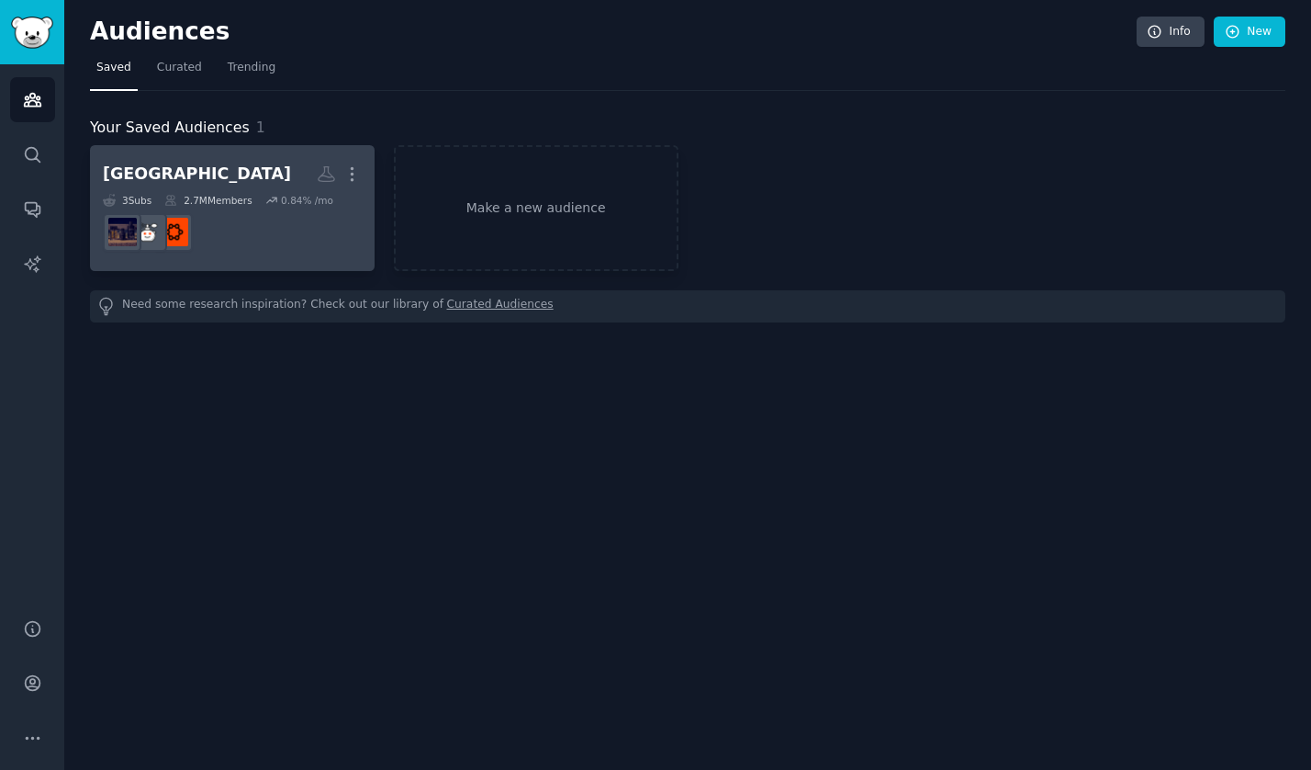
click at [271, 187] on h2 "[GEOGRAPHIC_DATA] More" at bounding box center [232, 174] width 259 height 32
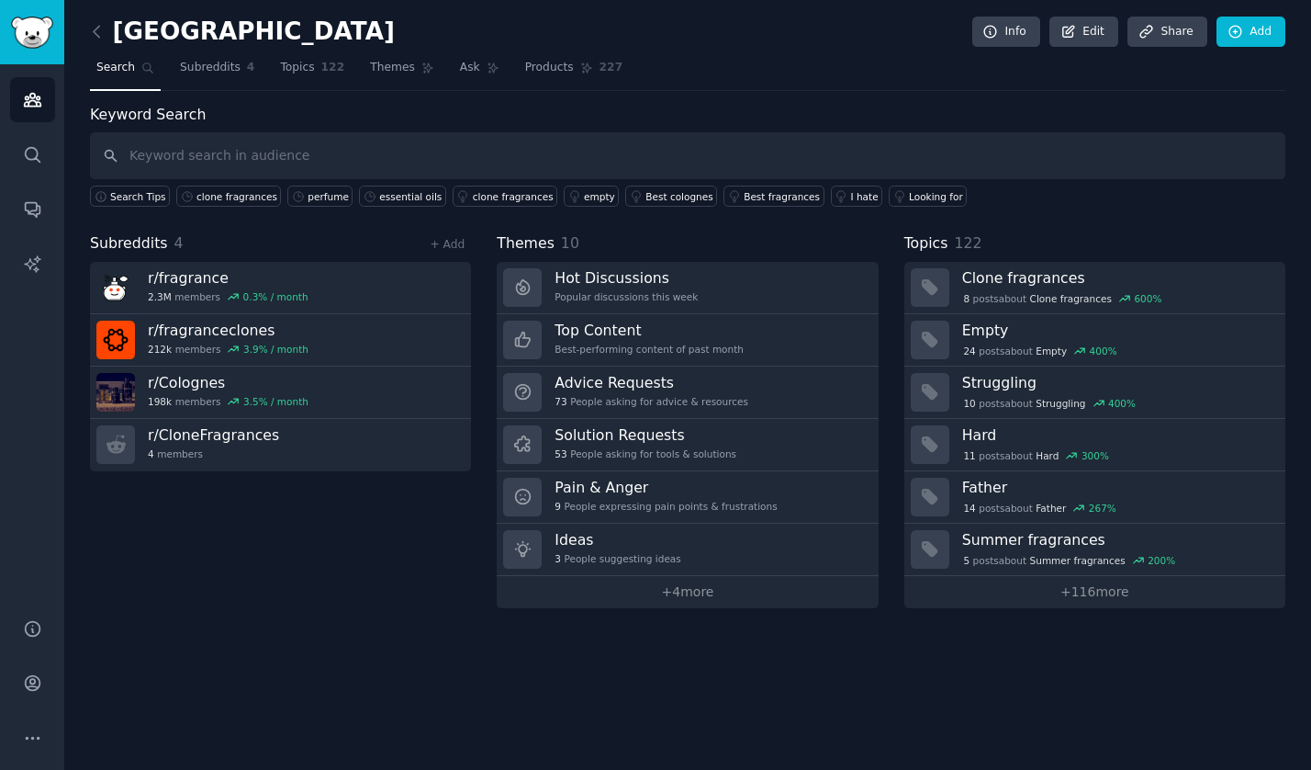
click at [49, 436] on div "Audiences Search Conversations AI Reports" at bounding box center [32, 330] width 64 height 532
click at [230, 197] on div "clone fragrances" at bounding box center [237, 196] width 81 height 13
